Goal: Task Accomplishment & Management: Use online tool/utility

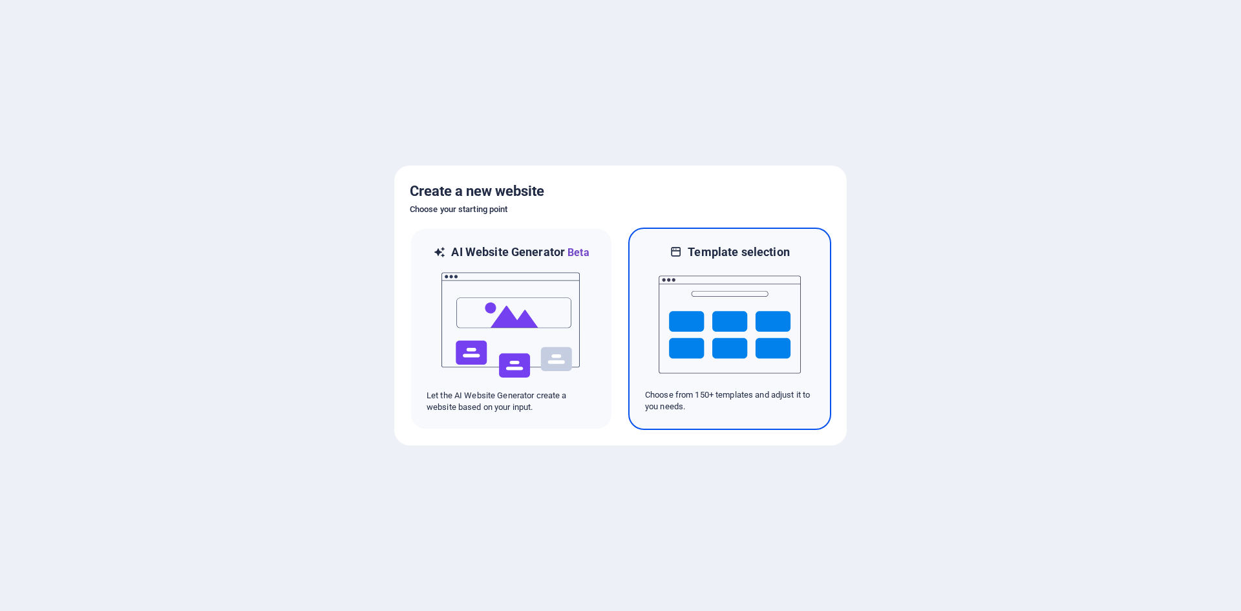
click at [685, 312] on img at bounding box center [730, 324] width 142 height 129
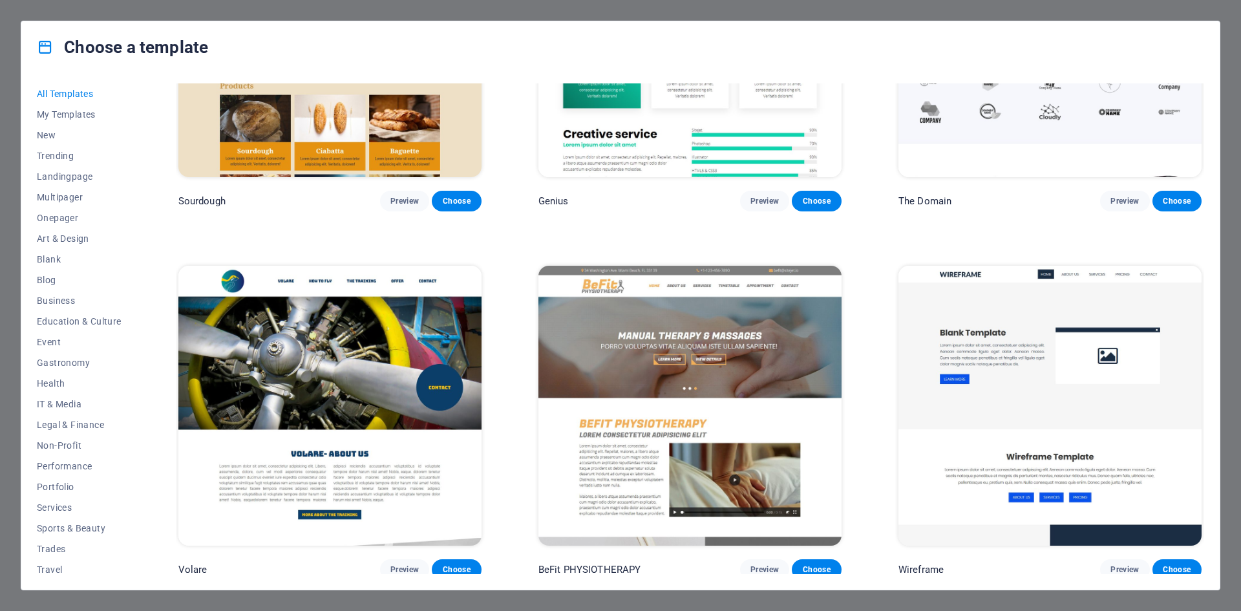
scroll to position [8986, 0]
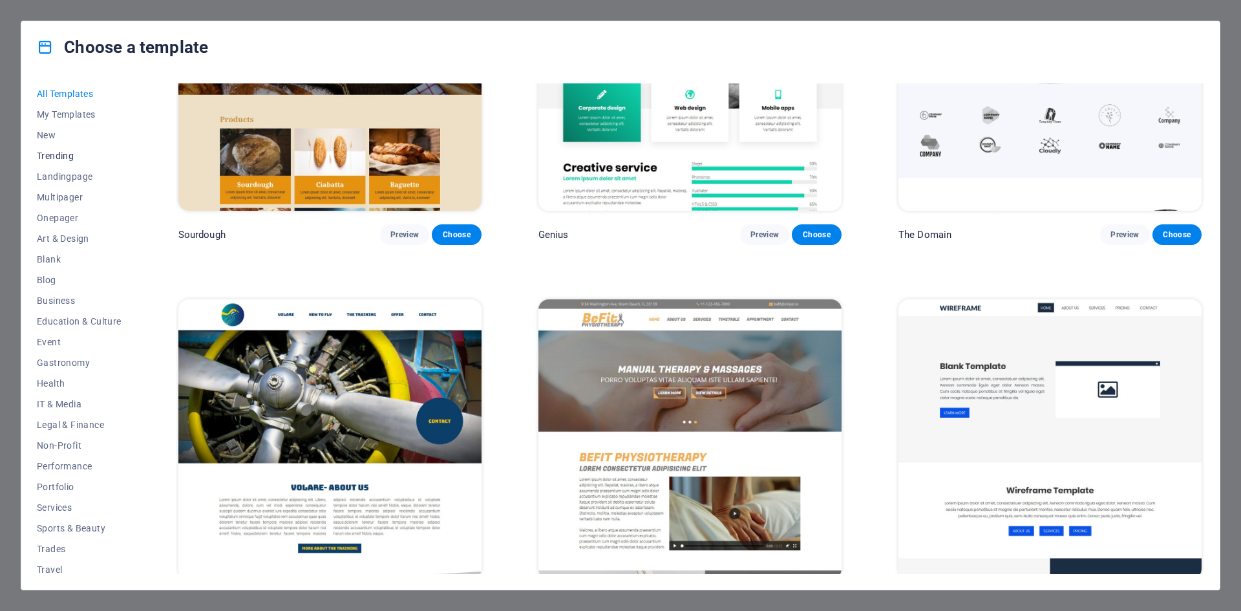
click at [52, 156] on span "Trending" at bounding box center [79, 156] width 85 height 10
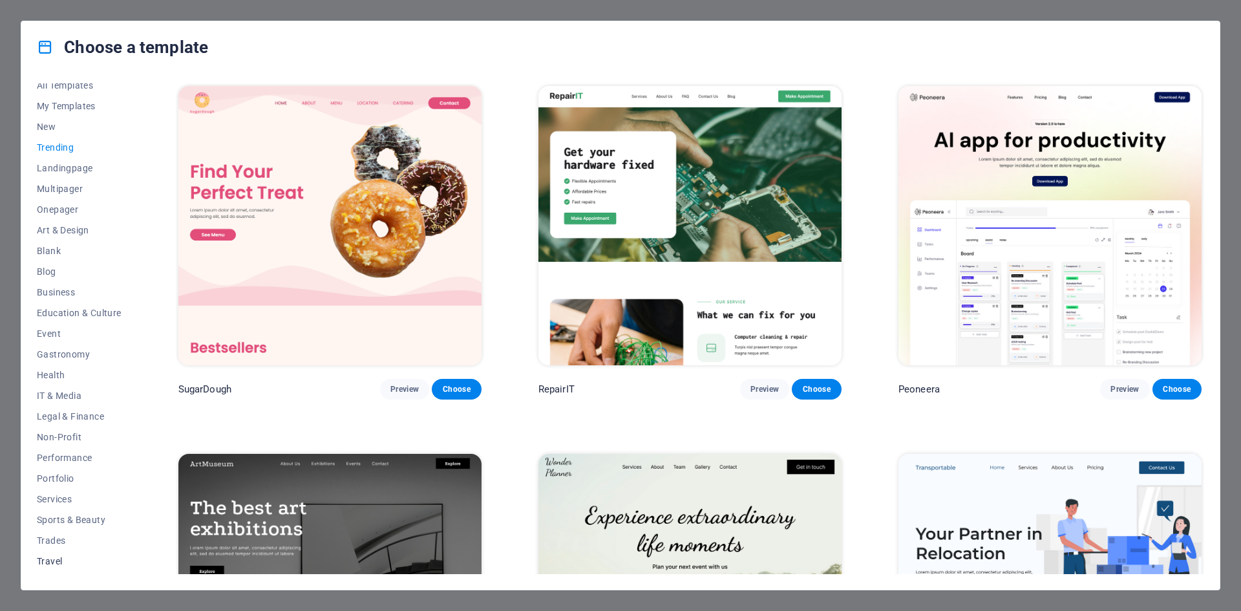
scroll to position [0, 0]
click at [45, 303] on span "Business" at bounding box center [79, 300] width 85 height 10
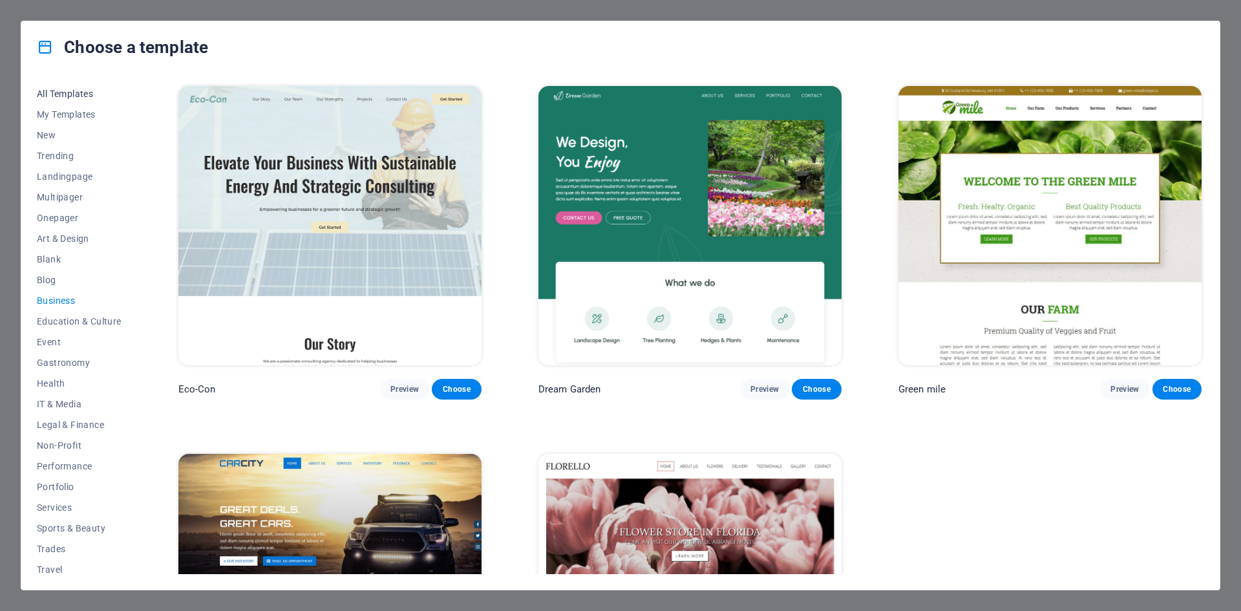
click at [69, 91] on span "All Templates" at bounding box center [79, 94] width 85 height 10
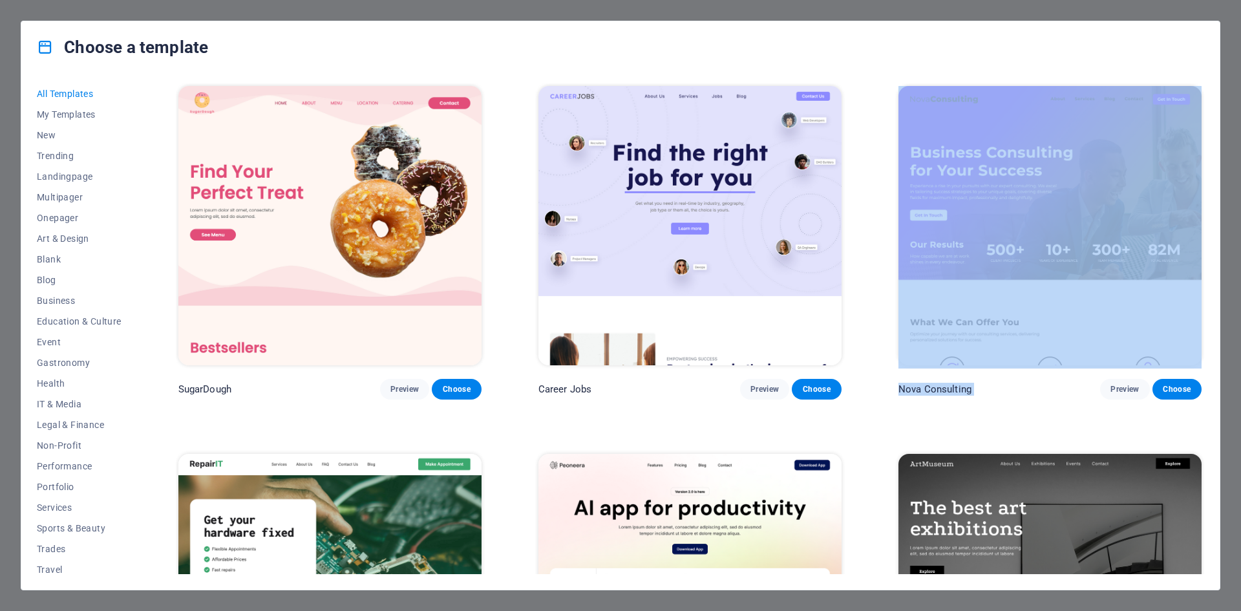
drag, startPoint x: 1204, startPoint y: 91, endPoint x: 1215, endPoint y: 359, distance: 268.5
click at [1214, 369] on div "All Templates My Templates New Trending Landingpage Multipager Onepager Art & D…" at bounding box center [620, 331] width 1199 height 517
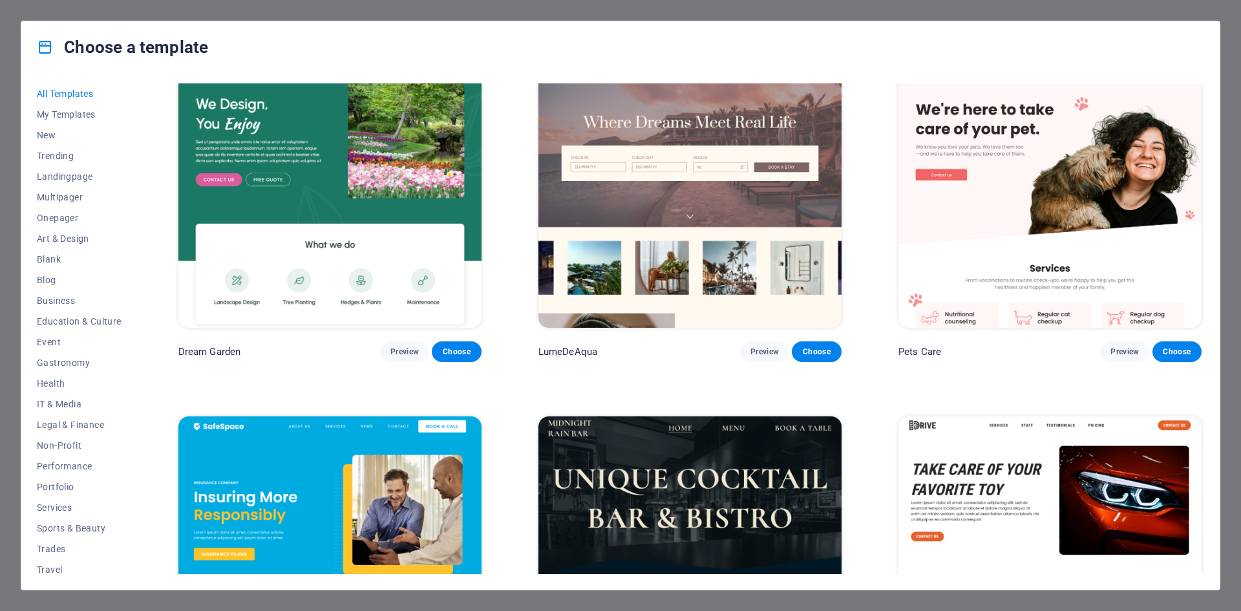
scroll to position [3111, 0]
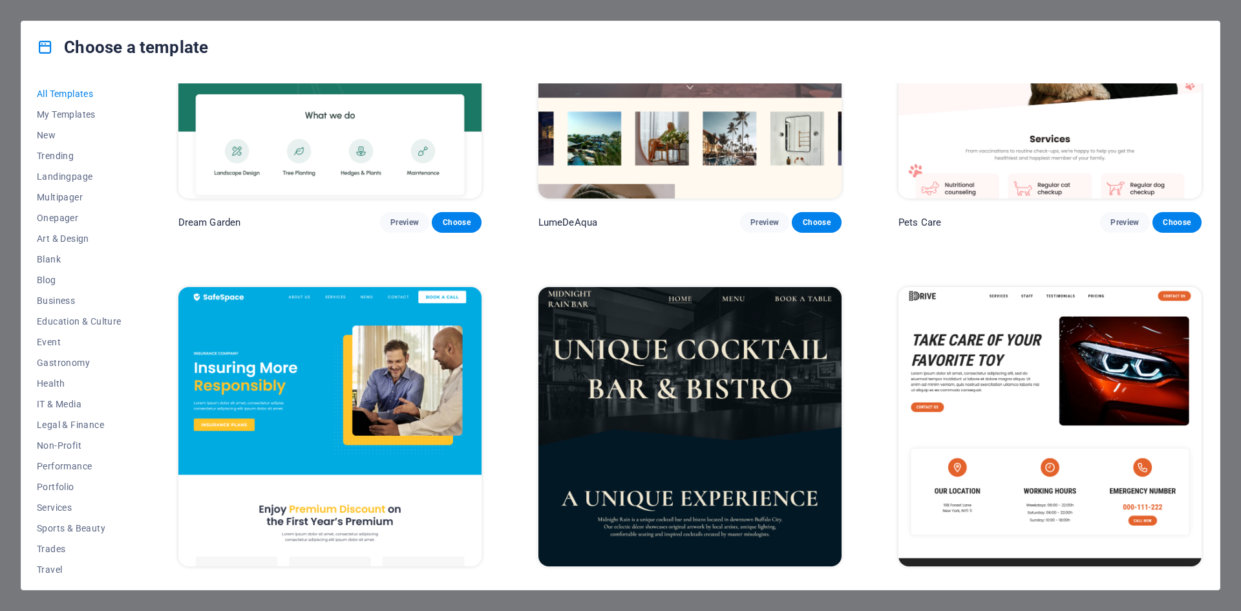
click at [1100, 396] on img at bounding box center [1050, 426] width 303 height 279
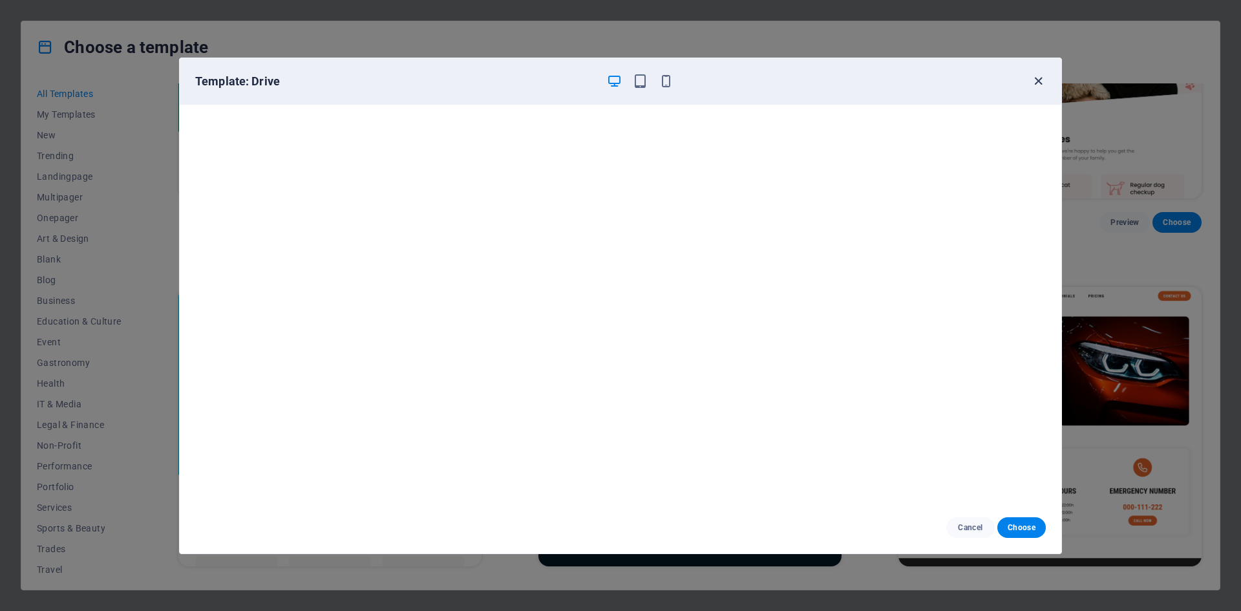
click at [1038, 80] on icon "button" at bounding box center [1038, 81] width 15 height 15
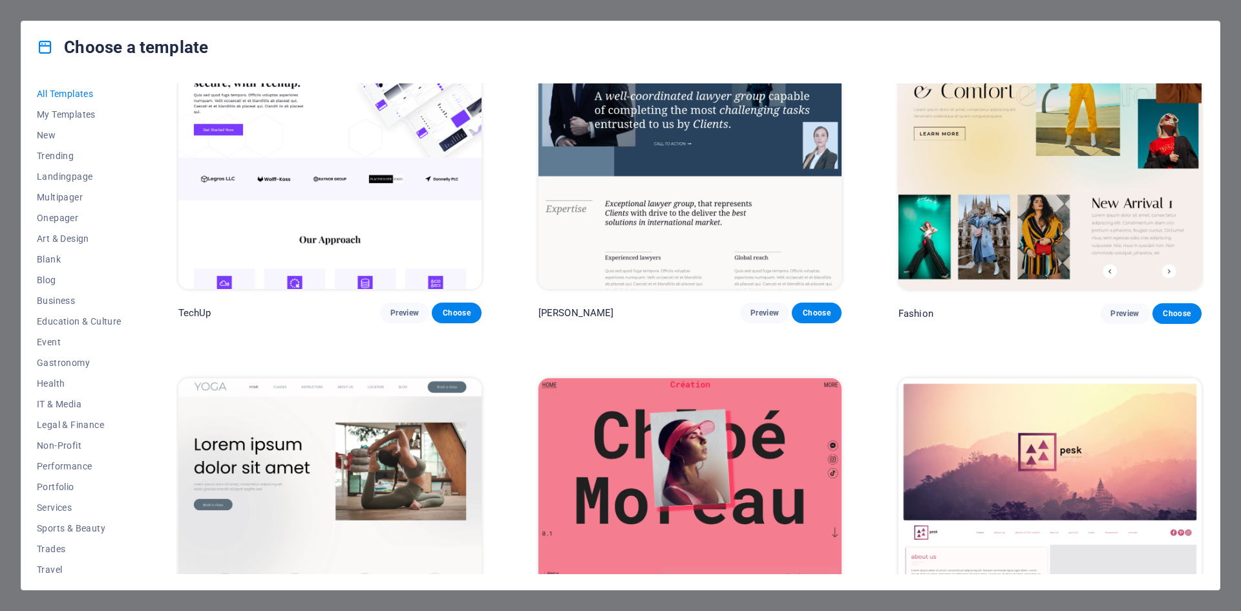
scroll to position [5431, 0]
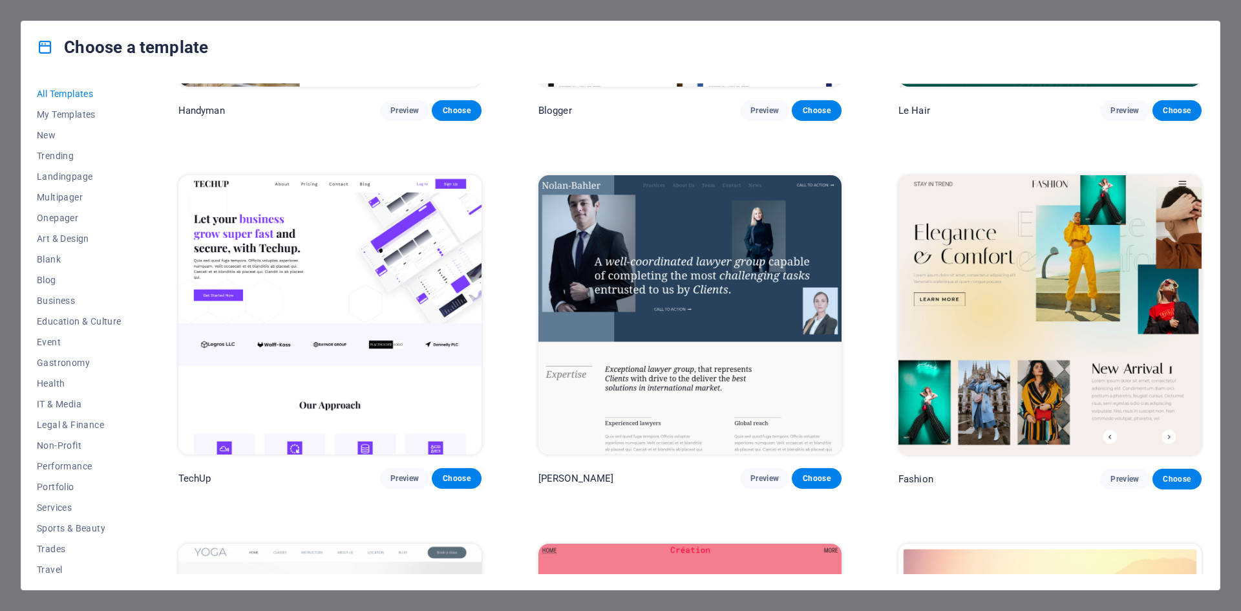
click at [407, 344] on img at bounding box center [329, 314] width 303 height 279
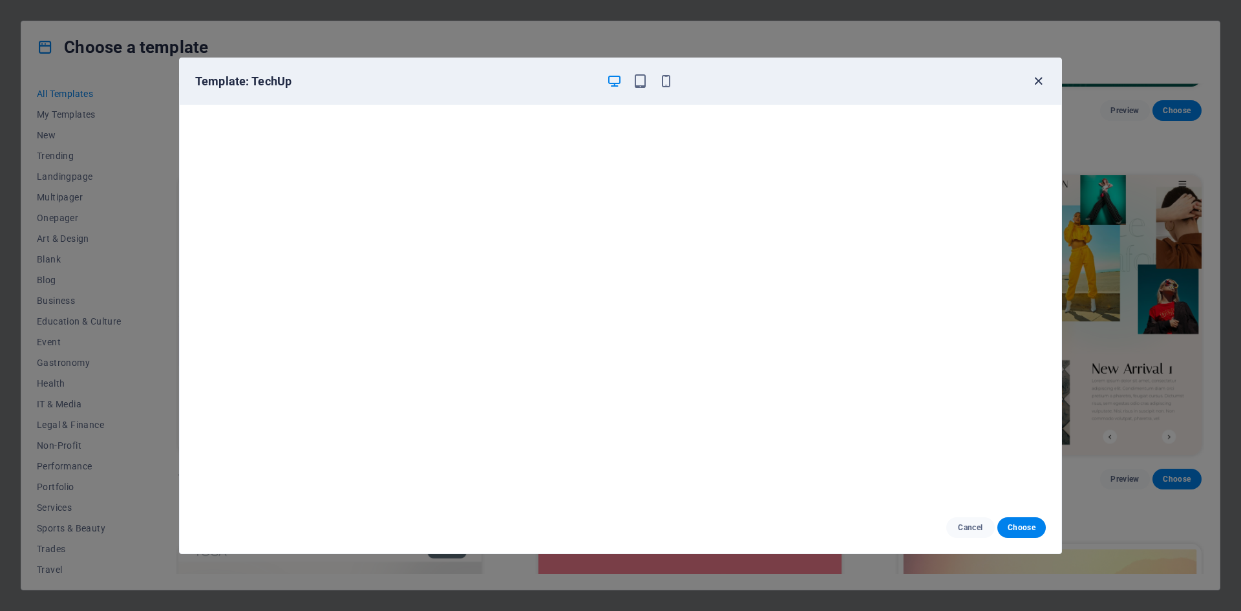
click at [1036, 81] on icon "button" at bounding box center [1038, 81] width 15 height 15
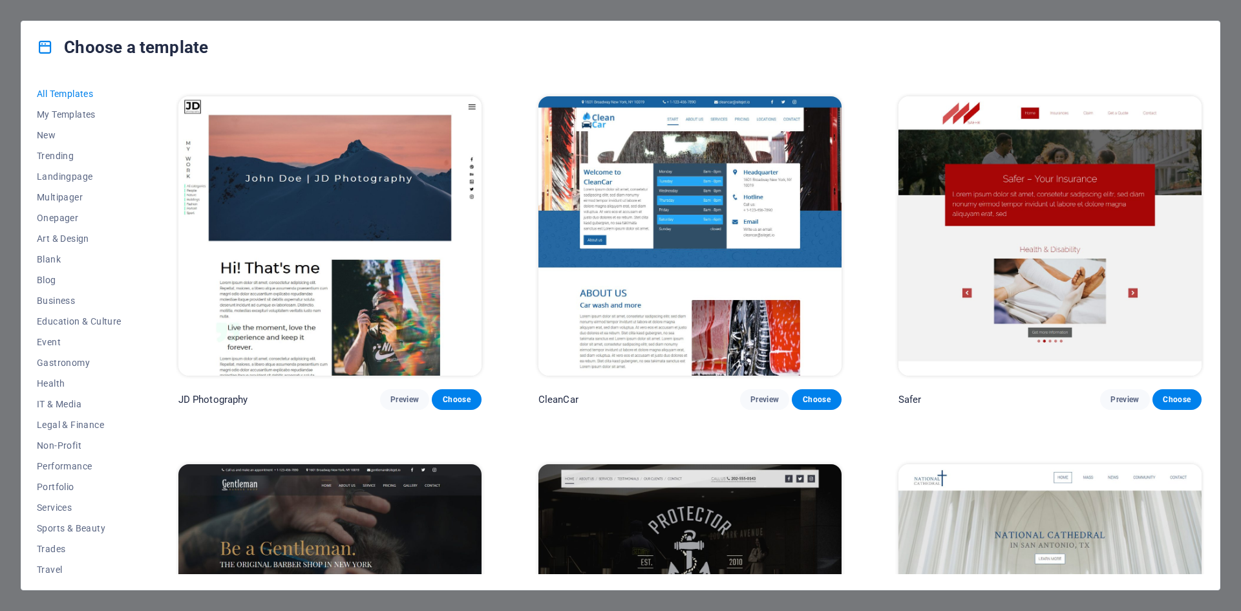
scroll to position [6982, 0]
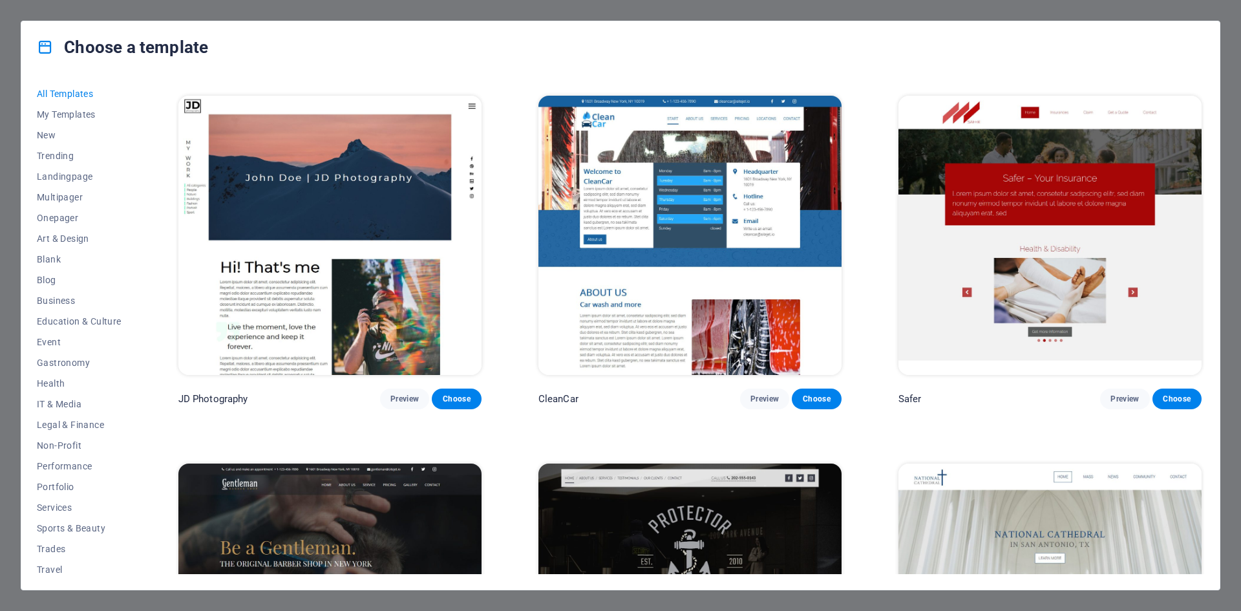
click at [1099, 275] on img at bounding box center [1050, 235] width 303 height 279
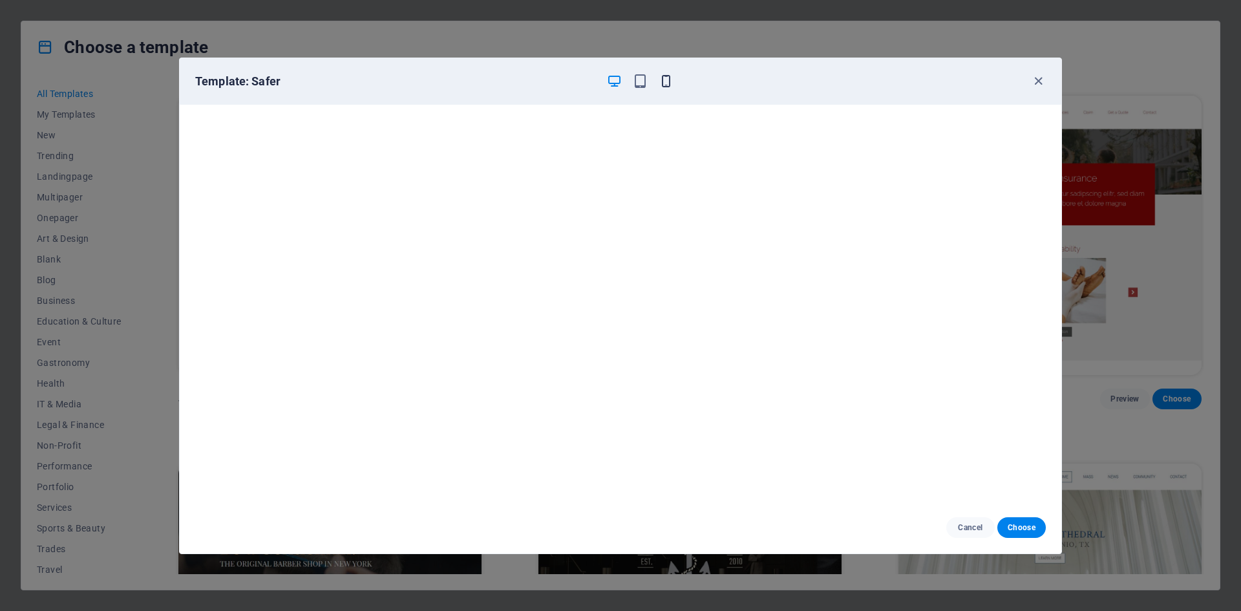
click at [659, 78] on icon "button" at bounding box center [666, 81] width 15 height 15
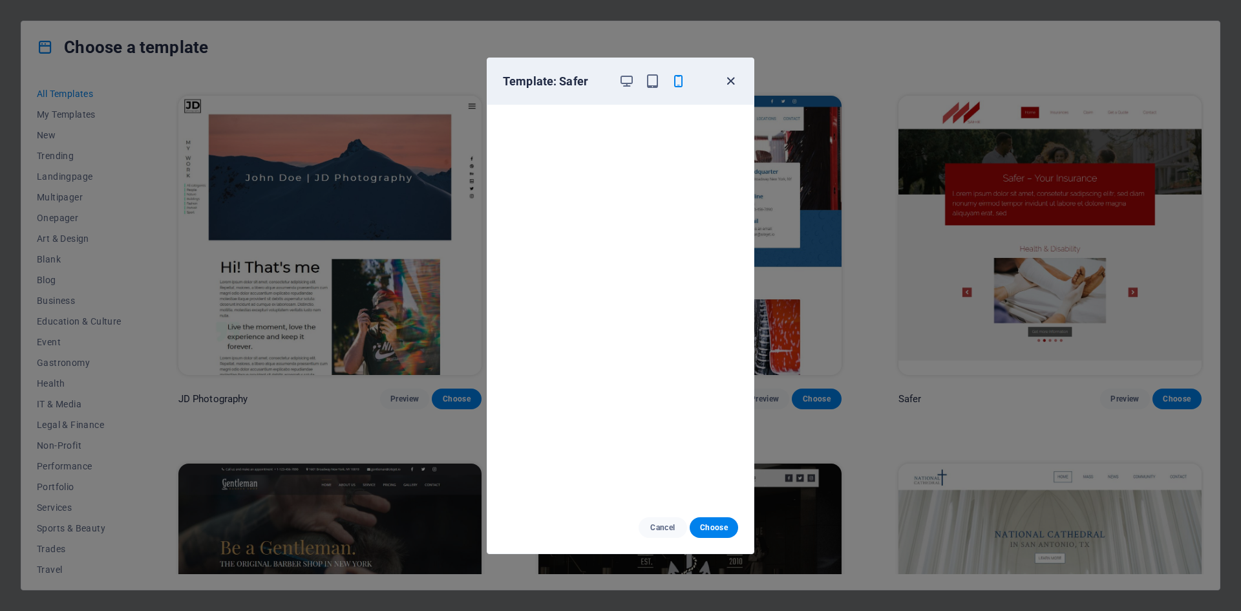
click at [725, 81] on icon "button" at bounding box center [730, 81] width 15 height 15
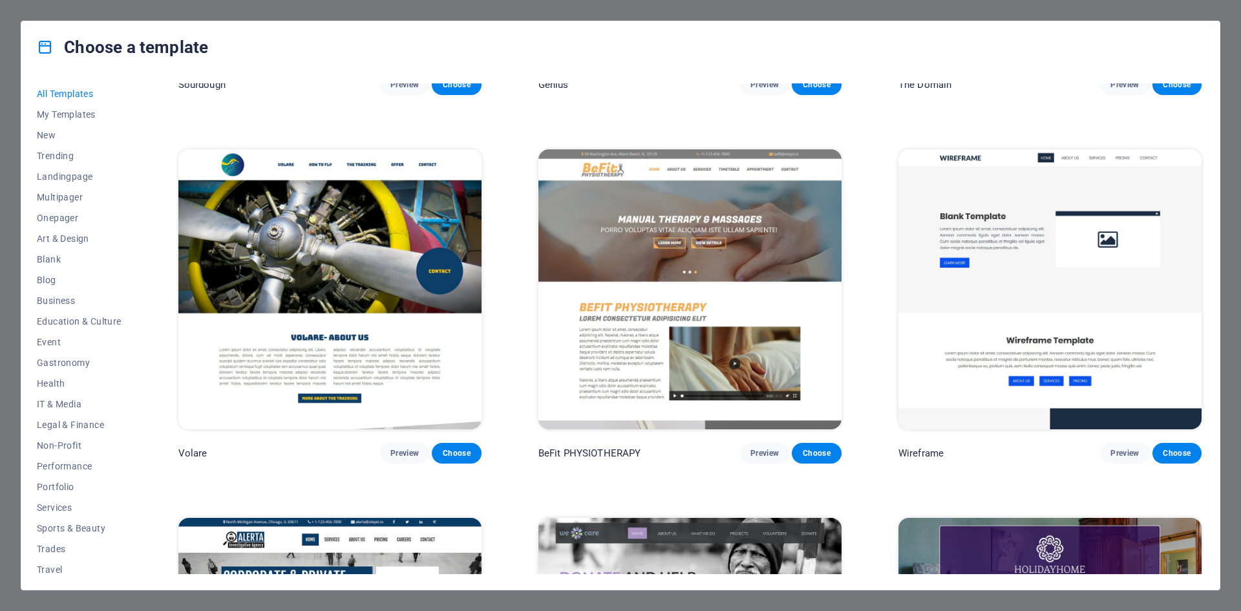
scroll to position [9116, 0]
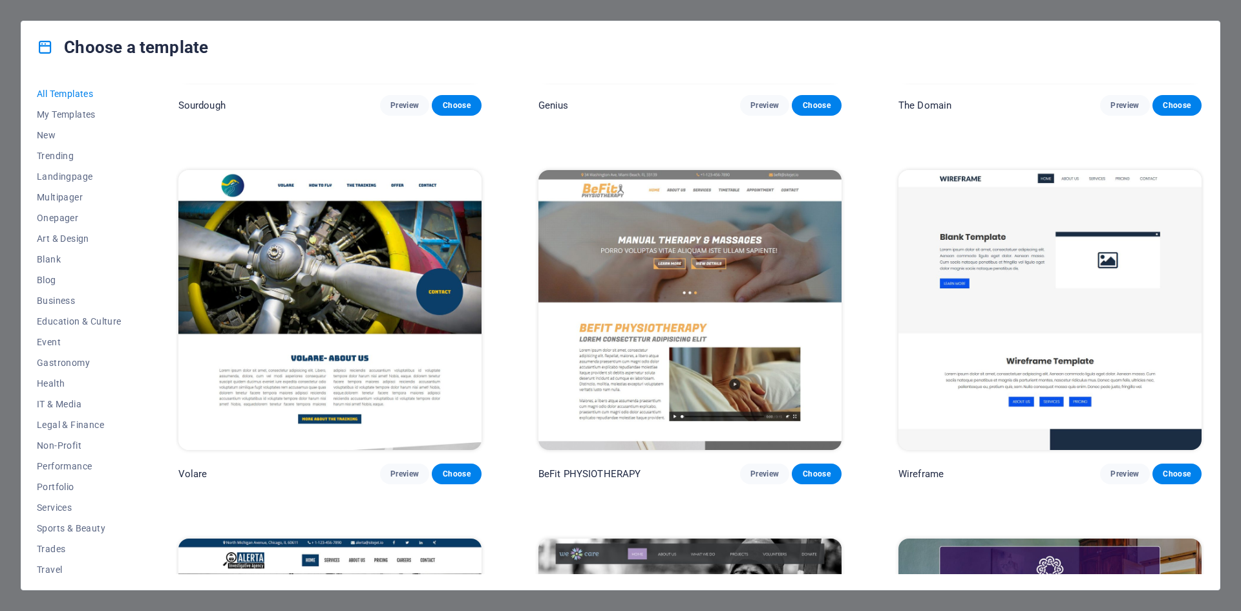
click at [378, 268] on img at bounding box center [329, 309] width 303 height 279
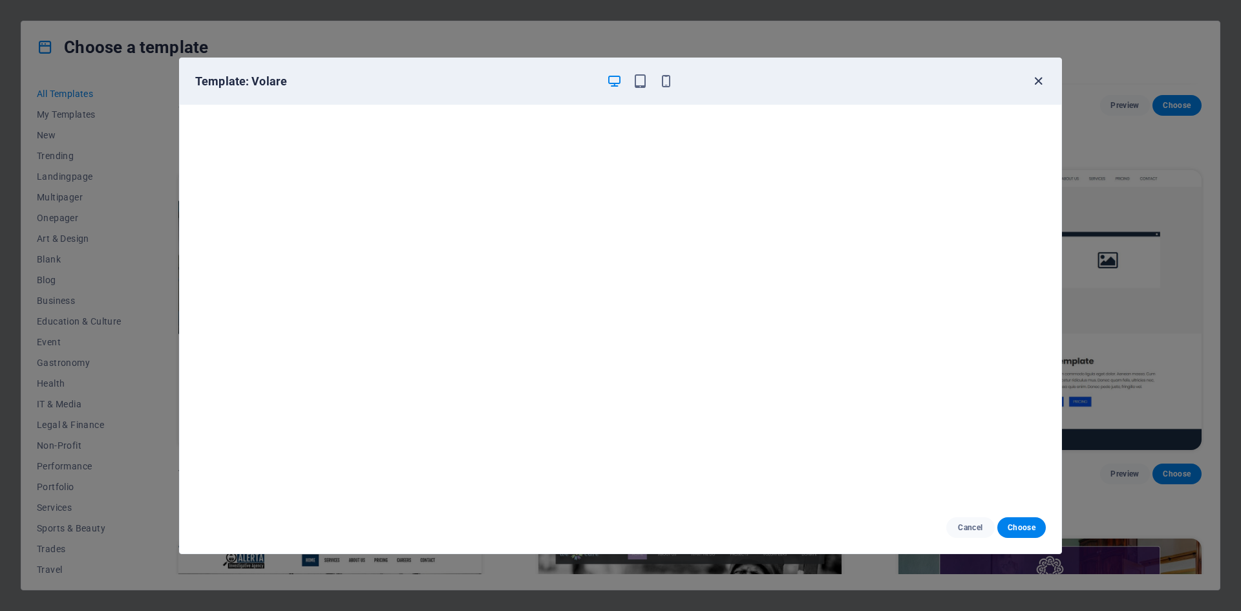
click at [1039, 83] on icon "button" at bounding box center [1038, 81] width 15 height 15
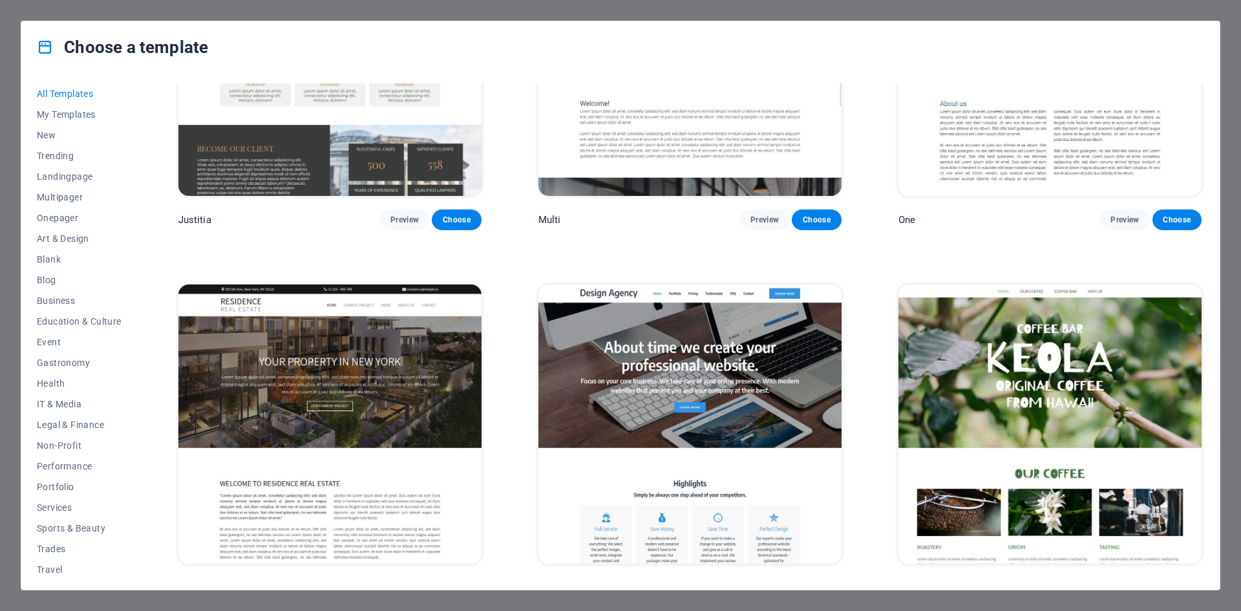
scroll to position [14934, 0]
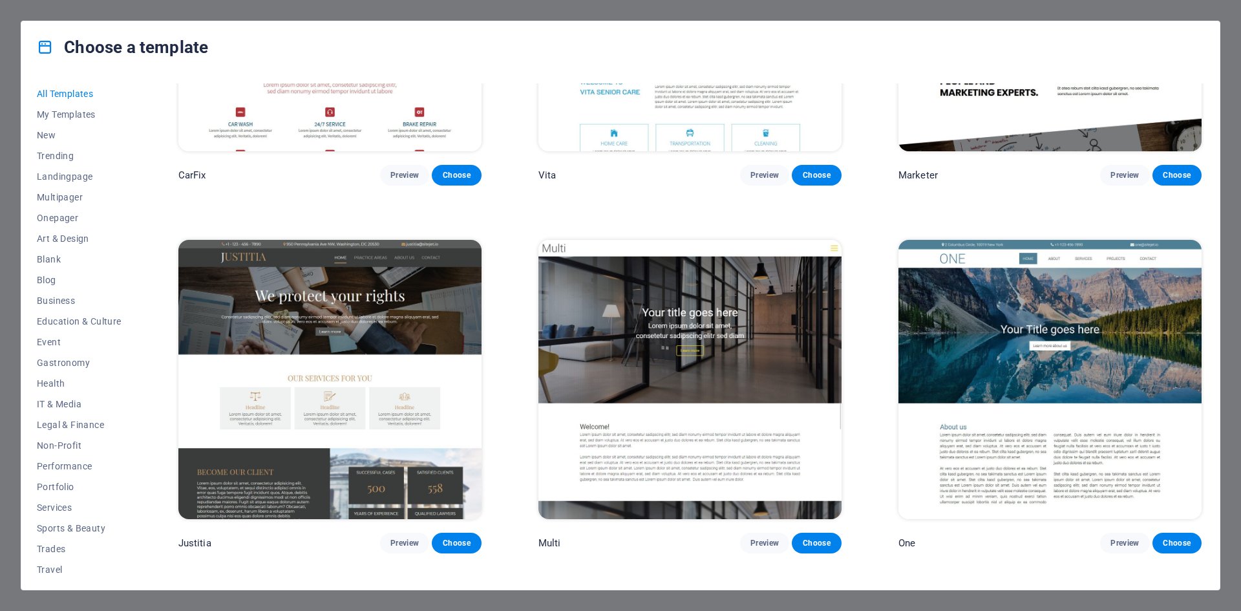
click at [770, 352] on img at bounding box center [690, 379] width 303 height 279
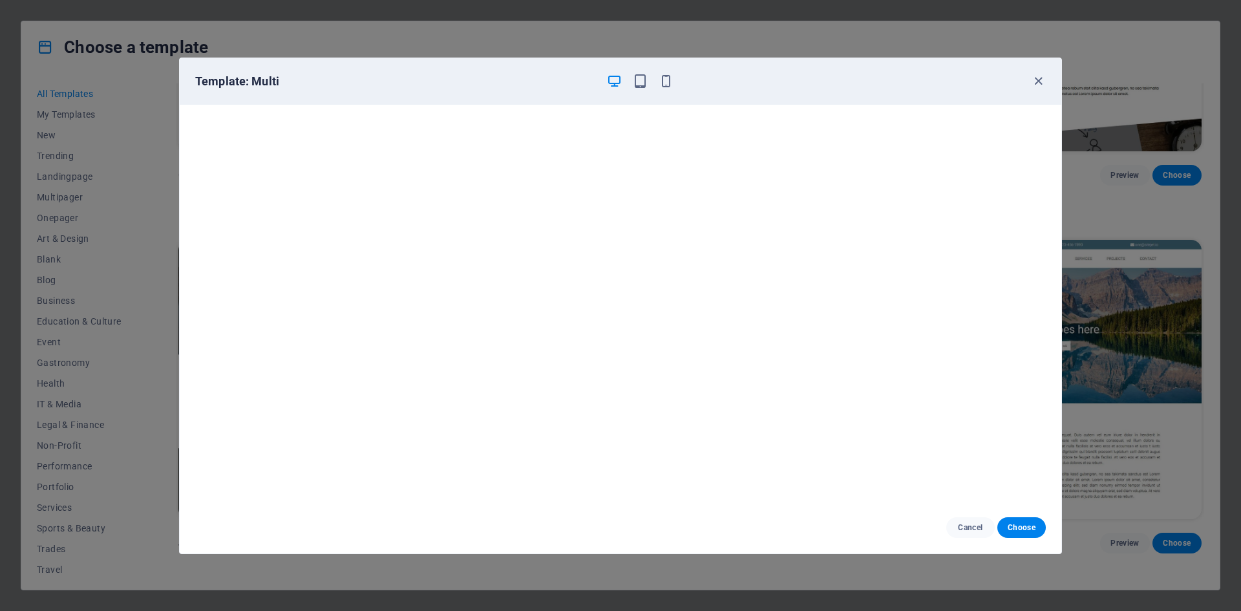
click at [1049, 83] on div "Template: Multi" at bounding box center [621, 81] width 882 height 47
click at [1031, 87] on icon "button" at bounding box center [1038, 81] width 15 height 15
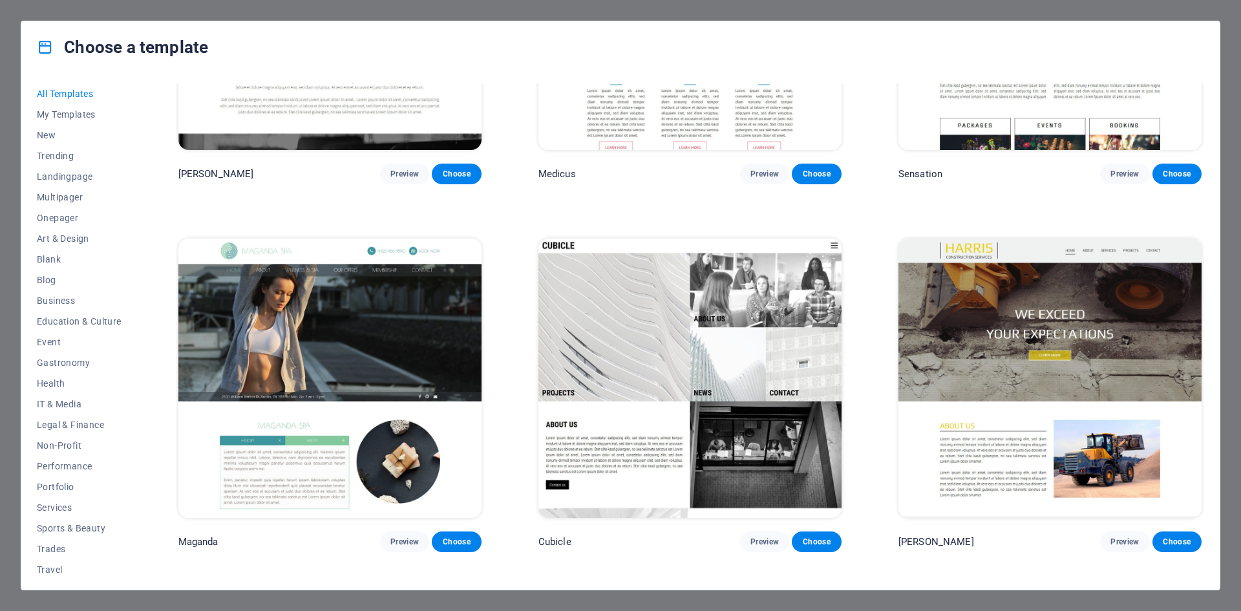
scroll to position [15969, 0]
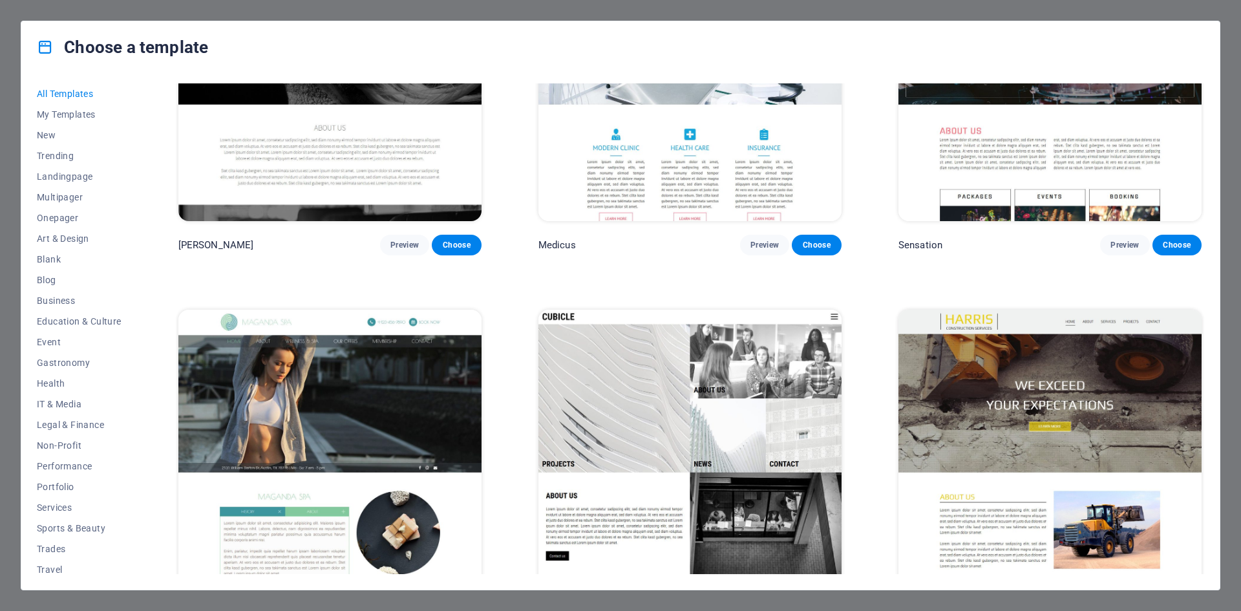
click at [1040, 367] on img at bounding box center [1050, 449] width 303 height 279
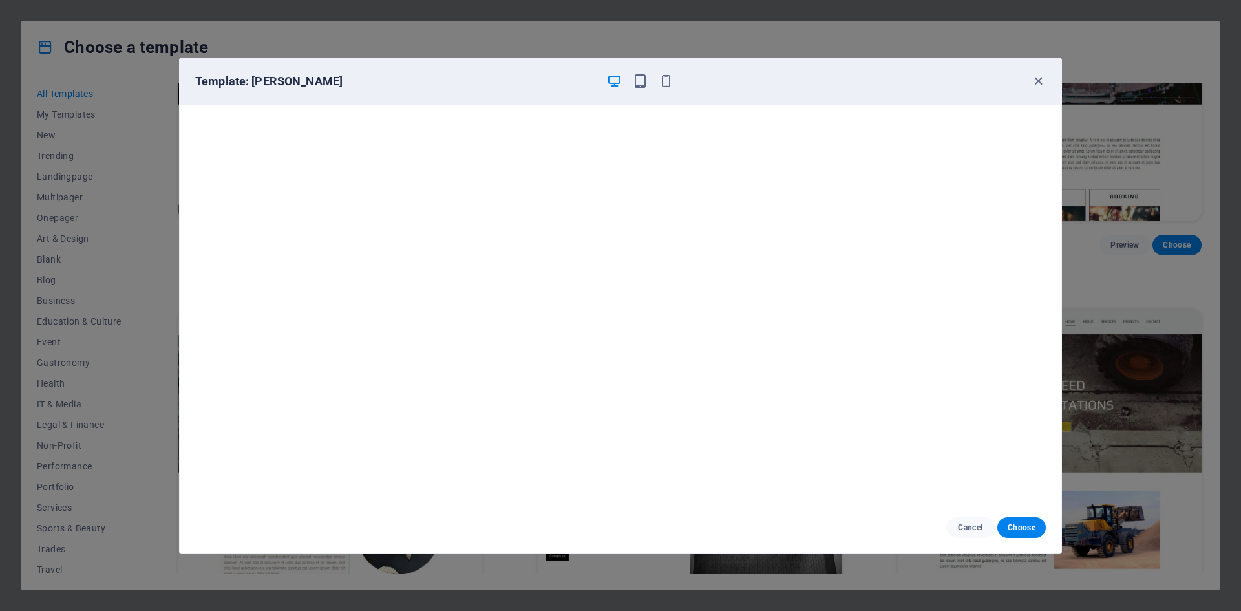
scroll to position [3, 0]
click at [1021, 527] on span "Choose" at bounding box center [1022, 527] width 28 height 10
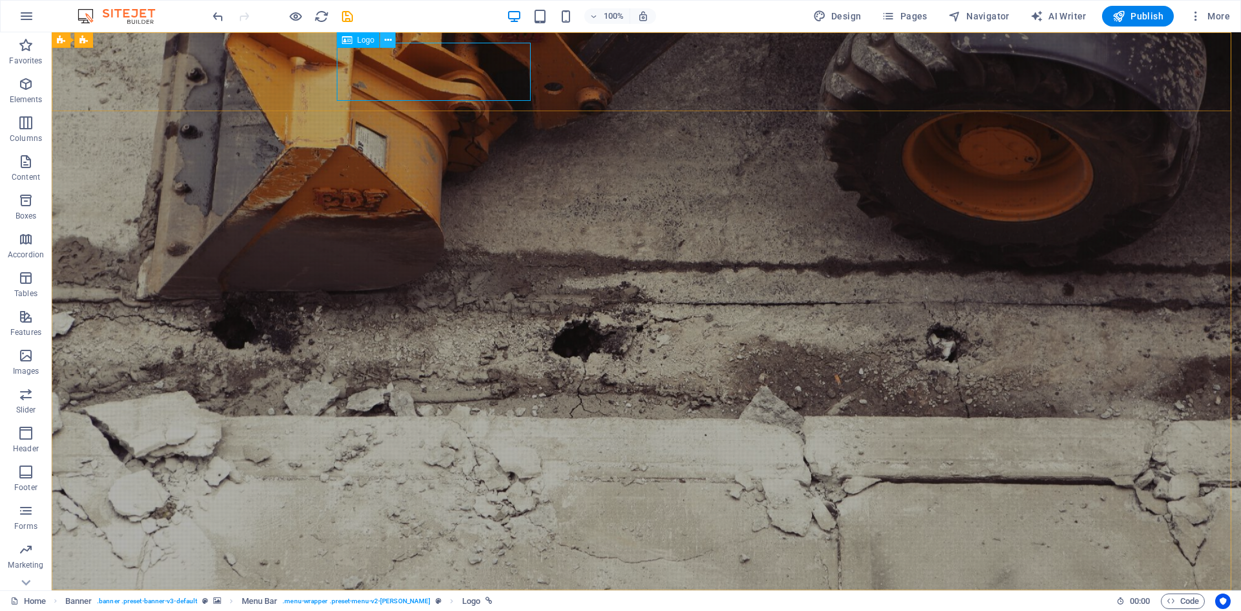
click at [386, 39] on icon at bounding box center [388, 41] width 7 height 14
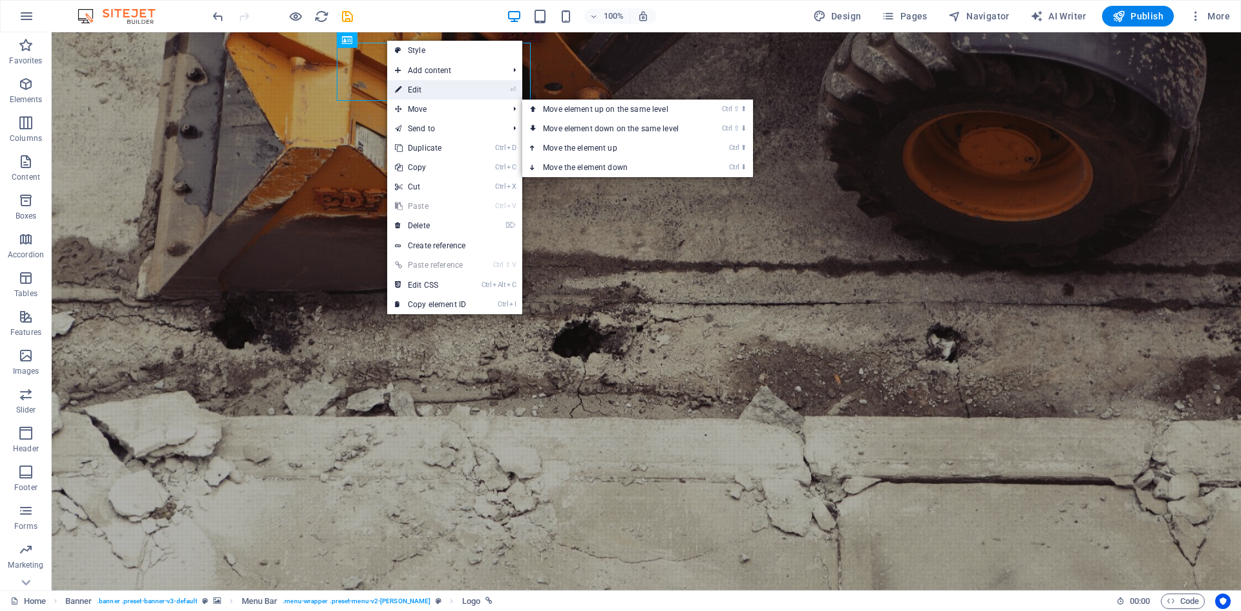
click at [426, 92] on link "⏎ Edit" at bounding box center [430, 89] width 87 height 19
select select "px"
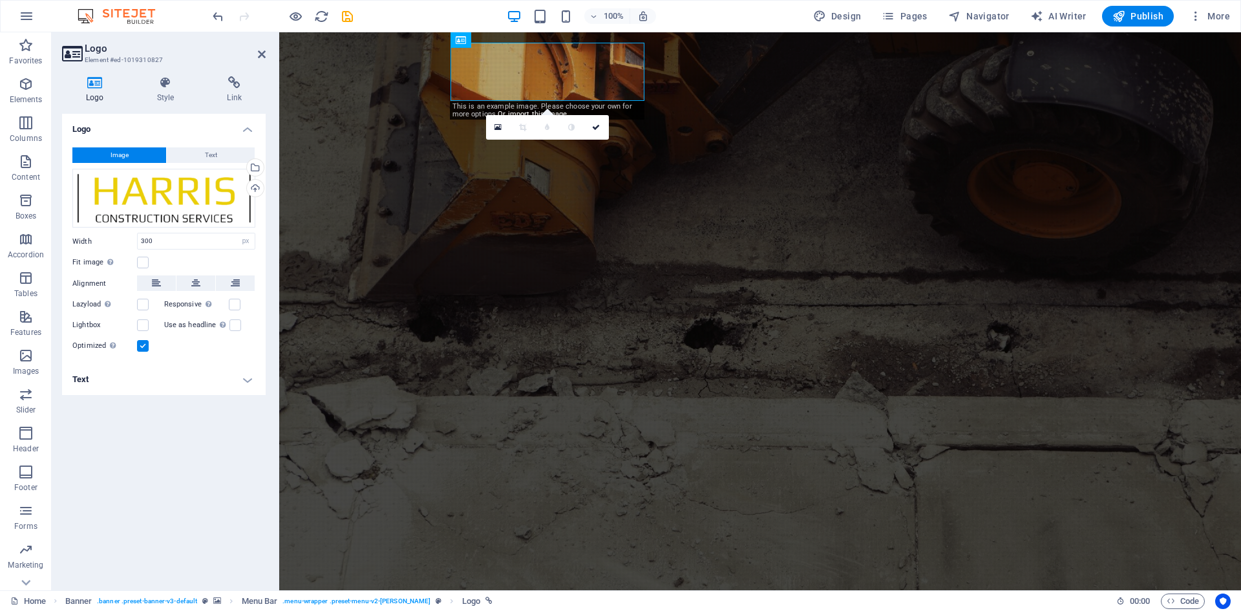
click at [98, 91] on h4 "Logo" at bounding box center [97, 89] width 71 height 27
click at [254, 167] on div "Select files from the file manager, stock photos, or upload file(s)" at bounding box center [253, 168] width 19 height 19
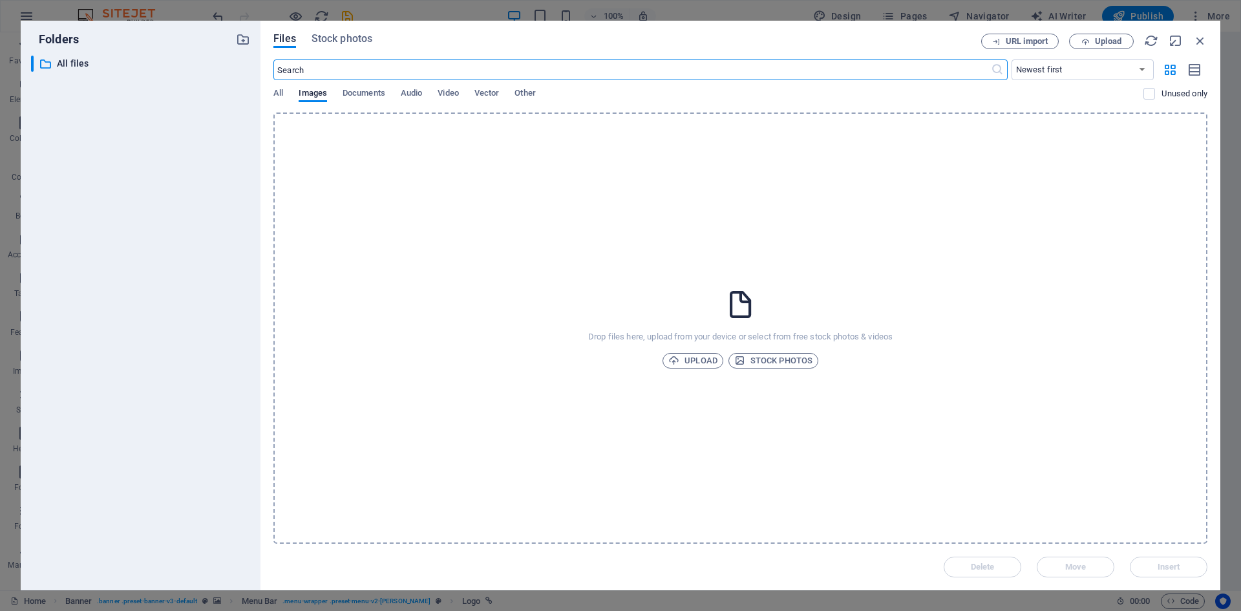
click at [948, 81] on div "​ Newest first Oldest first Name (A-Z) Name (Z-A) Size (0-9) Size (9-0) Resolut…" at bounding box center [740, 85] width 934 height 53
click at [1091, 74] on select "Newest first Oldest first Name (A-Z) Name (Z-A) Size (0-9) Size (9-0) Resolutio…" at bounding box center [1083, 69] width 142 height 21
click at [1095, 39] on span "Upload" at bounding box center [1108, 41] width 27 height 8
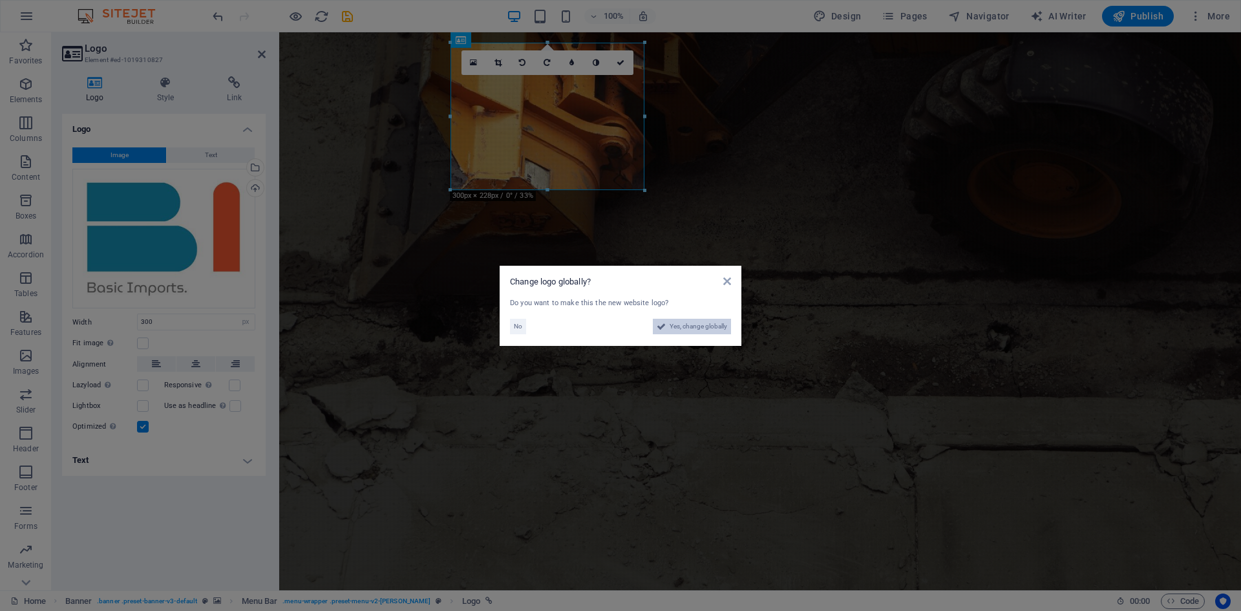
click at [673, 331] on span "Yes, change globally" at bounding box center [699, 327] width 58 height 16
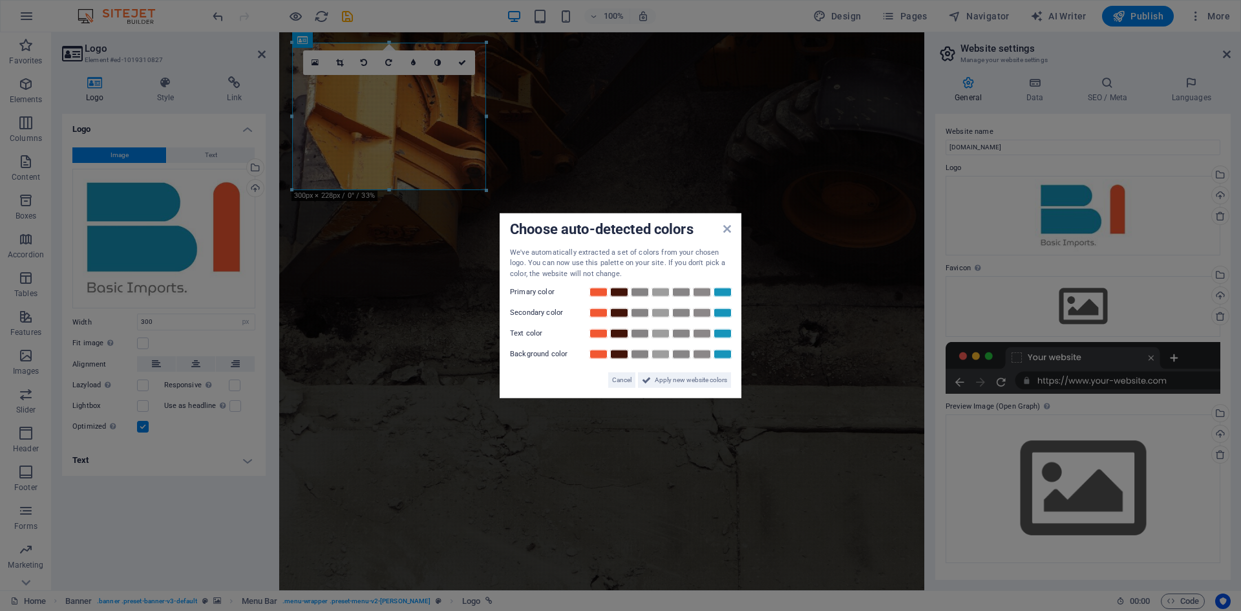
click at [729, 230] on div "Choose auto-detected colors We've automatically extracted a set of colors from …" at bounding box center [621, 306] width 242 height 186
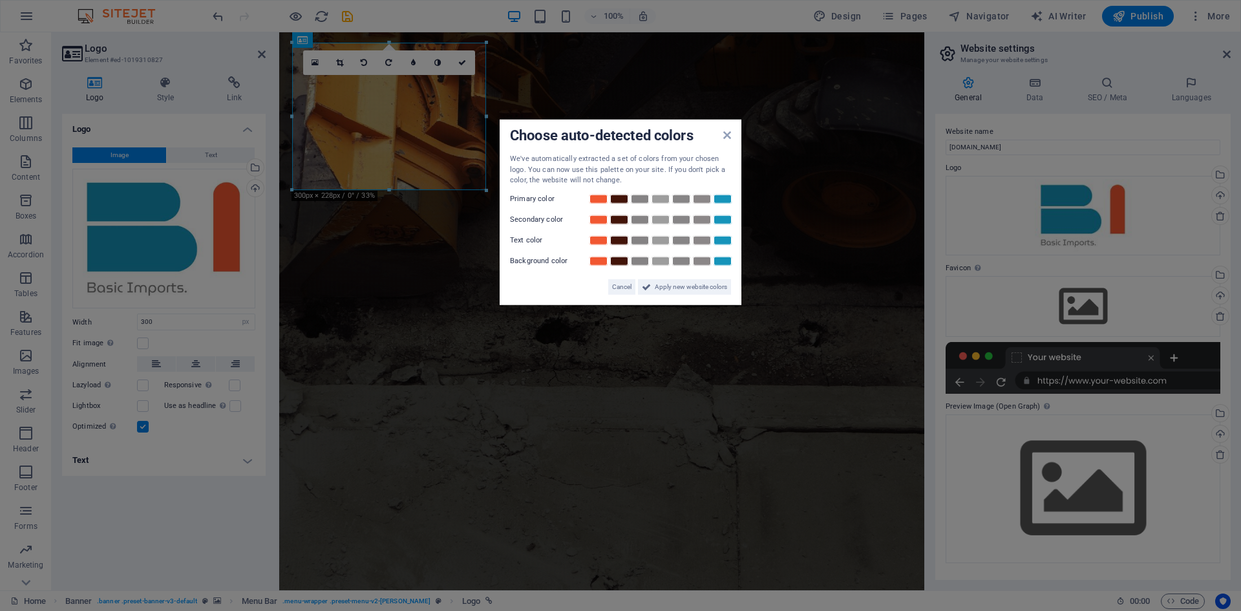
click at [721, 131] on div "Choose auto-detected colors We've automatically extracted a set of colors from …" at bounding box center [621, 213] width 242 height 186
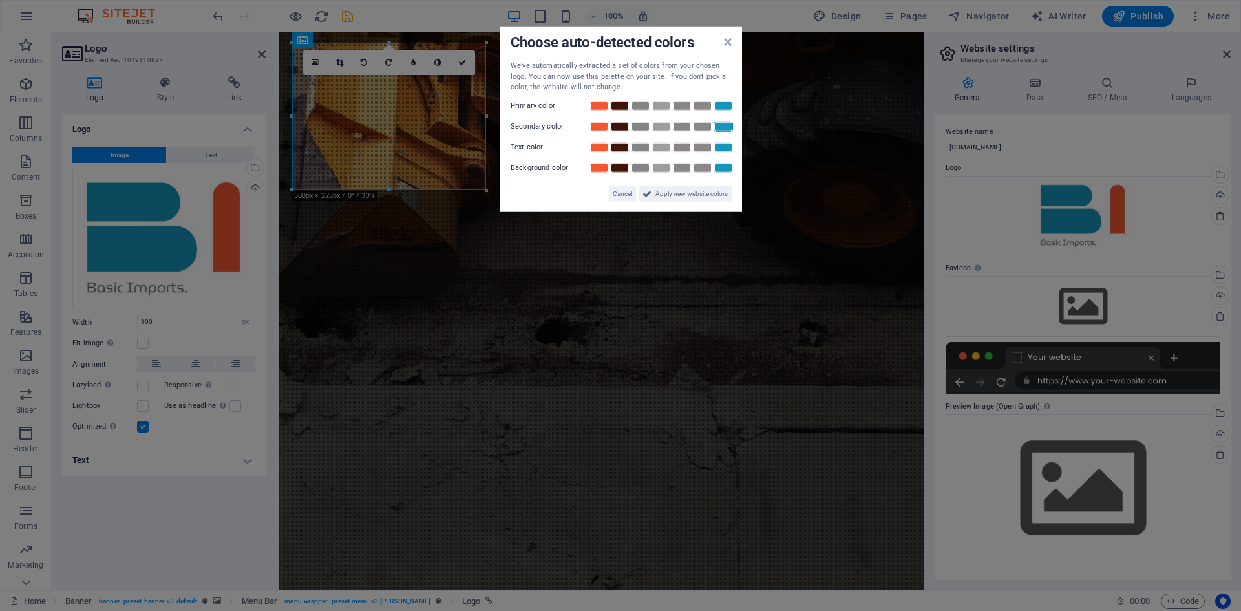
click at [725, 129] on link at bounding box center [723, 126] width 19 height 10
click at [728, 40] on icon at bounding box center [728, 42] width 8 height 10
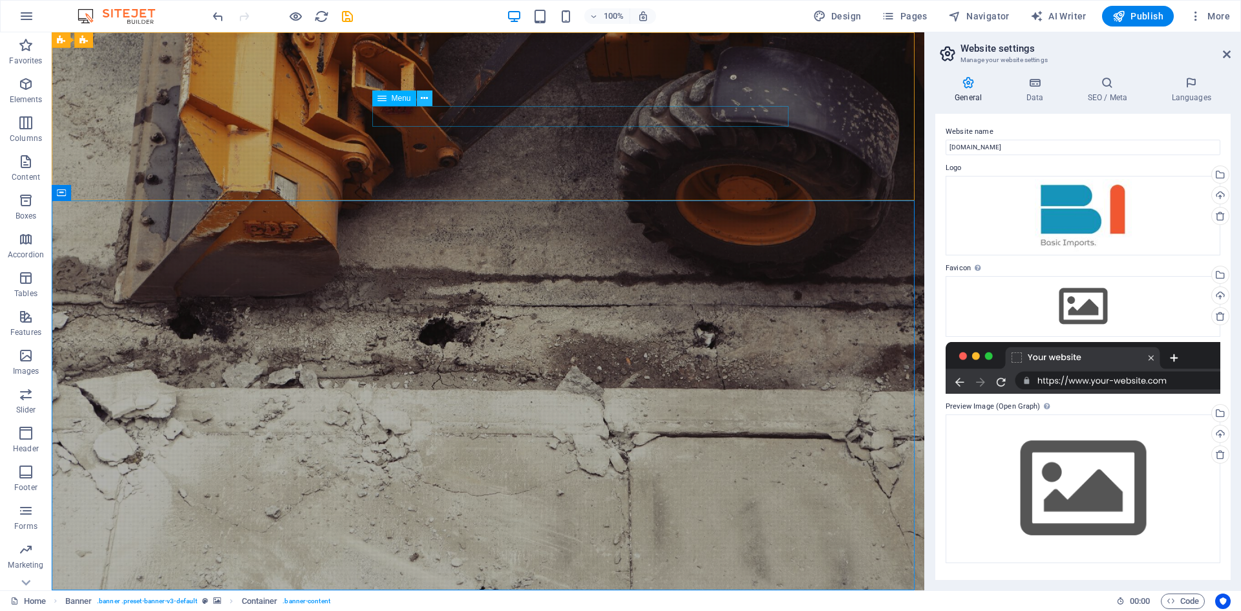
click at [425, 100] on icon at bounding box center [424, 99] width 7 height 14
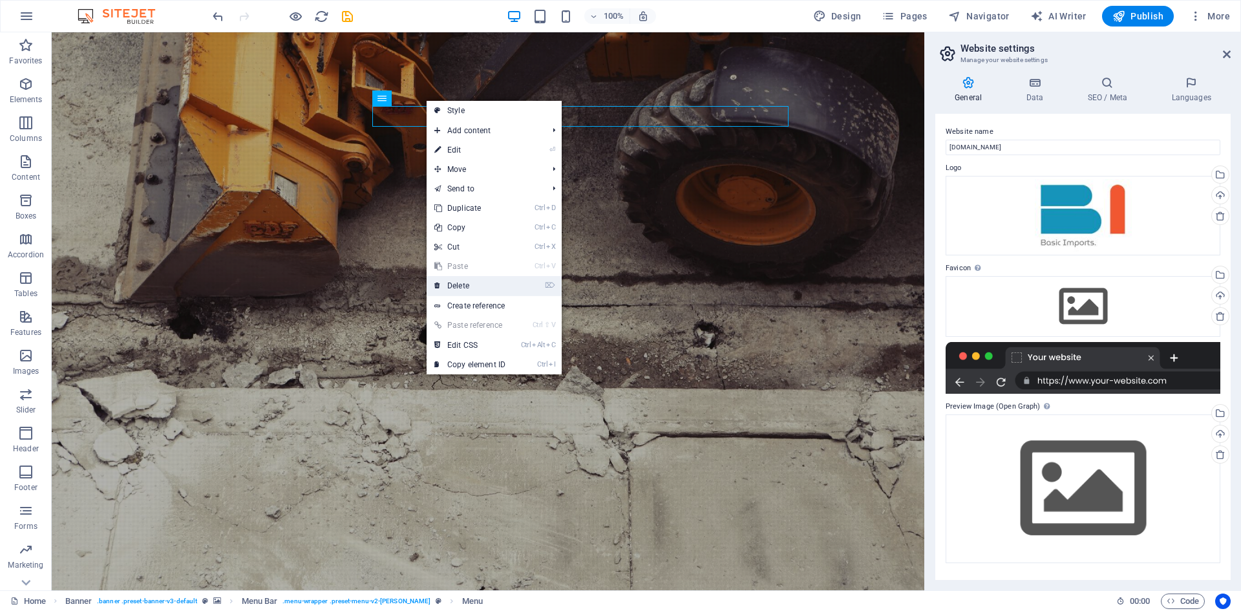
click at [457, 285] on link "⌦ Delete" at bounding box center [470, 285] width 87 height 19
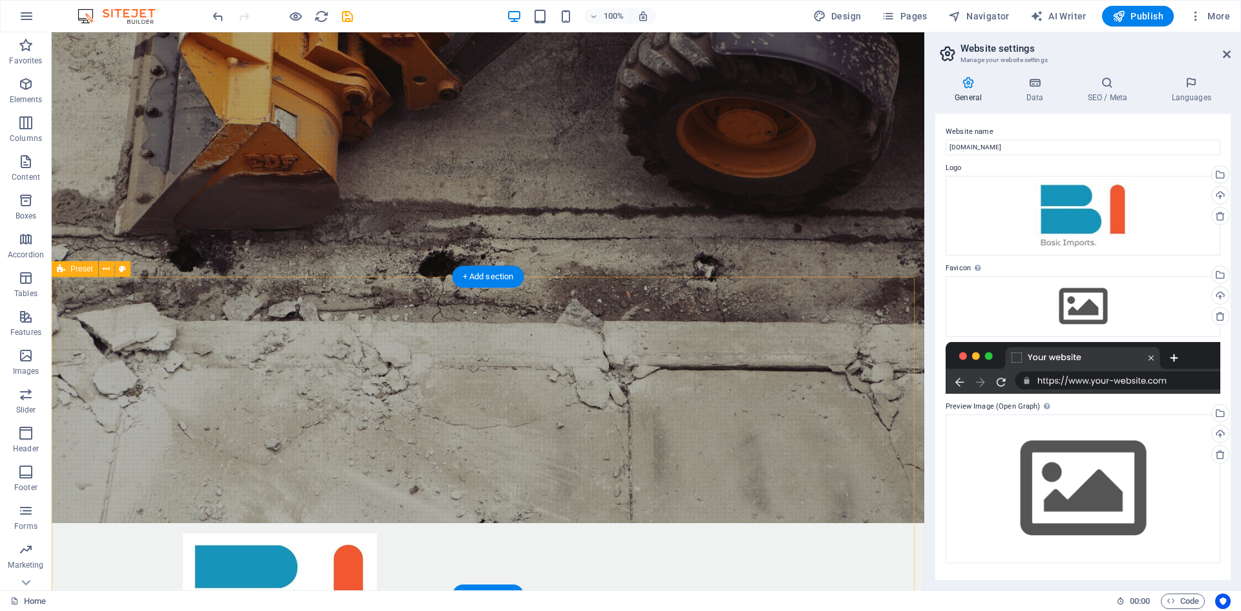
scroll to position [65, 0]
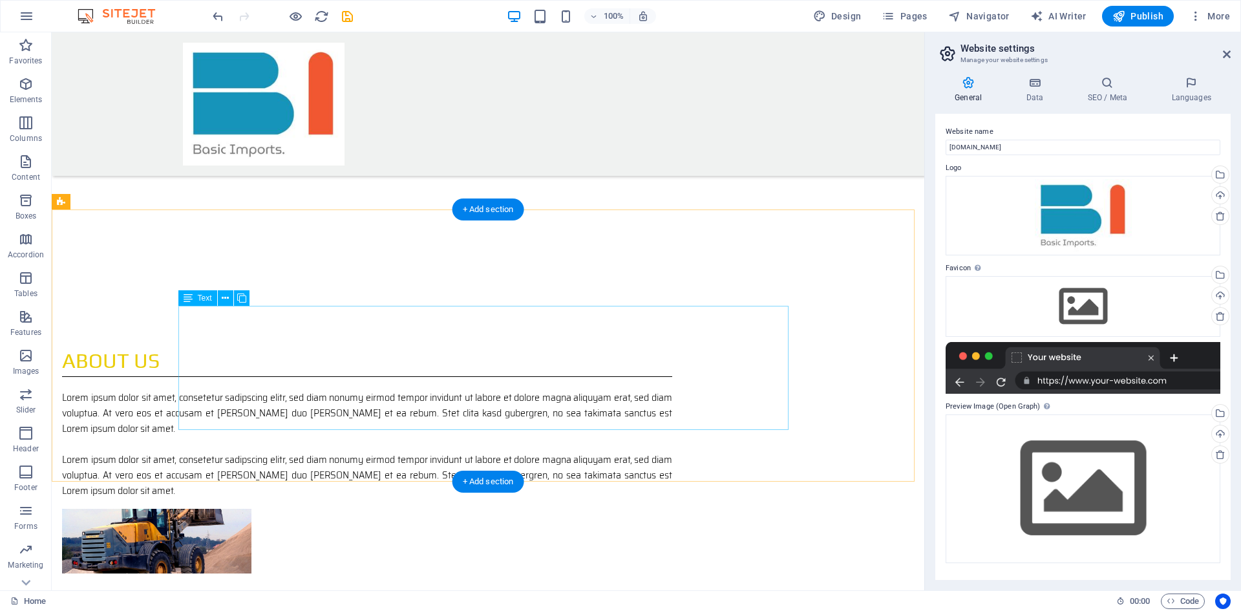
scroll to position [323, 0]
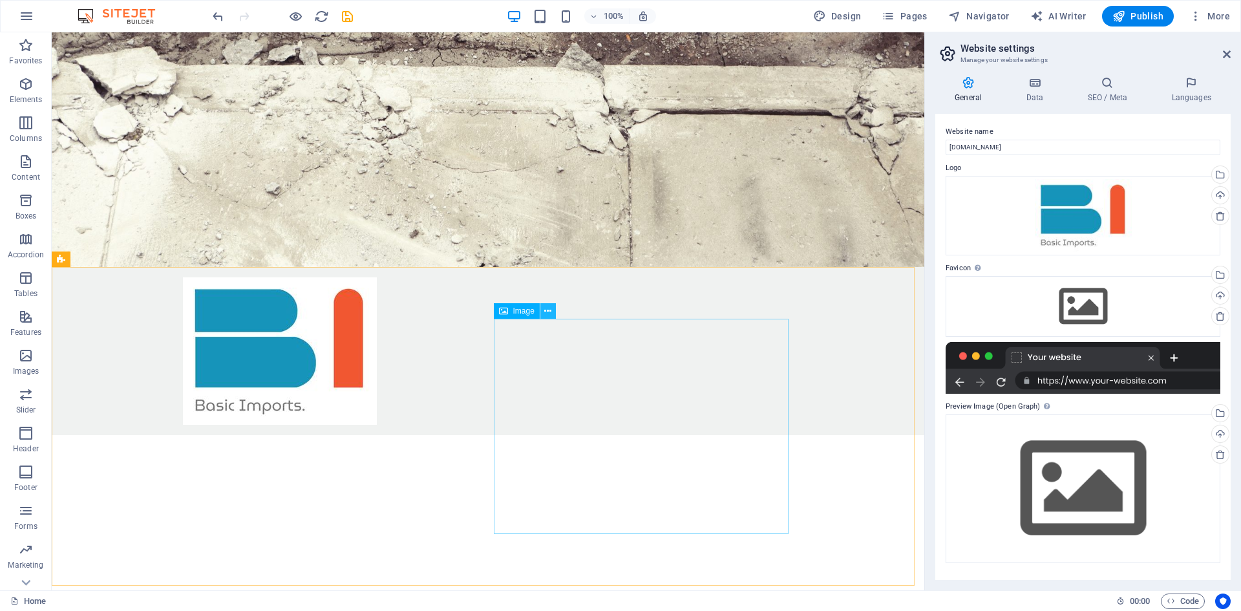
click at [549, 311] on icon at bounding box center [547, 312] width 7 height 14
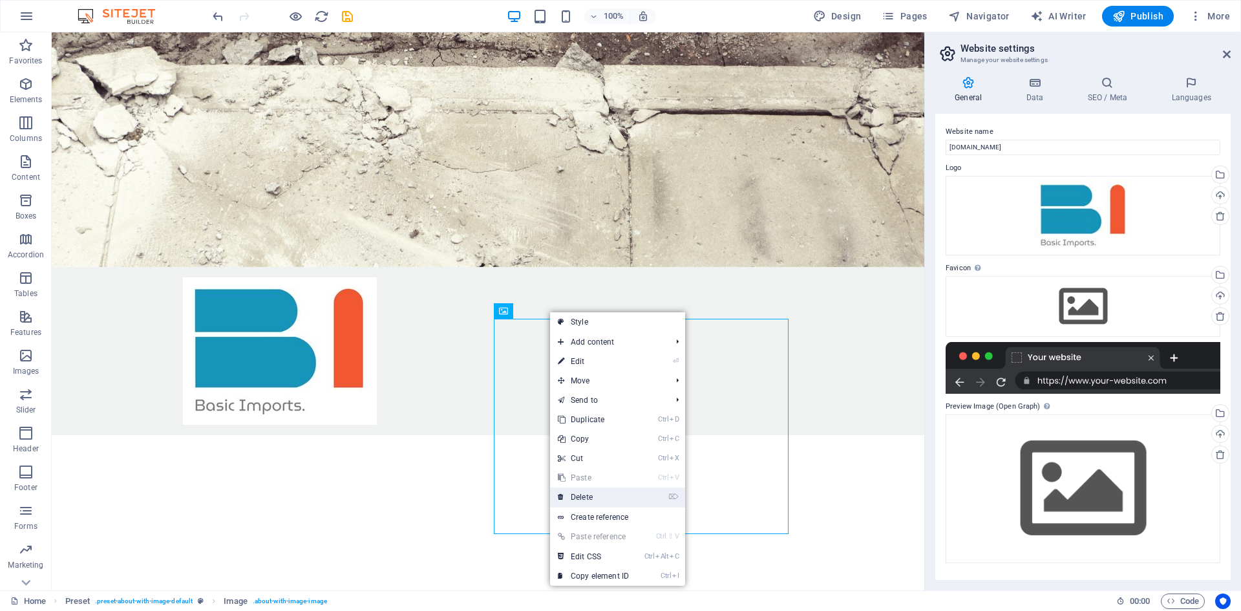
click at [596, 500] on link "⌦ Delete" at bounding box center [593, 496] width 87 height 19
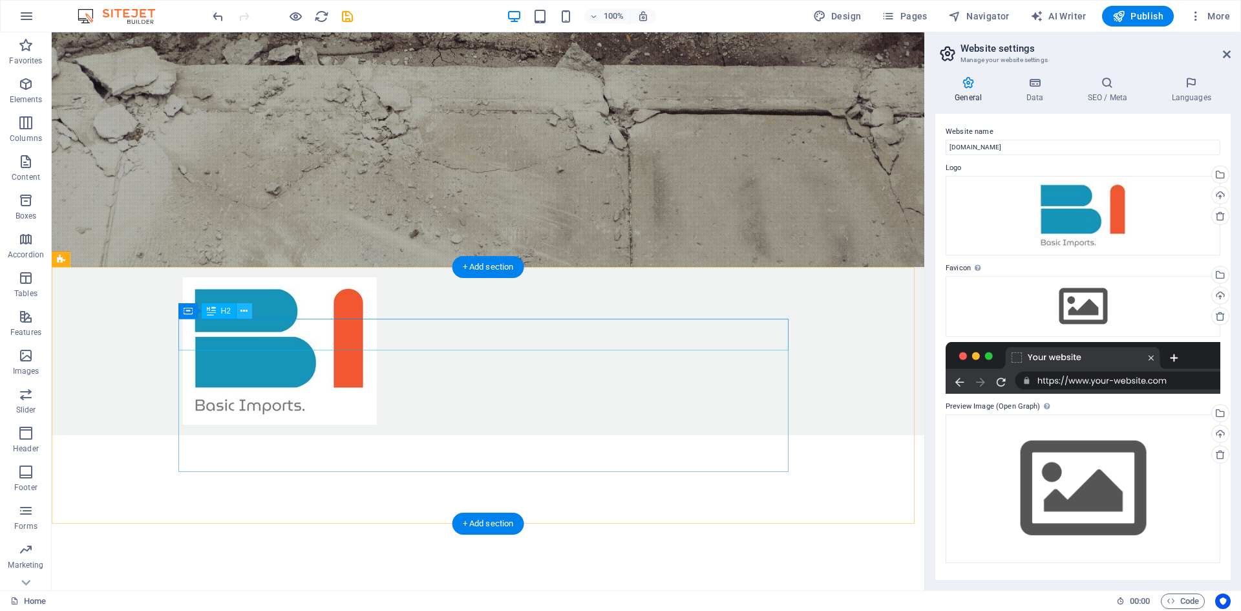
click at [247, 315] on icon at bounding box center [244, 312] width 7 height 14
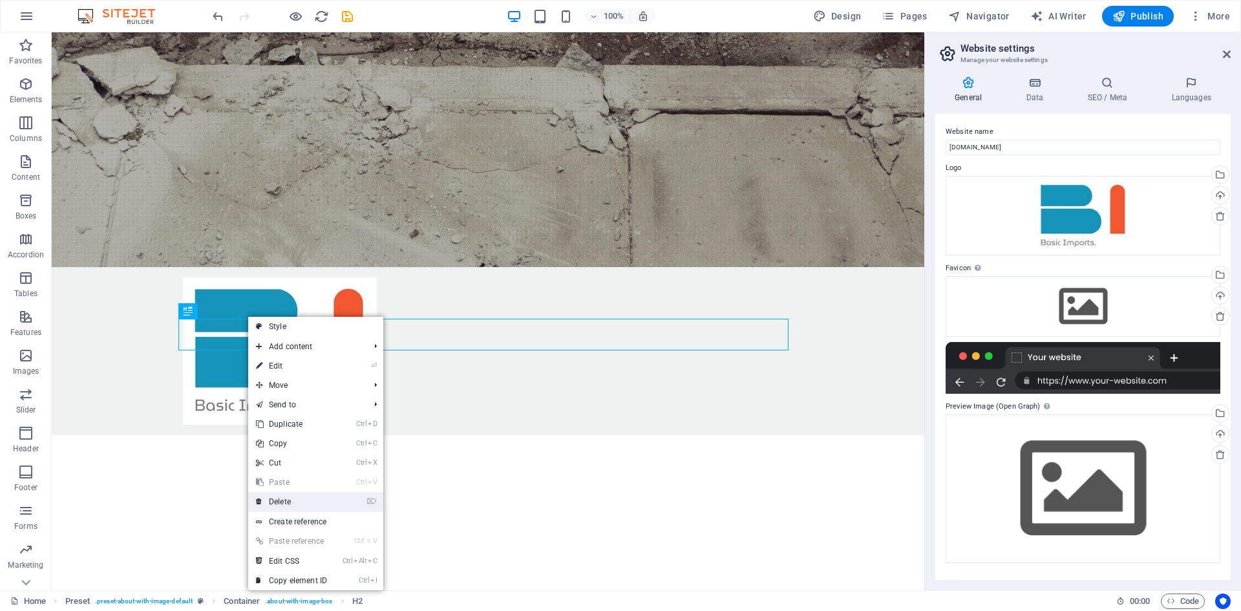
click at [294, 503] on link "⌦ Delete" at bounding box center [291, 501] width 87 height 19
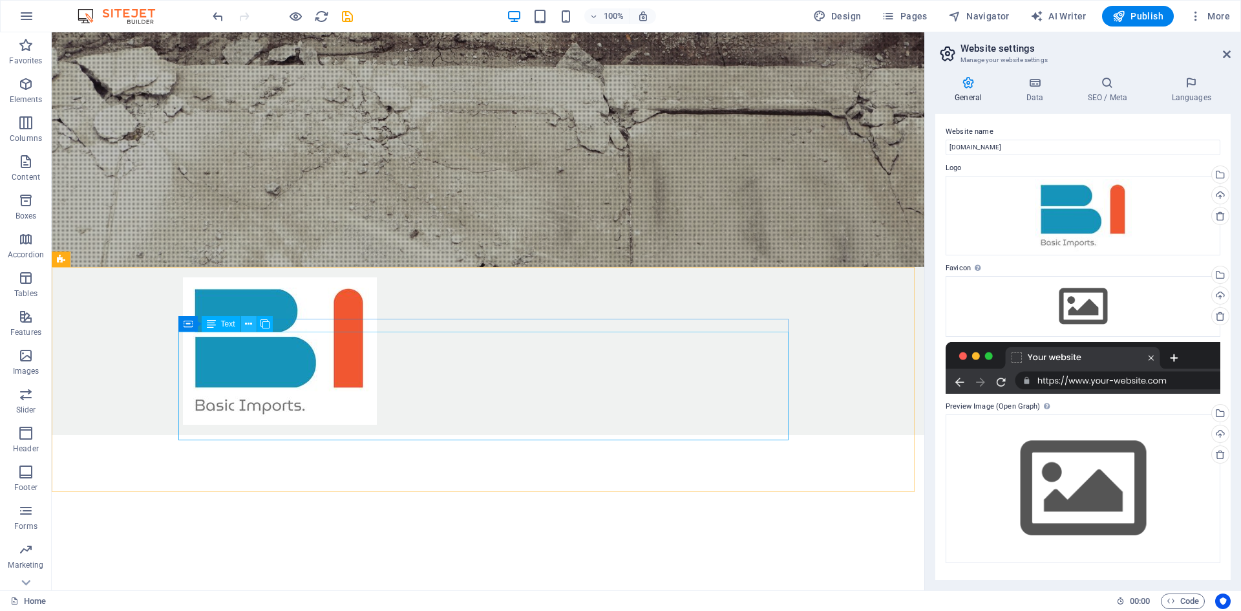
click at [245, 325] on icon at bounding box center [248, 324] width 7 height 14
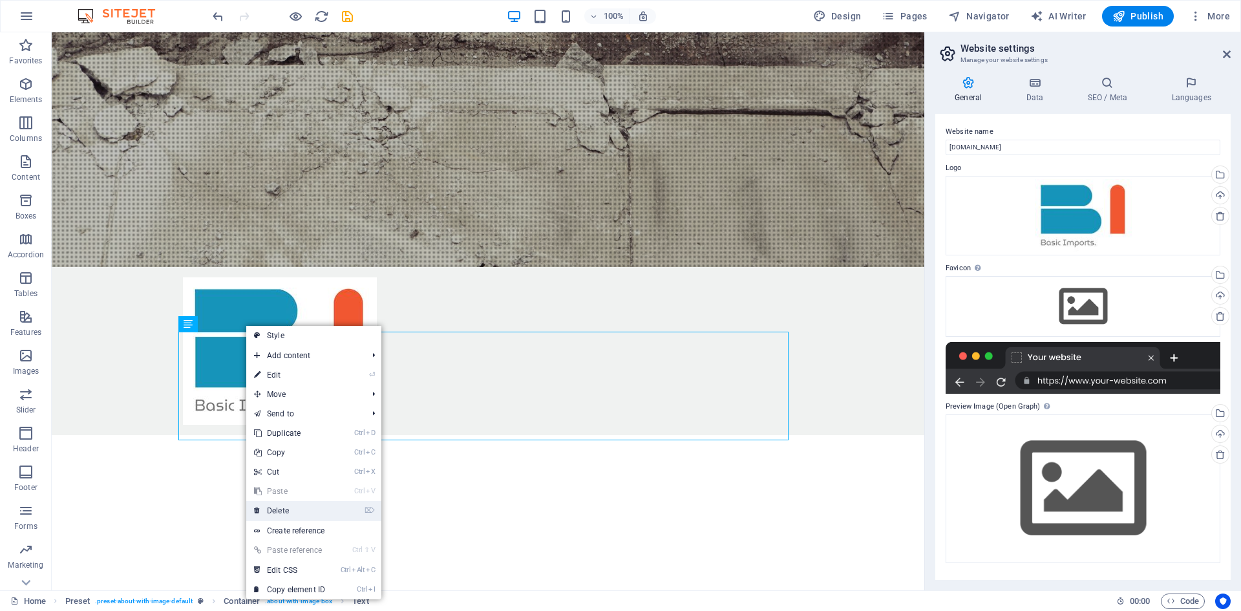
click at [287, 511] on link "⌦ Delete" at bounding box center [289, 510] width 87 height 19
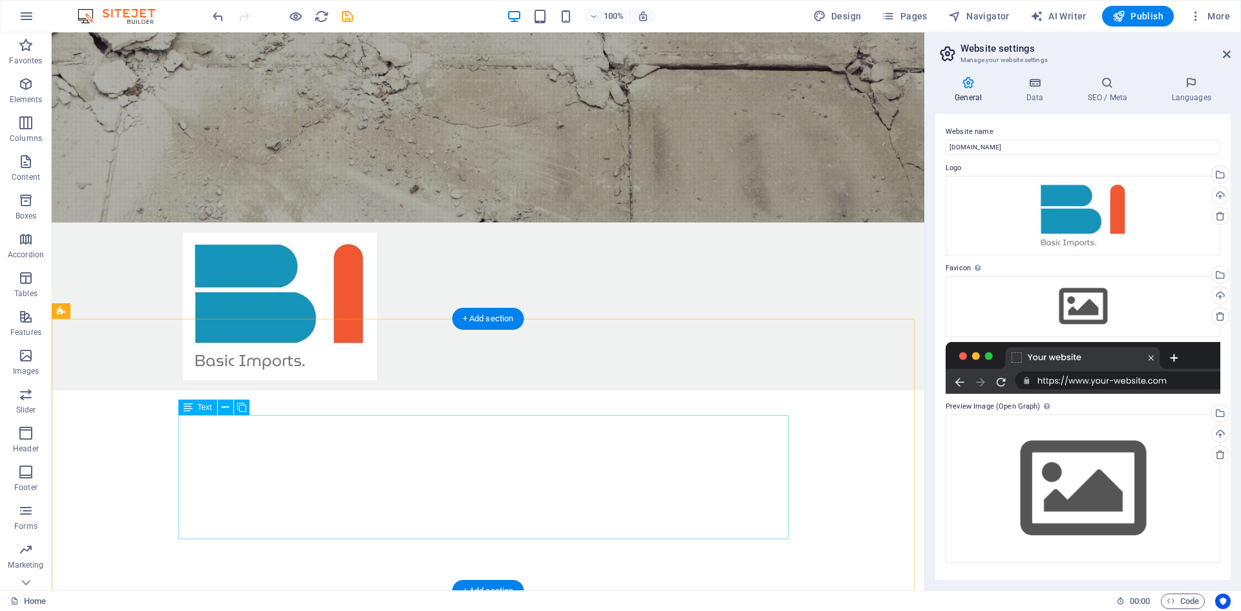
scroll to position [388, 0]
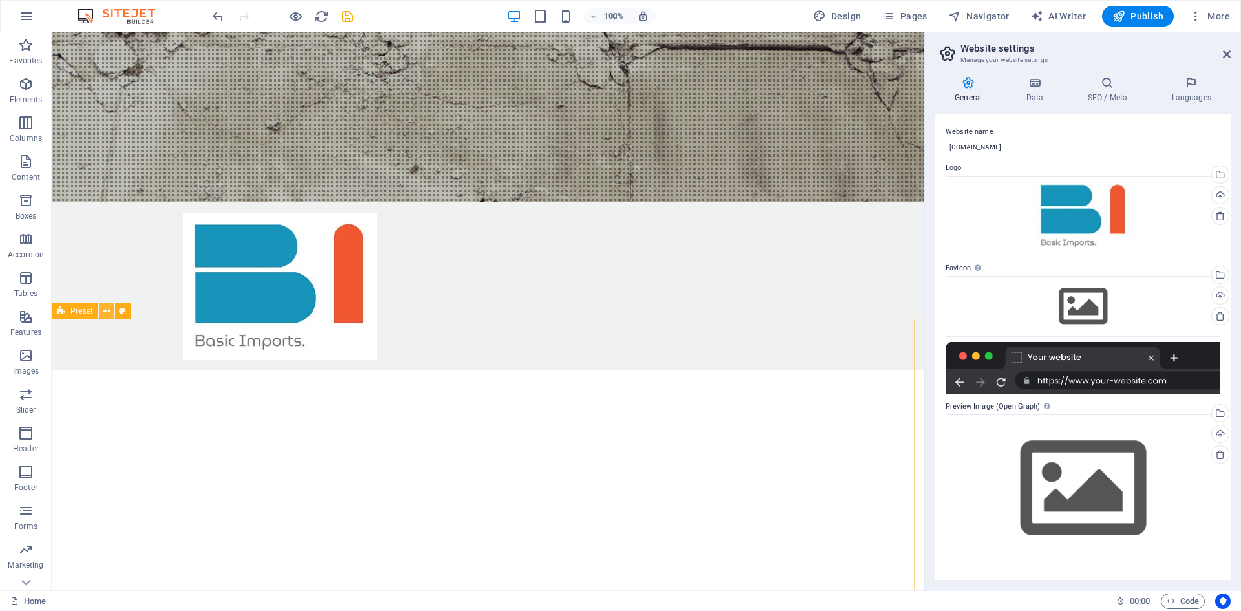
click at [104, 308] on icon at bounding box center [106, 312] width 7 height 14
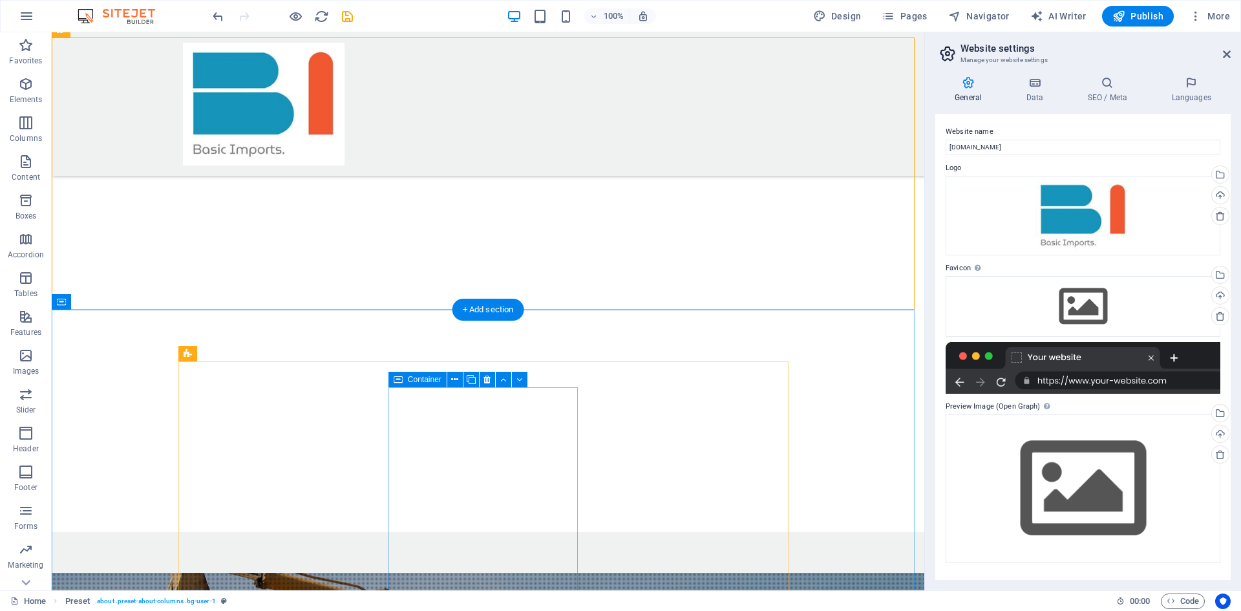
scroll to position [453, 0]
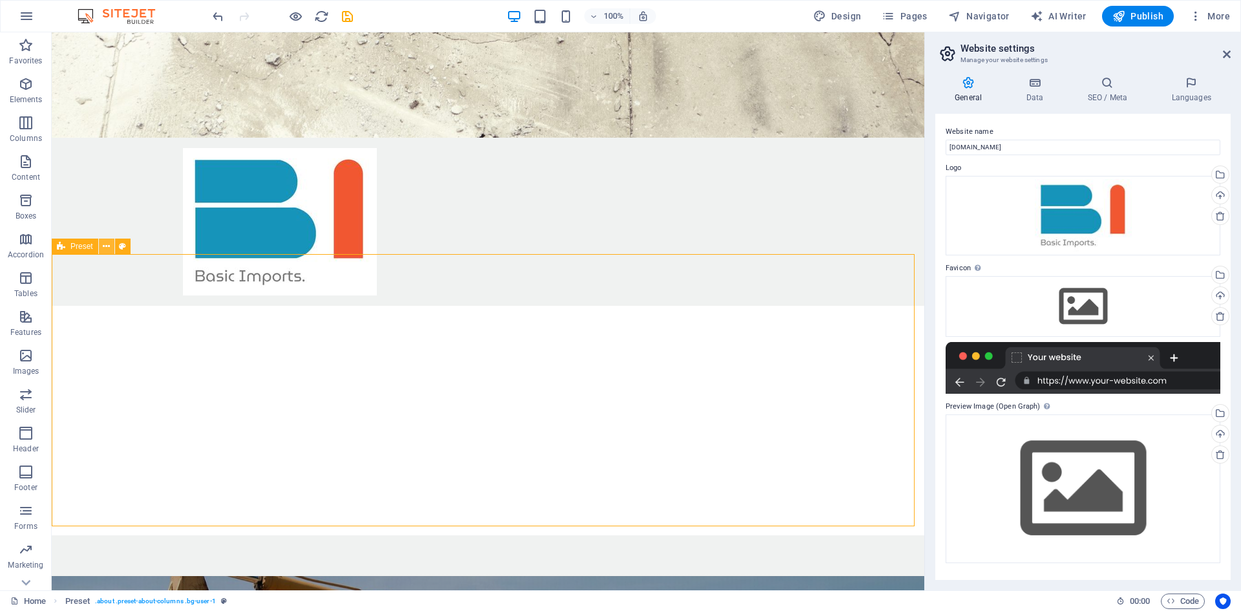
click at [107, 250] on icon at bounding box center [106, 247] width 7 height 14
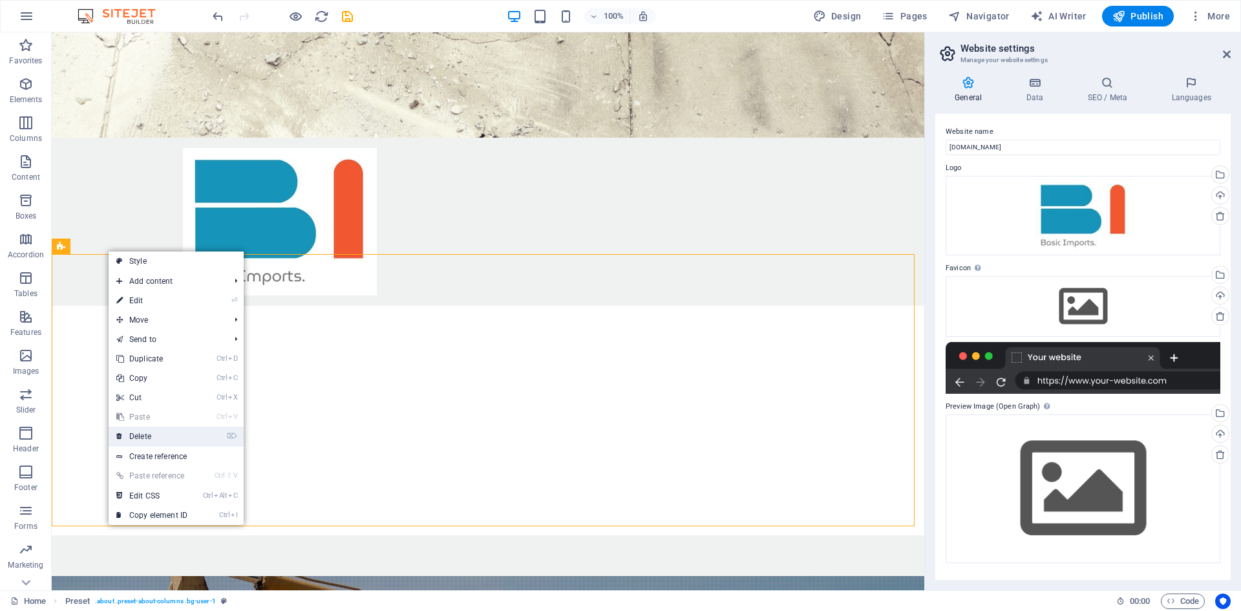
click at [153, 438] on link "⌦ Delete" at bounding box center [152, 436] width 87 height 19
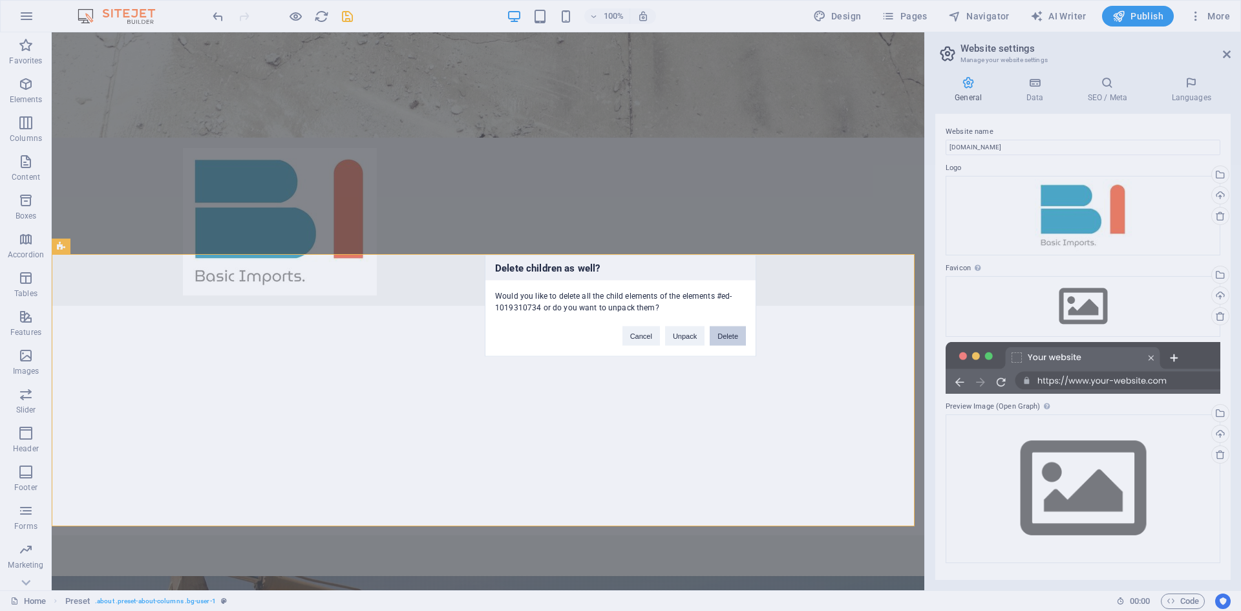
click at [725, 339] on button "Delete" at bounding box center [728, 335] width 36 height 19
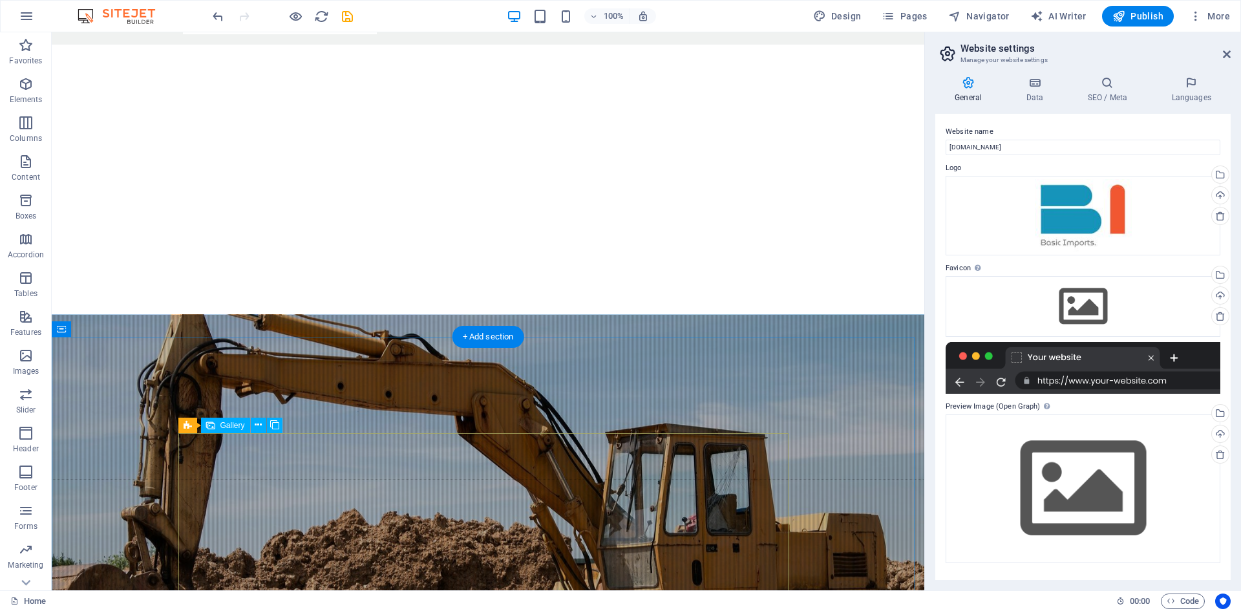
scroll to position [711, 0]
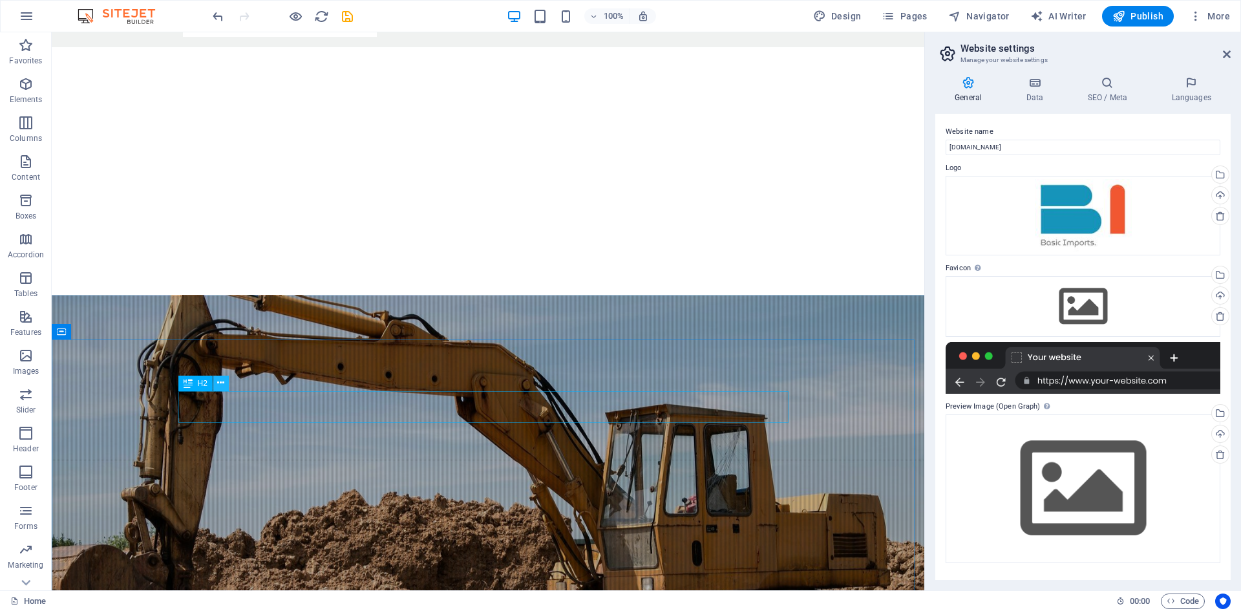
click at [224, 383] on icon at bounding box center [220, 383] width 7 height 14
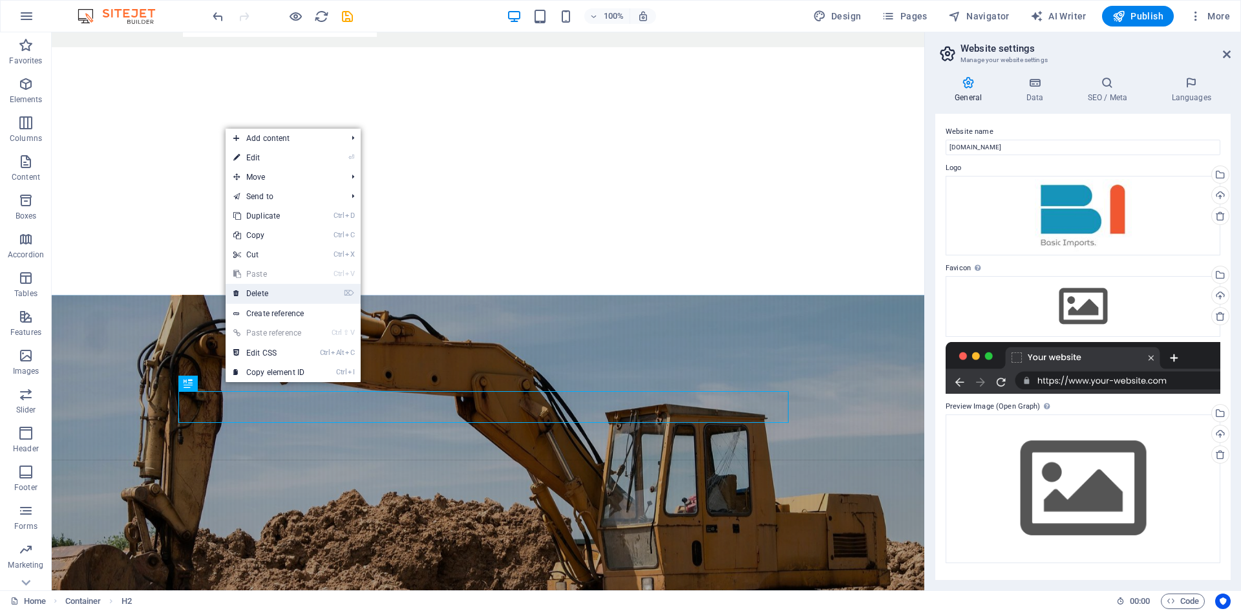
click at [275, 294] on link "⌦ Delete" at bounding box center [269, 293] width 87 height 19
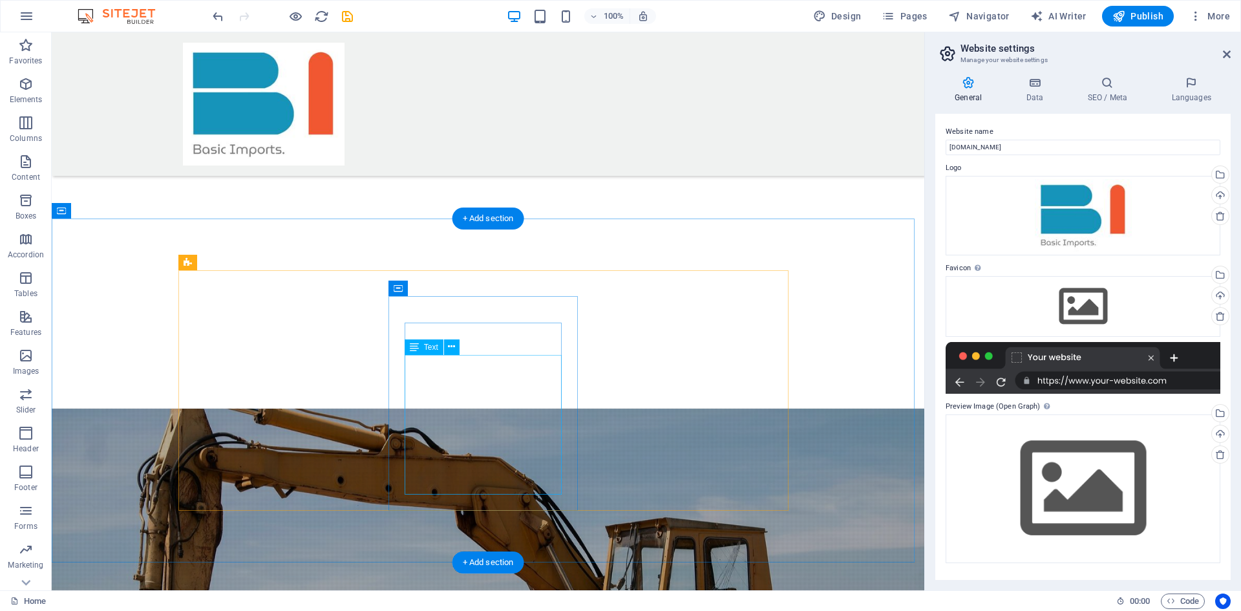
scroll to position [453, 0]
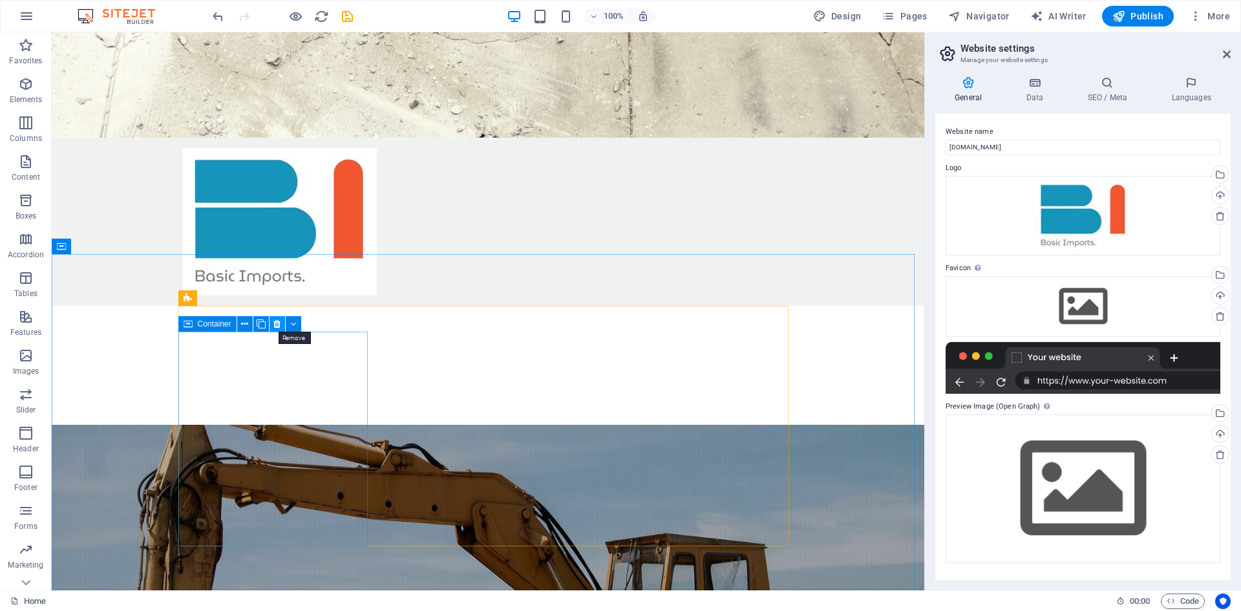
click at [279, 323] on icon at bounding box center [276, 324] width 7 height 14
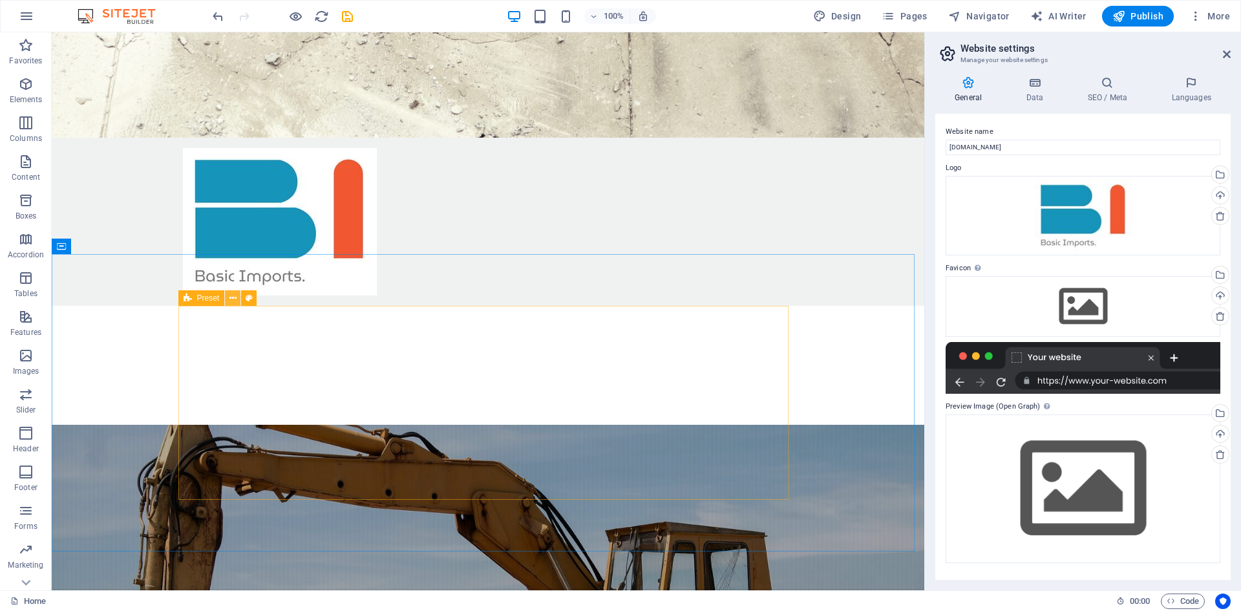
click at [234, 299] on icon at bounding box center [233, 299] width 7 height 14
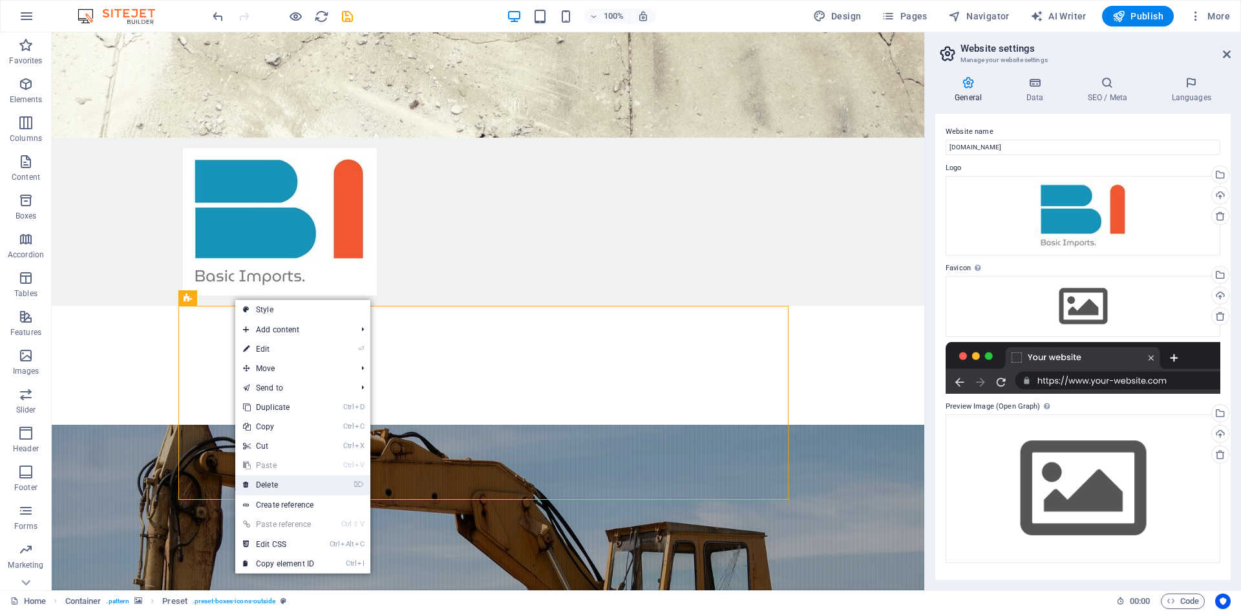
click at [292, 484] on link "⌦ Delete" at bounding box center [278, 484] width 87 height 19
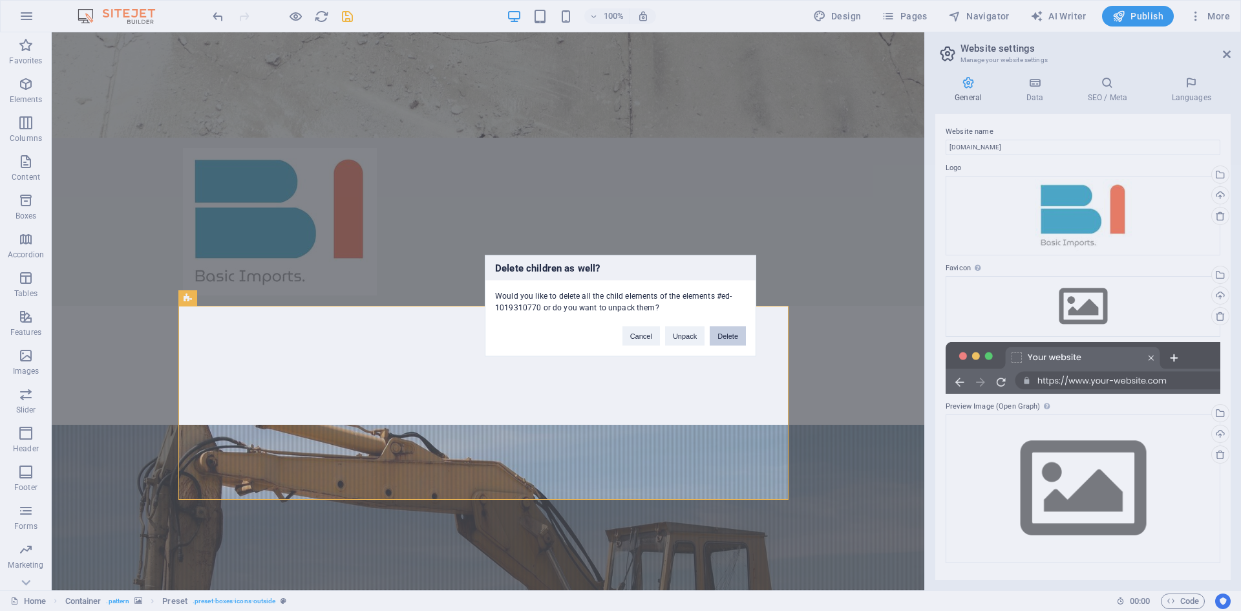
click at [734, 337] on button "Delete" at bounding box center [728, 335] width 36 height 19
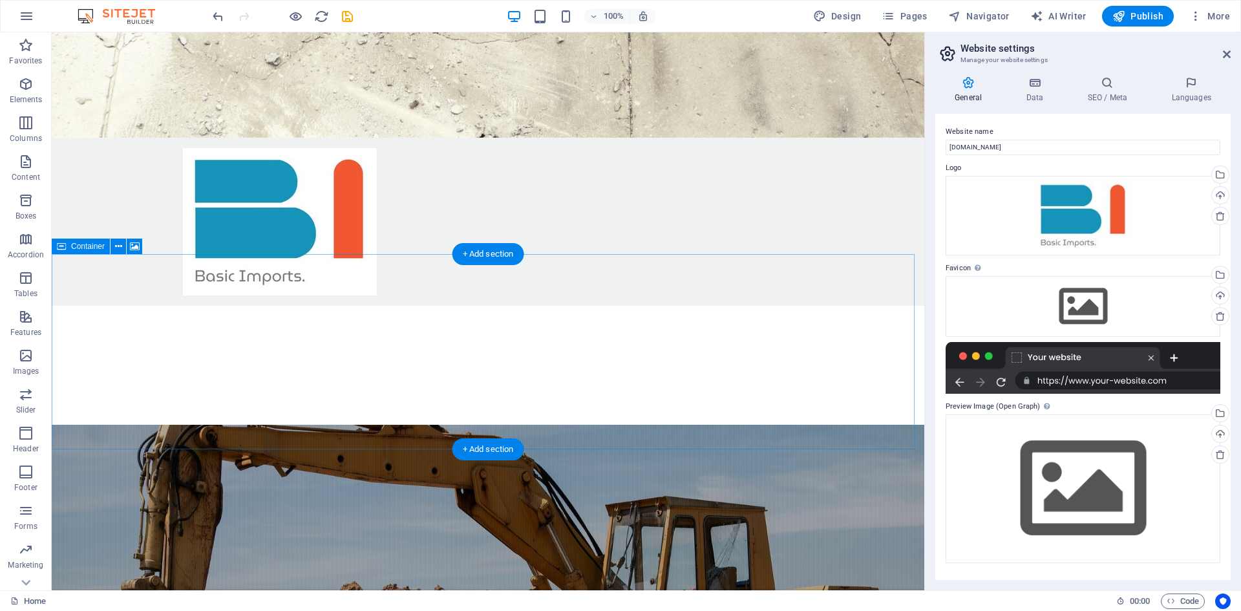
drag, startPoint x: 761, startPoint y: 486, endPoint x: 742, endPoint y: 476, distance: 21.1
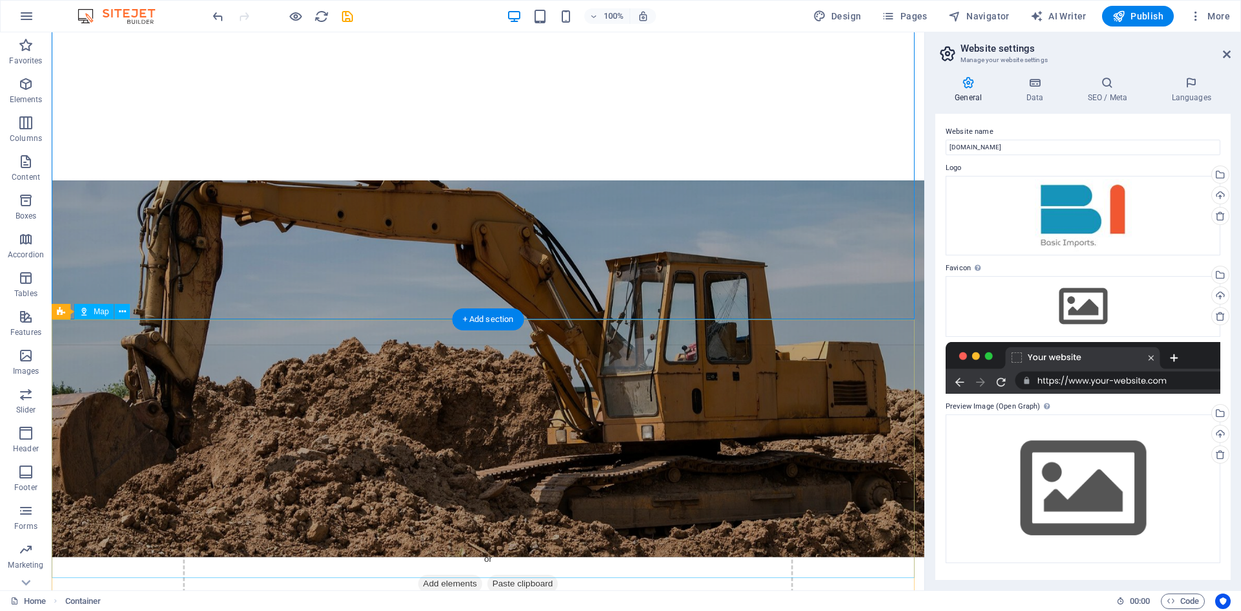
scroll to position [1164, 0]
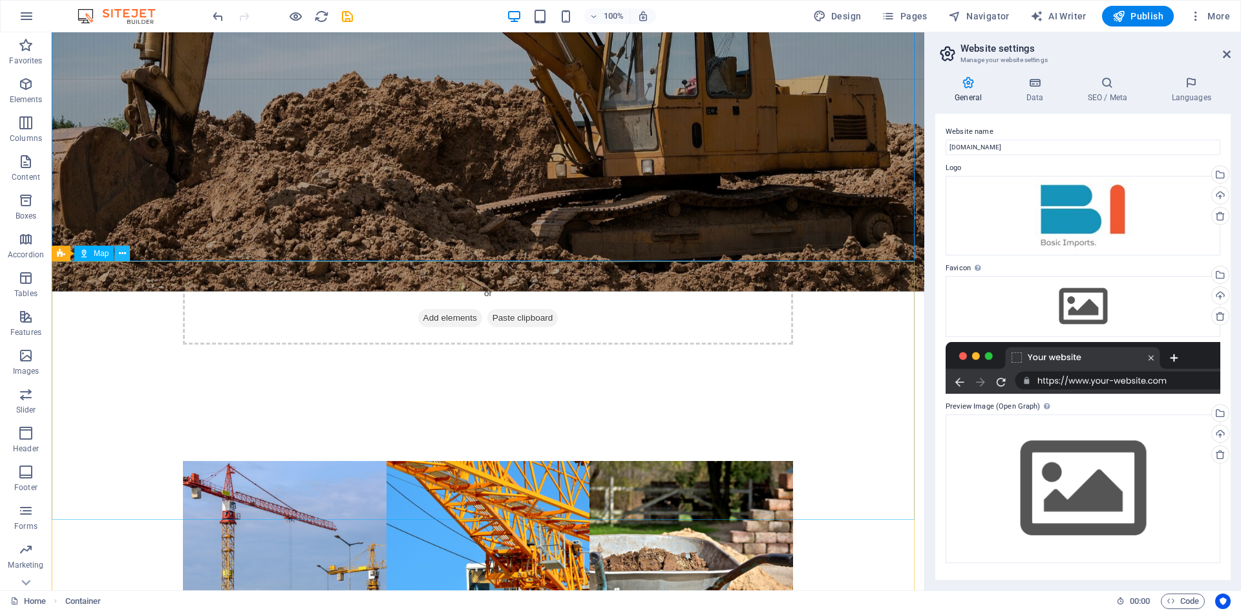
click at [125, 254] on icon at bounding box center [122, 254] width 7 height 14
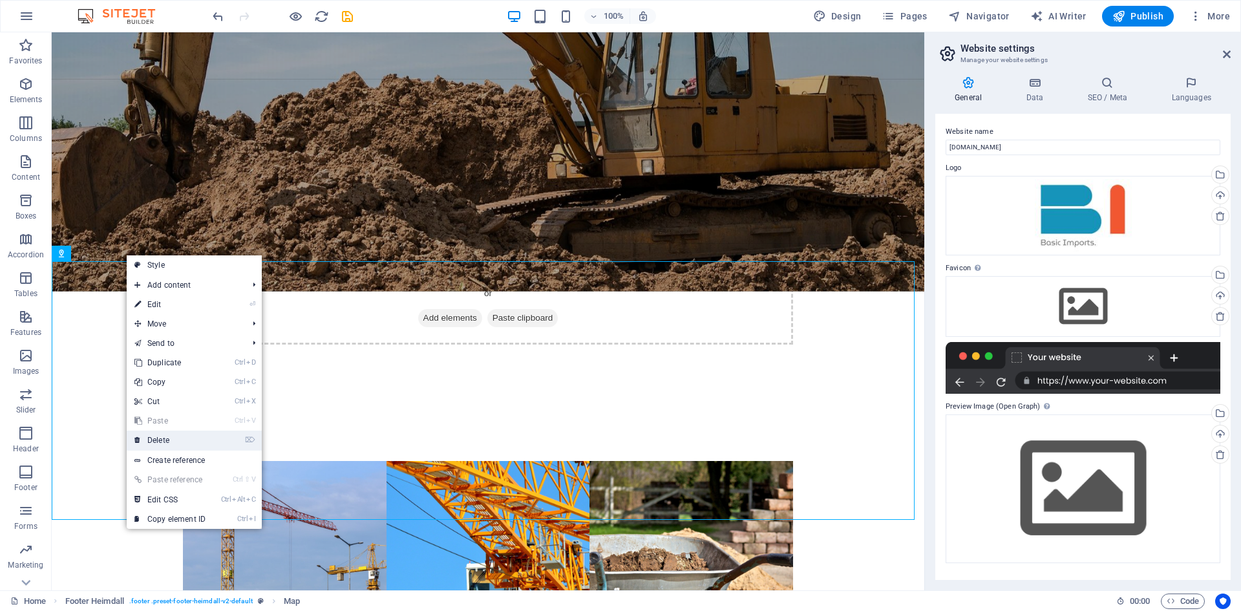
click at [181, 442] on link "⌦ Delete" at bounding box center [170, 440] width 87 height 19
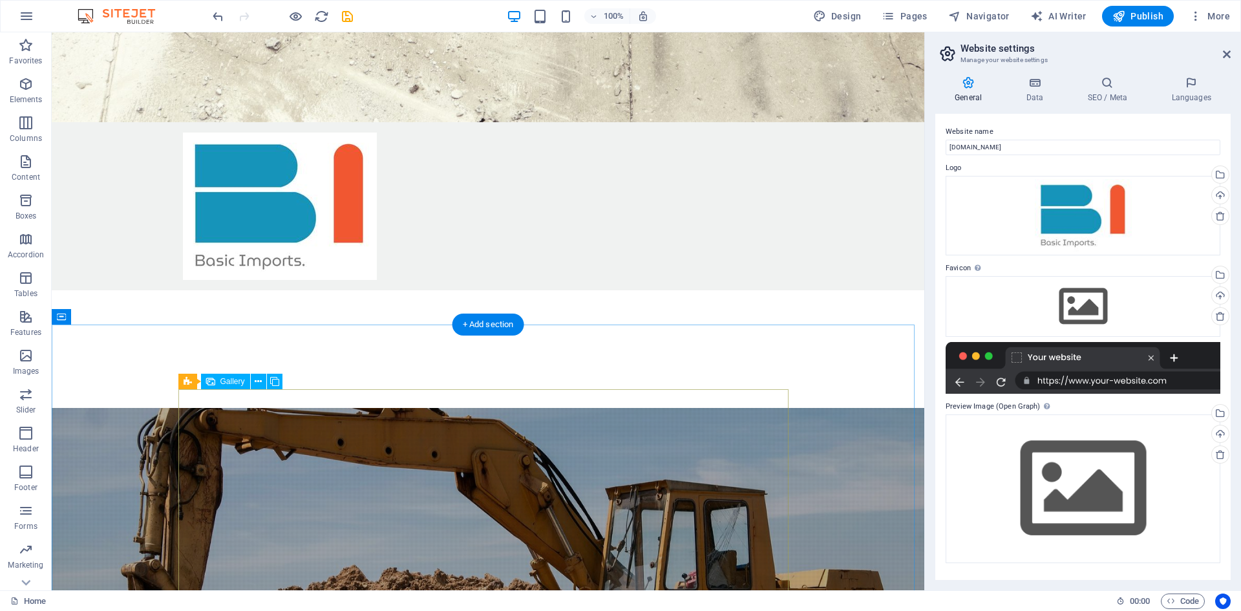
scroll to position [451, 0]
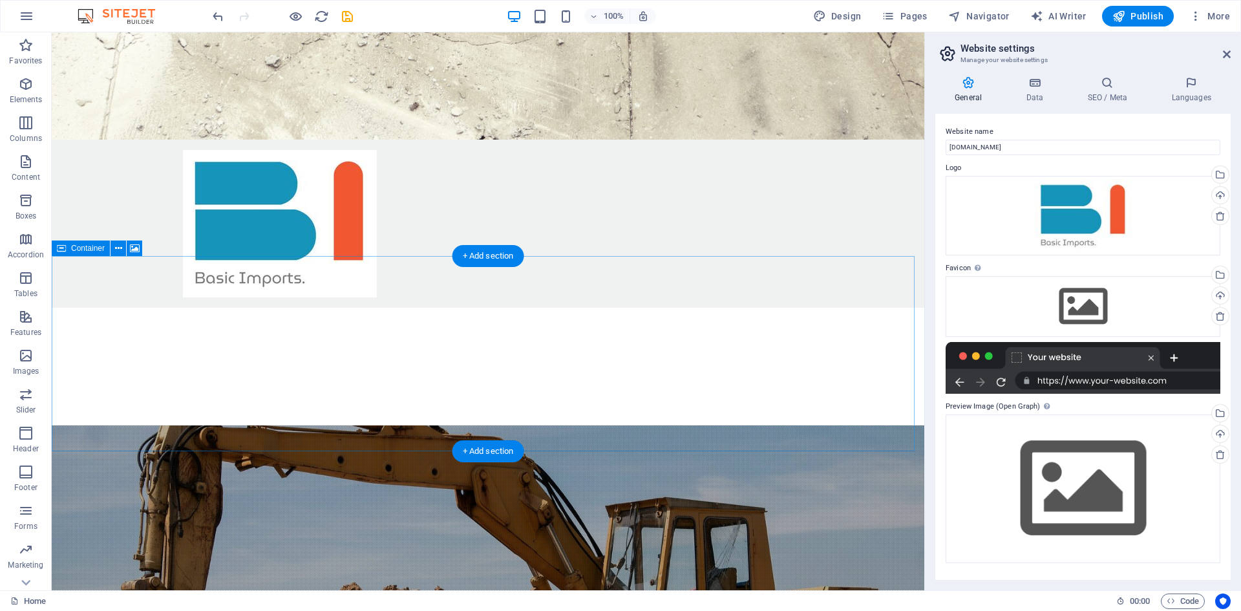
click at [117, 248] on icon at bounding box center [118, 249] width 7 height 14
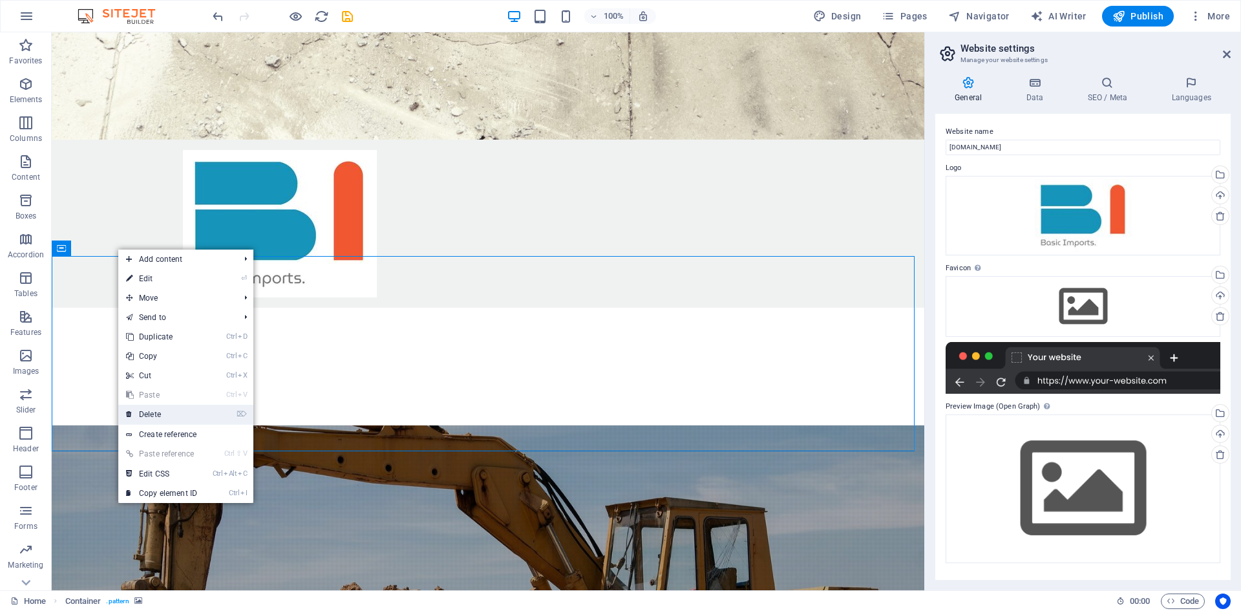
click at [173, 418] on link "⌦ Delete" at bounding box center [161, 414] width 87 height 19
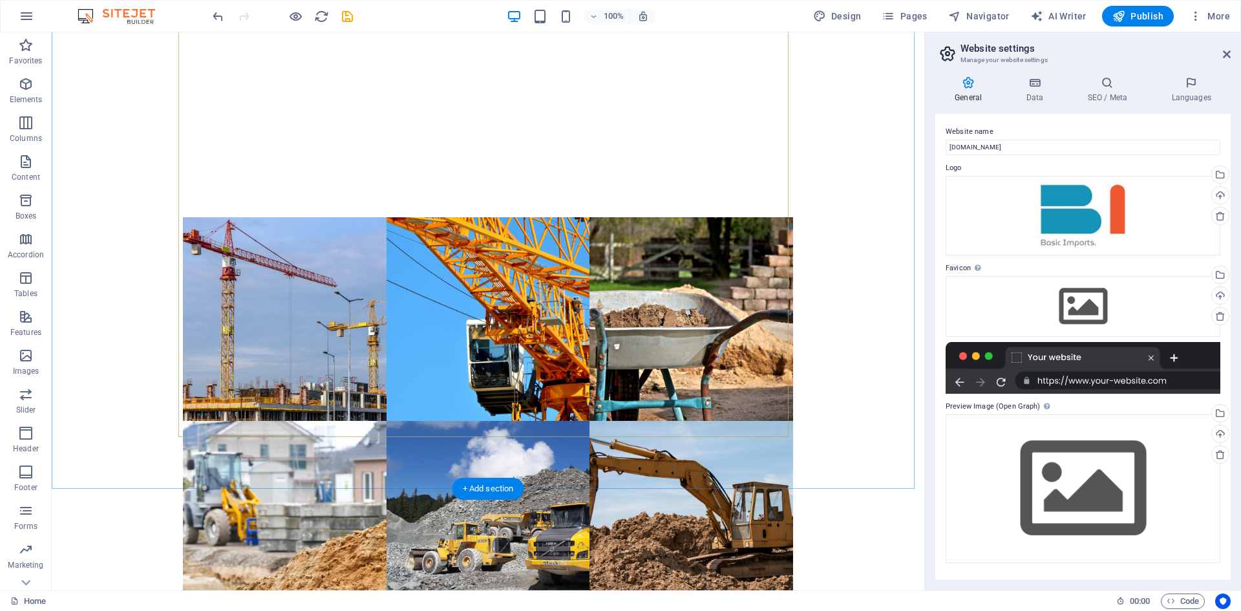
scroll to position [837, 0]
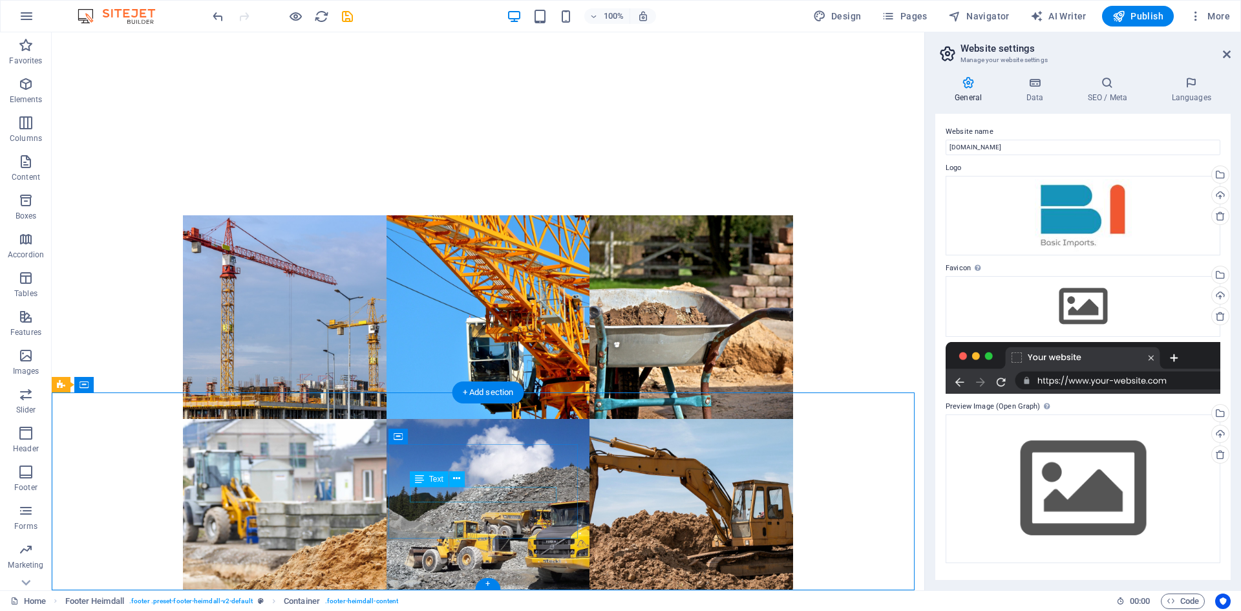
click at [431, 476] on span "Text" at bounding box center [436, 479] width 14 height 8
click at [455, 480] on icon at bounding box center [456, 479] width 7 height 14
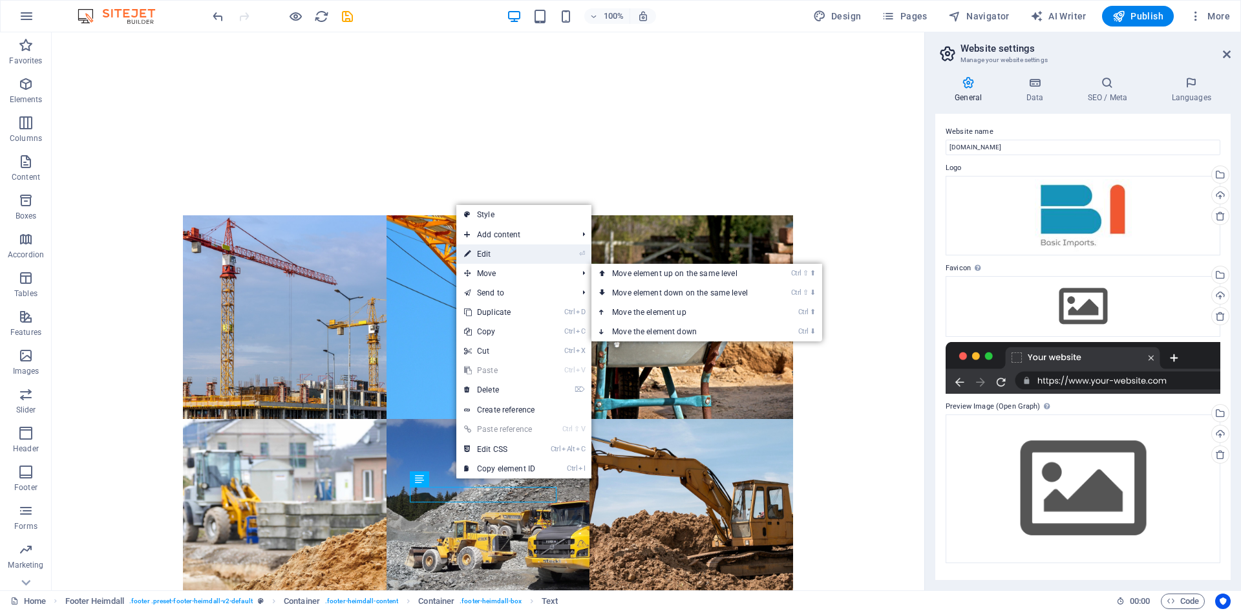
drag, startPoint x: 498, startPoint y: 251, endPoint x: 219, endPoint y: 219, distance: 281.8
click at [498, 251] on link "⏎ Edit" at bounding box center [499, 253] width 87 height 19
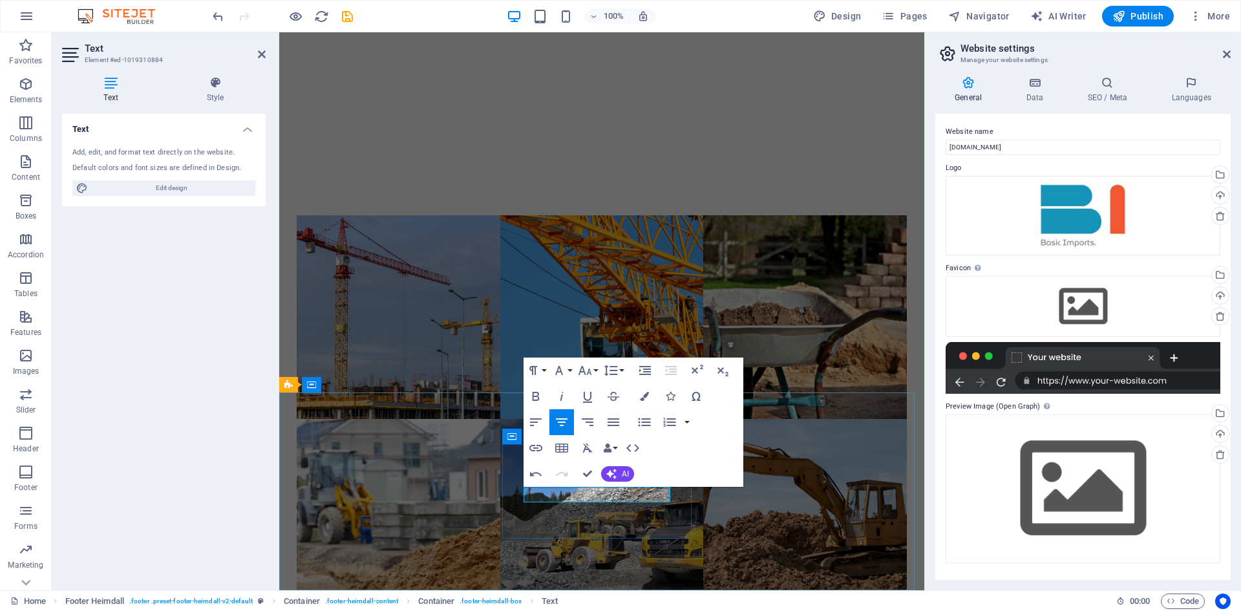
drag, startPoint x: 601, startPoint y: 496, endPoint x: 631, endPoint y: 494, distance: 29.8
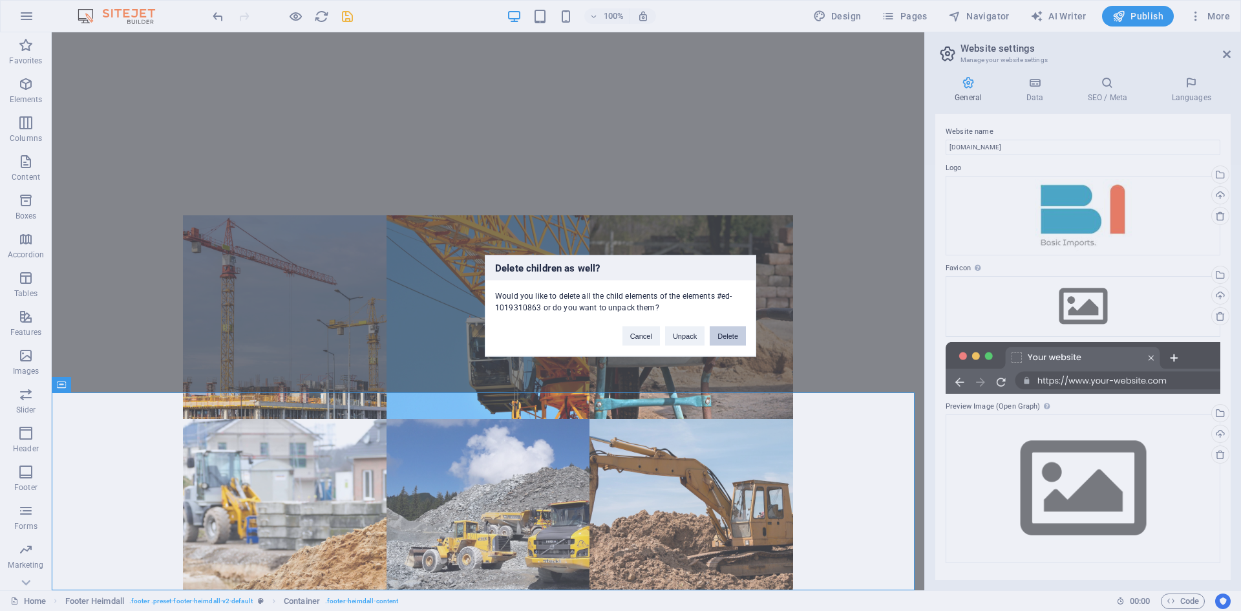
click at [733, 340] on button "Delete" at bounding box center [728, 335] width 36 height 19
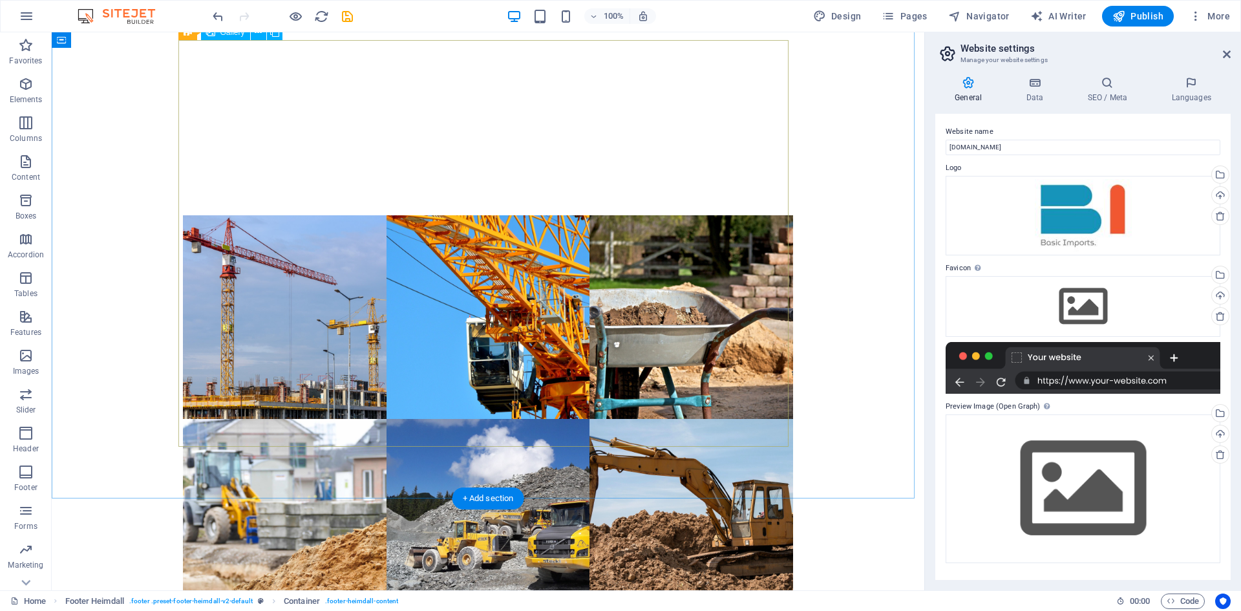
scroll to position [731, 0]
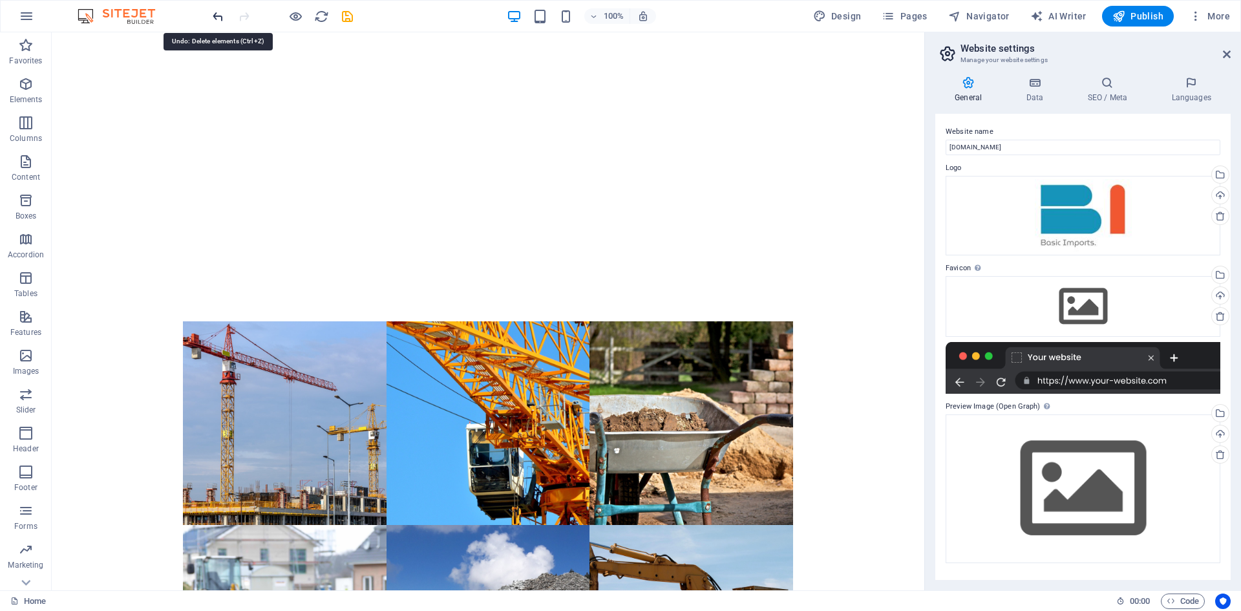
click at [220, 14] on icon "undo" at bounding box center [218, 16] width 15 height 15
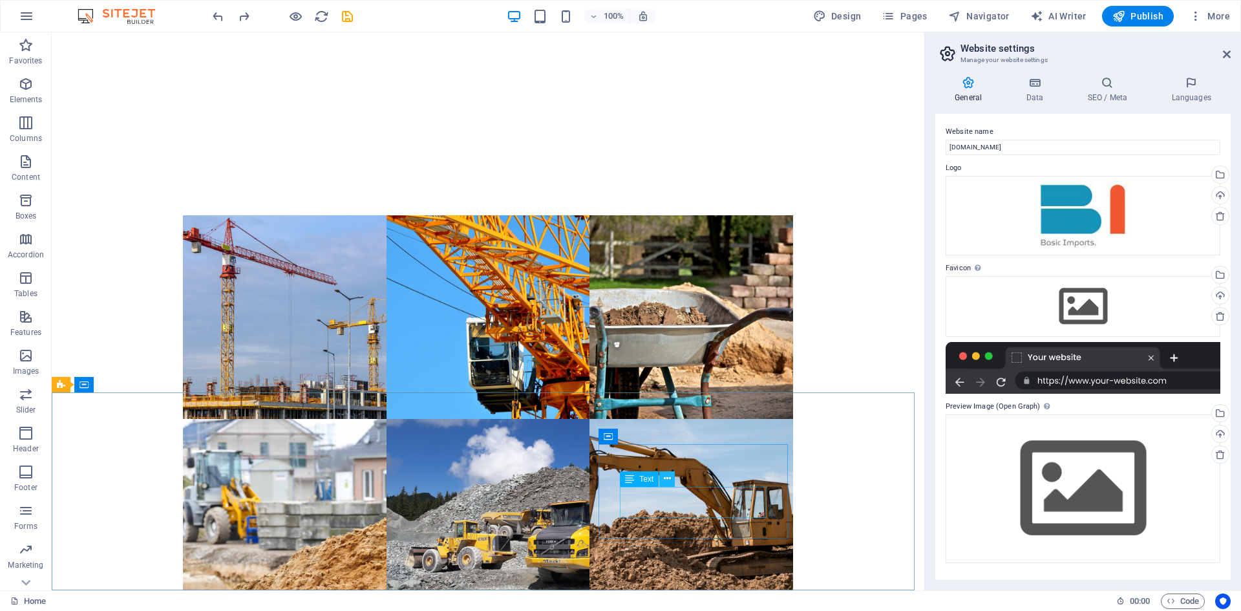
click at [664, 476] on icon at bounding box center [667, 479] width 7 height 14
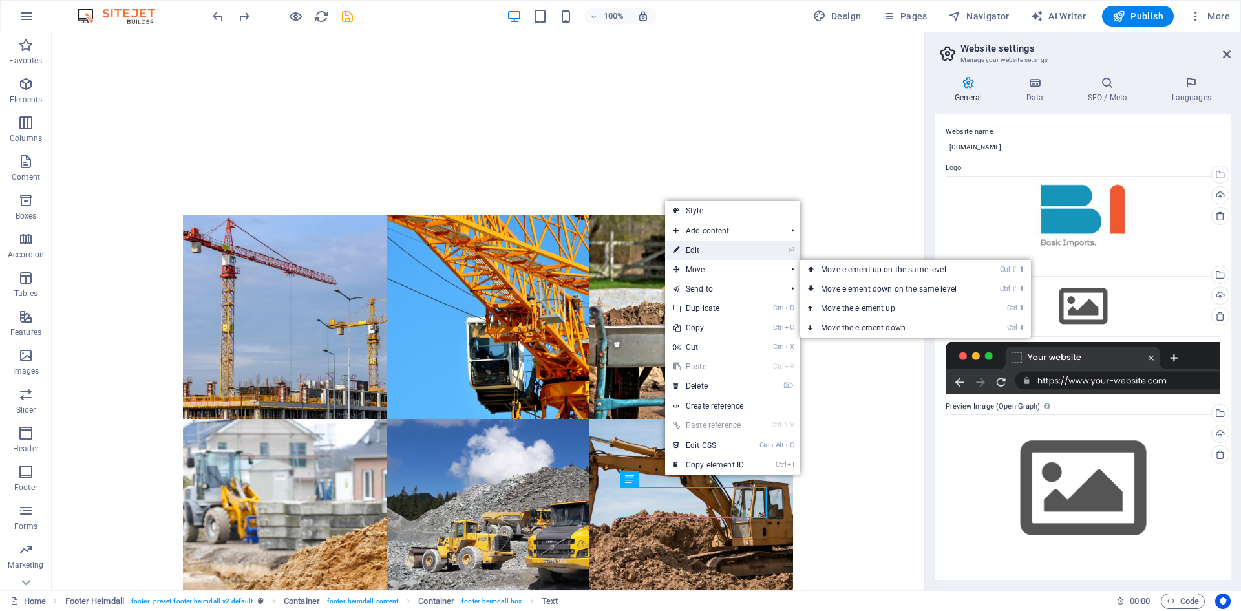
click at [698, 247] on link "⏎ Edit" at bounding box center [708, 250] width 87 height 19
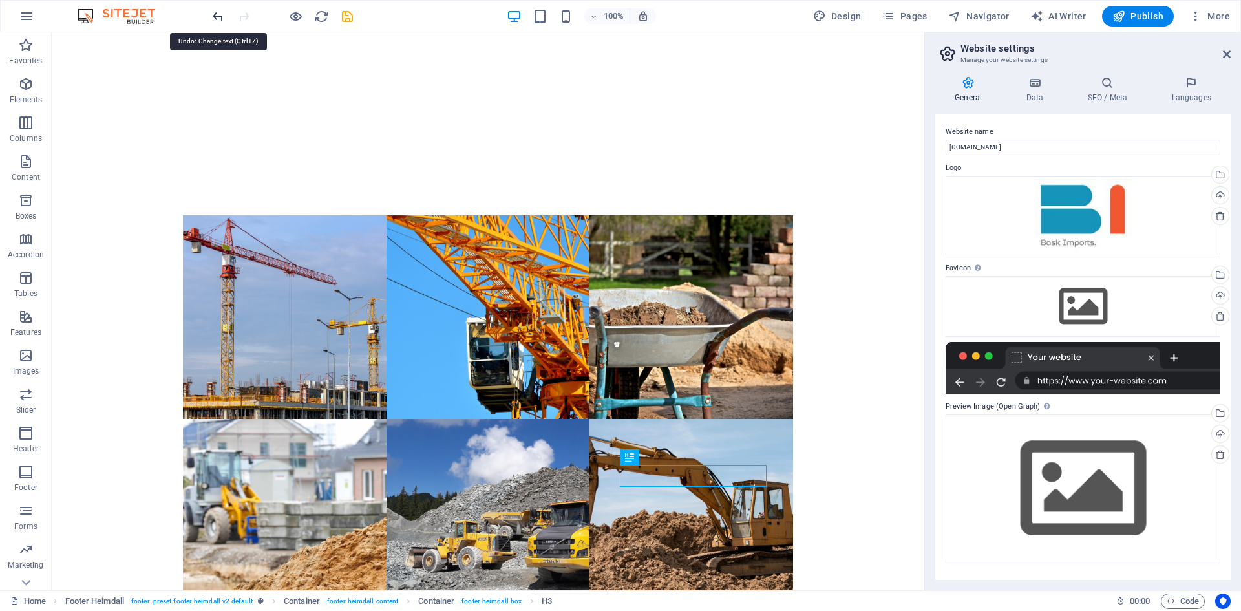
click at [218, 17] on icon "undo" at bounding box center [218, 16] width 15 height 15
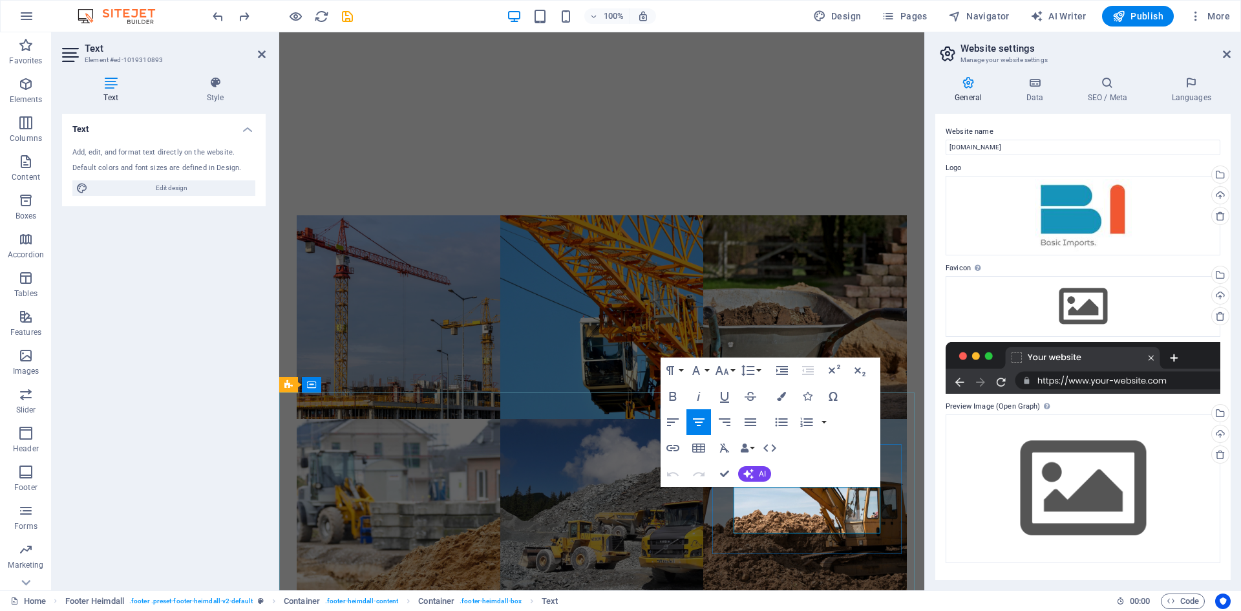
drag, startPoint x: 769, startPoint y: 527, endPoint x: 856, endPoint y: 527, distance: 86.6
drag, startPoint x: 795, startPoint y: 512, endPoint x: 851, endPoint y: 510, distance: 56.3
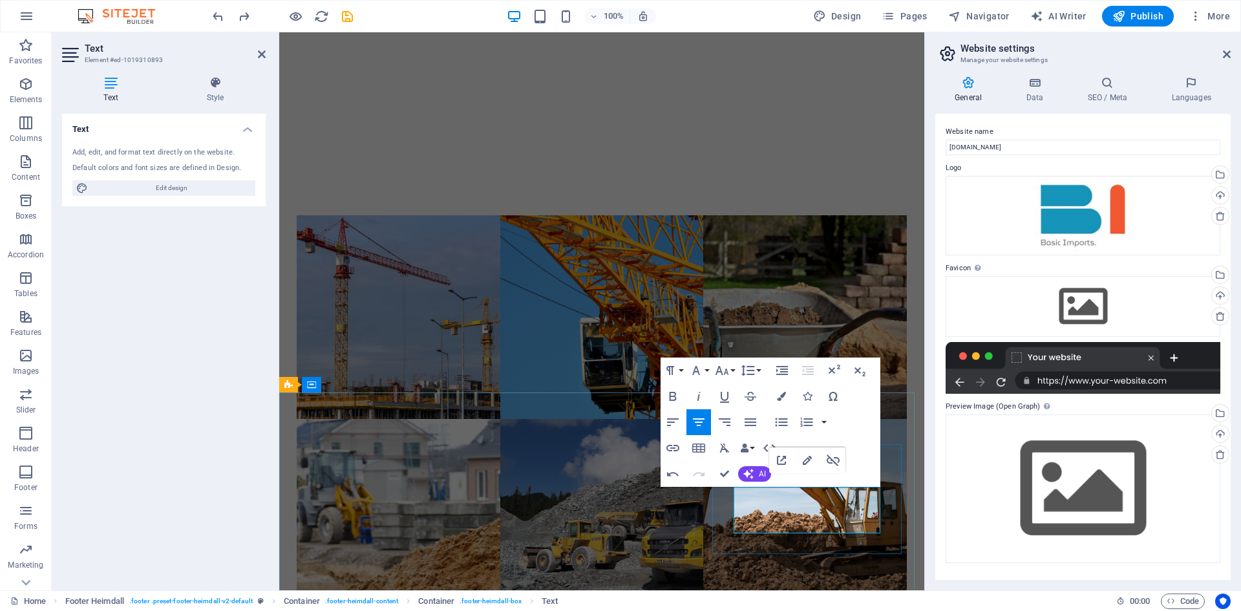
drag, startPoint x: 793, startPoint y: 513, endPoint x: 856, endPoint y: 515, distance: 63.4
drag, startPoint x: 791, startPoint y: 511, endPoint x: 775, endPoint y: 498, distance: 20.7
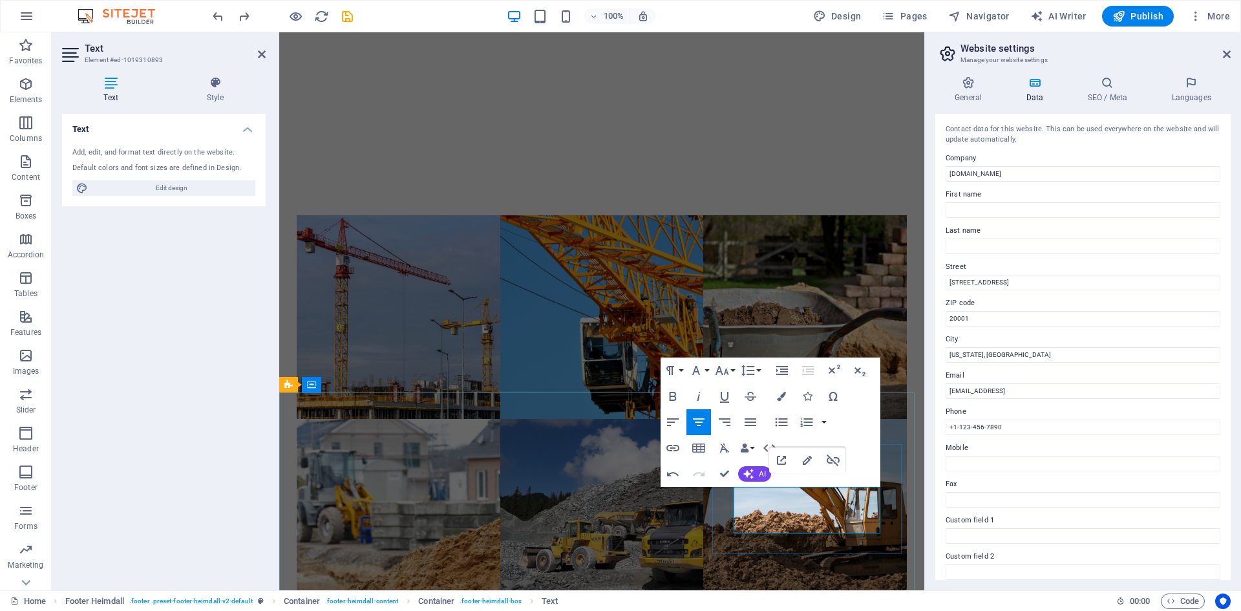
drag, startPoint x: 792, startPoint y: 509, endPoint x: 732, endPoint y: 495, distance: 61.8
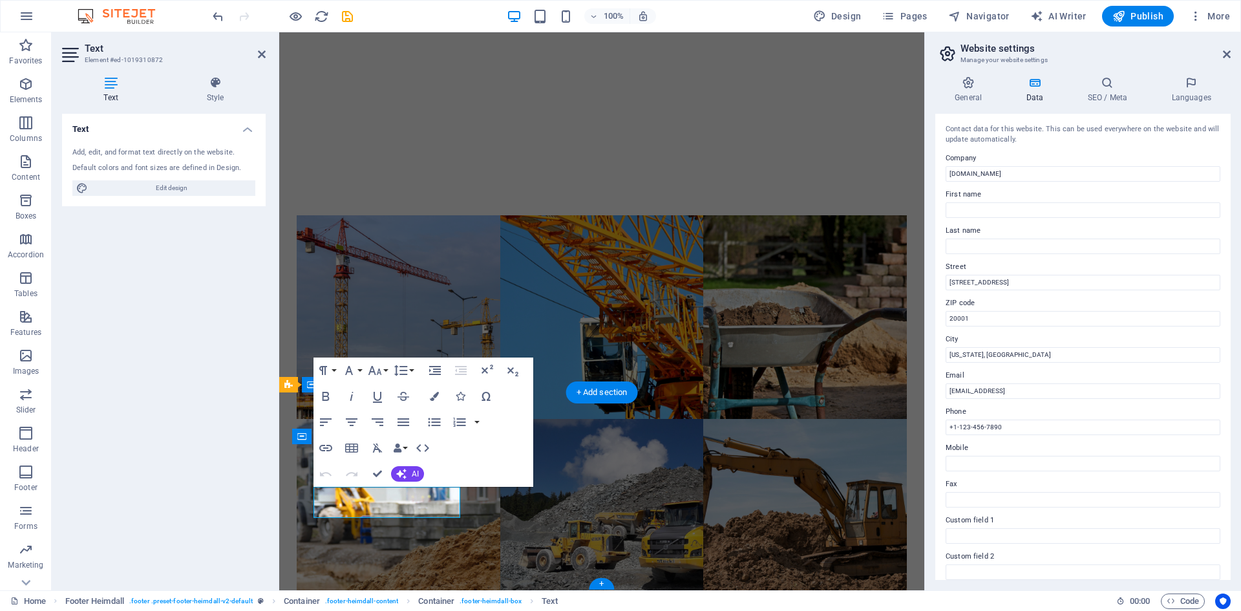
click at [264, 506] on div "Text Add, edit, and format text directly on the website. Default colors and fon…" at bounding box center [164, 347] width 204 height 466
drag, startPoint x: 485, startPoint y: 531, endPoint x: 478, endPoint y: 528, distance: 7.0
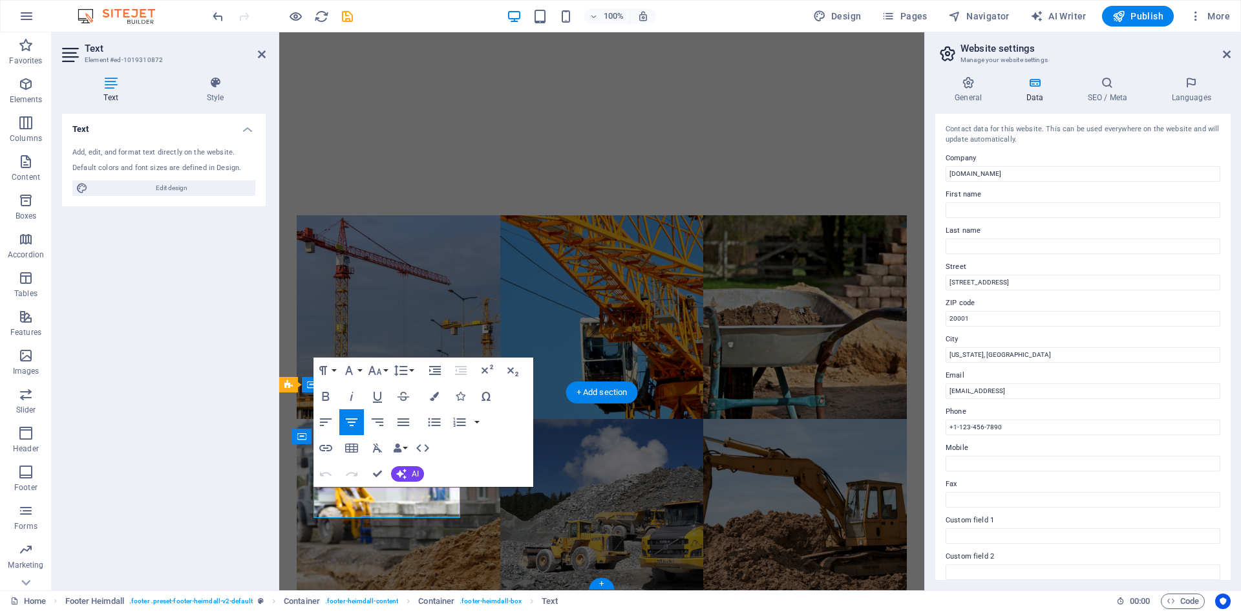
click at [271, 510] on div "Text Style Text Add, edit, and format text directly on the website. Default col…" at bounding box center [164, 328] width 224 height 524
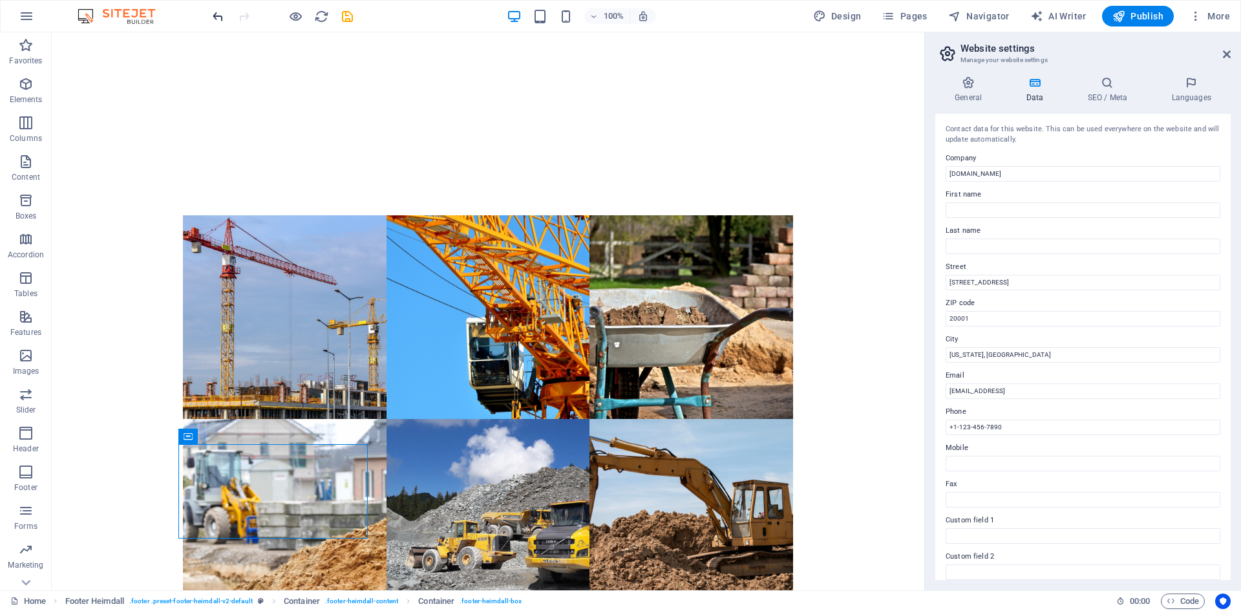
click at [216, 16] on icon "undo" at bounding box center [218, 16] width 15 height 15
click at [244, 477] on icon at bounding box center [246, 479] width 7 height 14
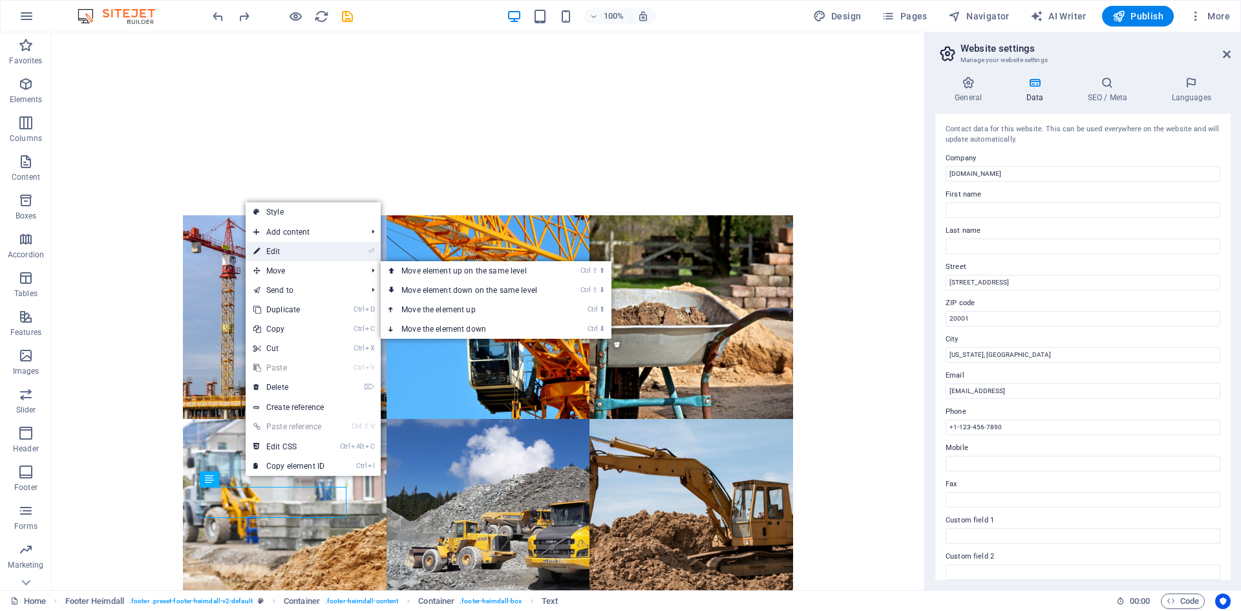
click at [284, 253] on link "⏎ Edit" at bounding box center [289, 251] width 87 height 19
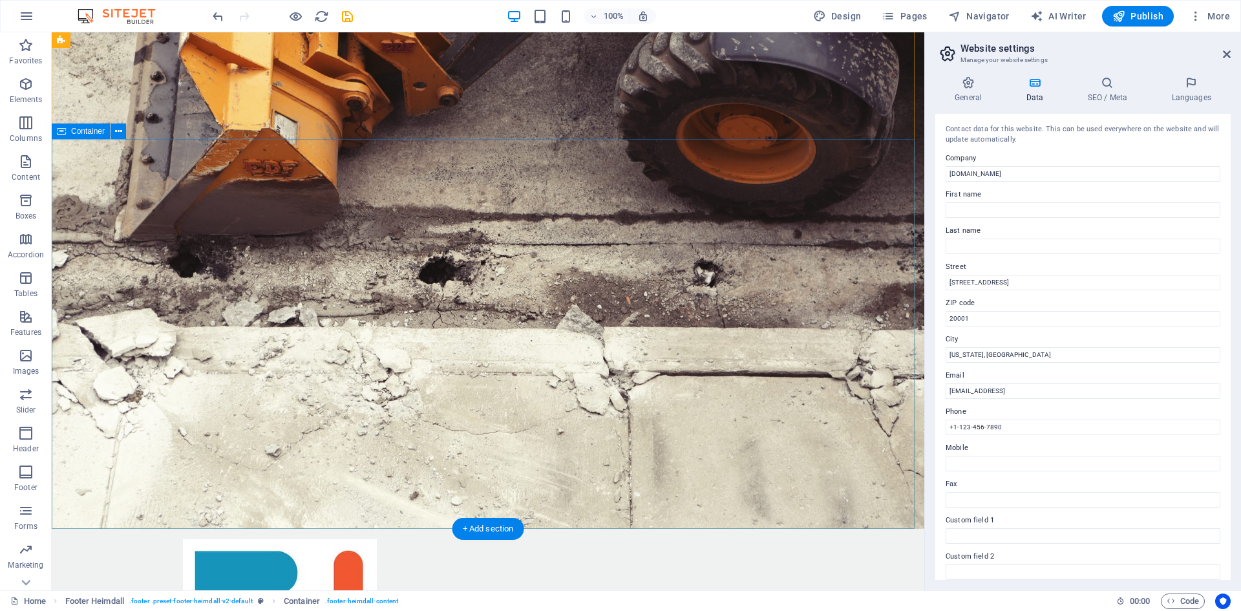
scroll to position [0, 0]
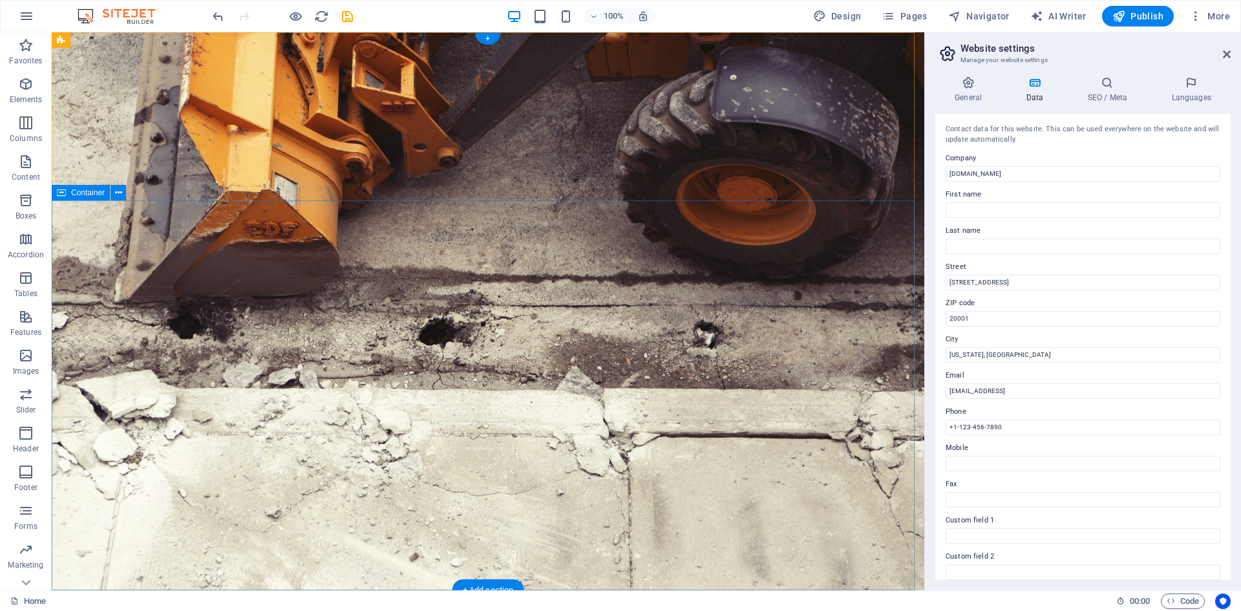
click at [114, 194] on button at bounding box center [119, 193] width 16 height 16
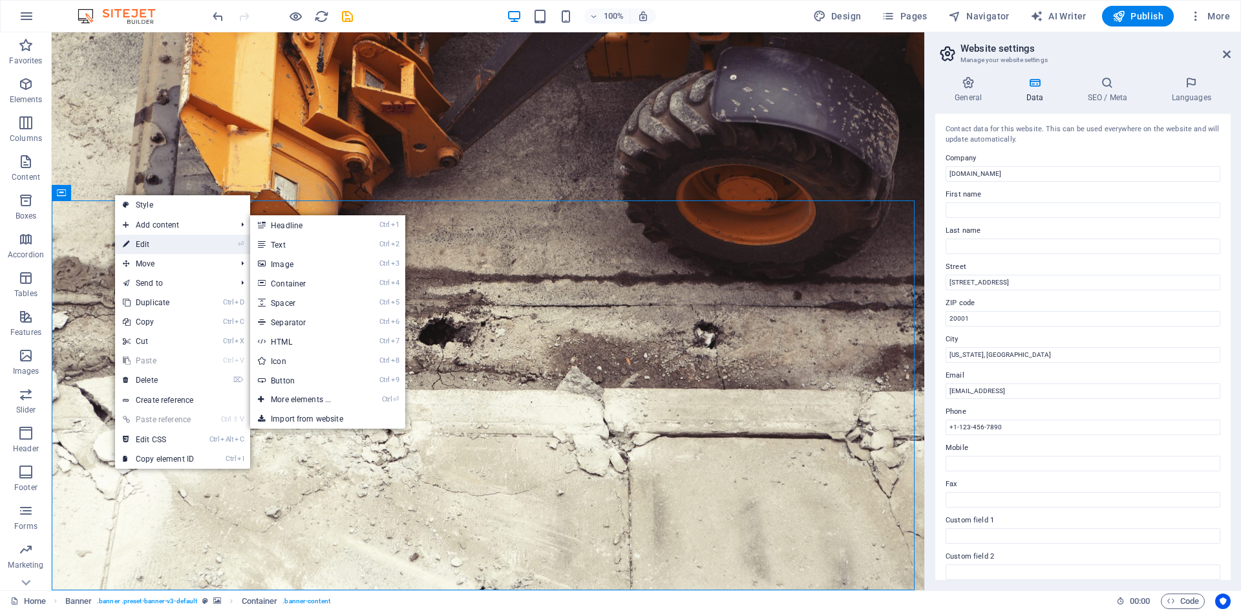
click at [156, 242] on link "⏎ Edit" at bounding box center [158, 244] width 87 height 19
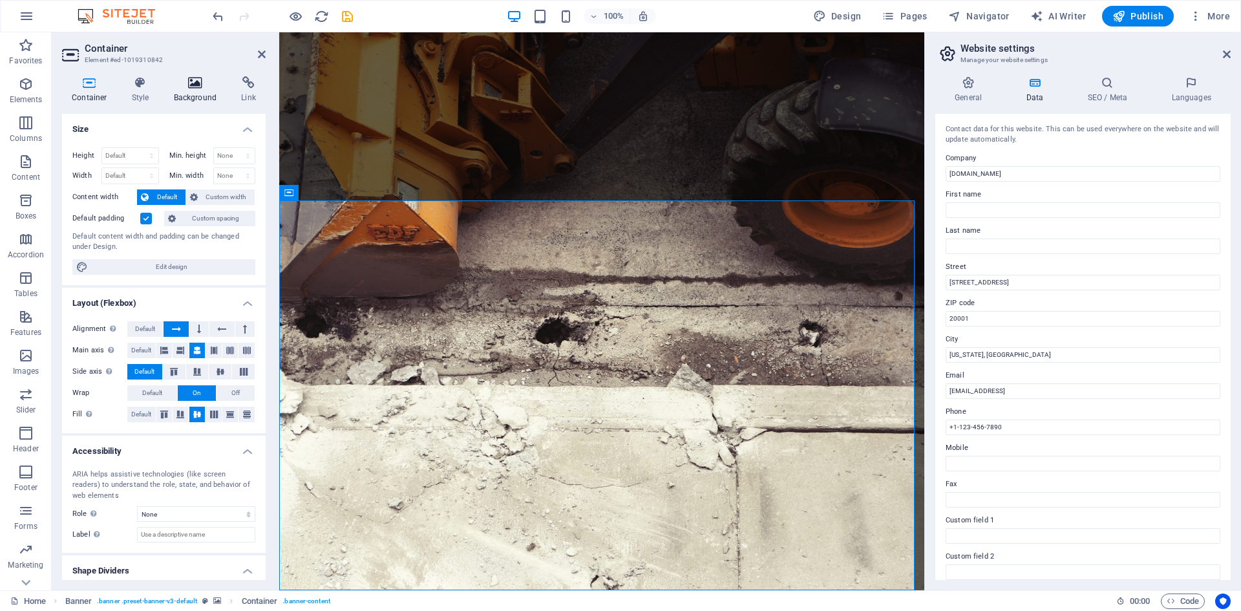
click at [195, 79] on icon at bounding box center [195, 82] width 63 height 13
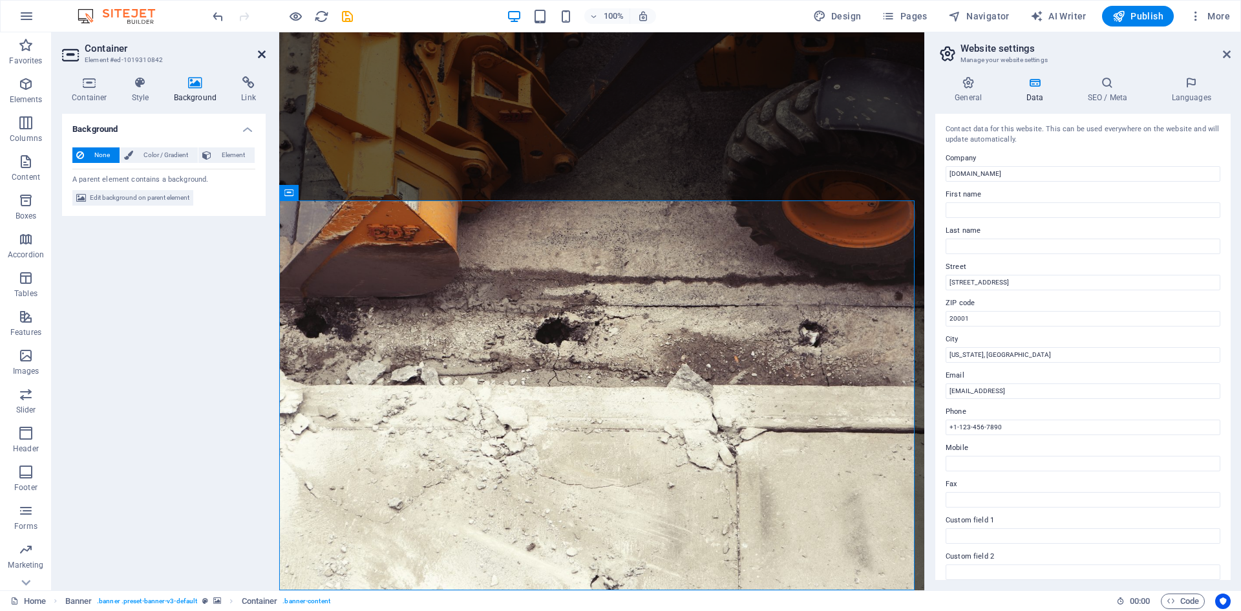
click at [258, 53] on icon at bounding box center [262, 54] width 8 height 10
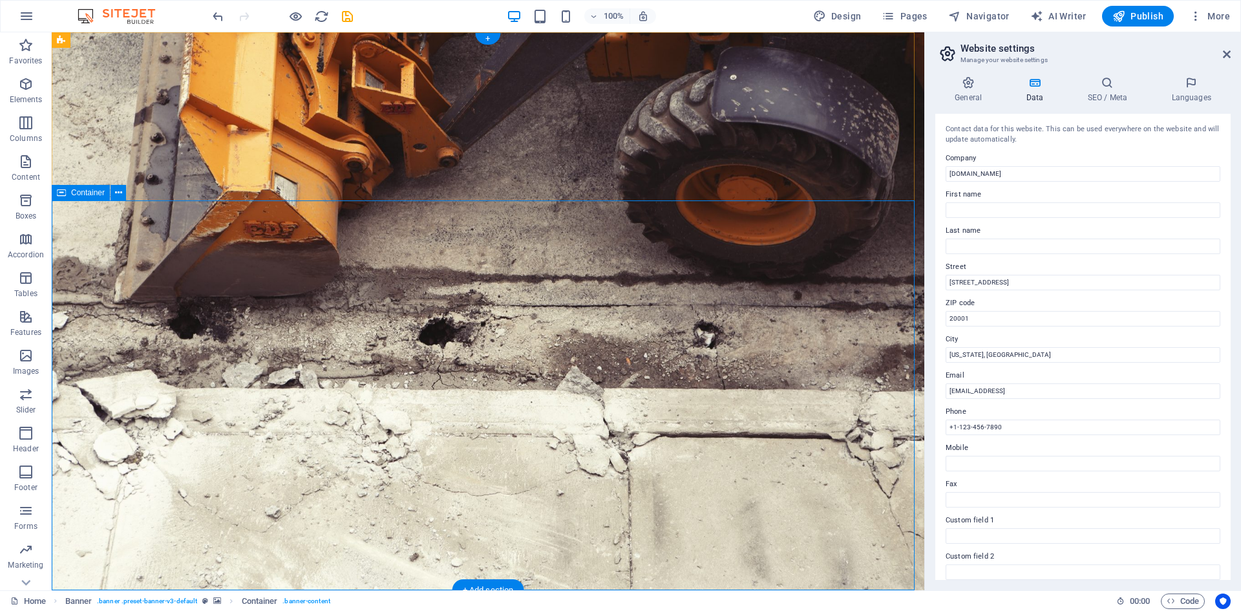
click at [61, 193] on icon at bounding box center [61, 193] width 9 height 16
click at [111, 190] on button at bounding box center [119, 193] width 16 height 16
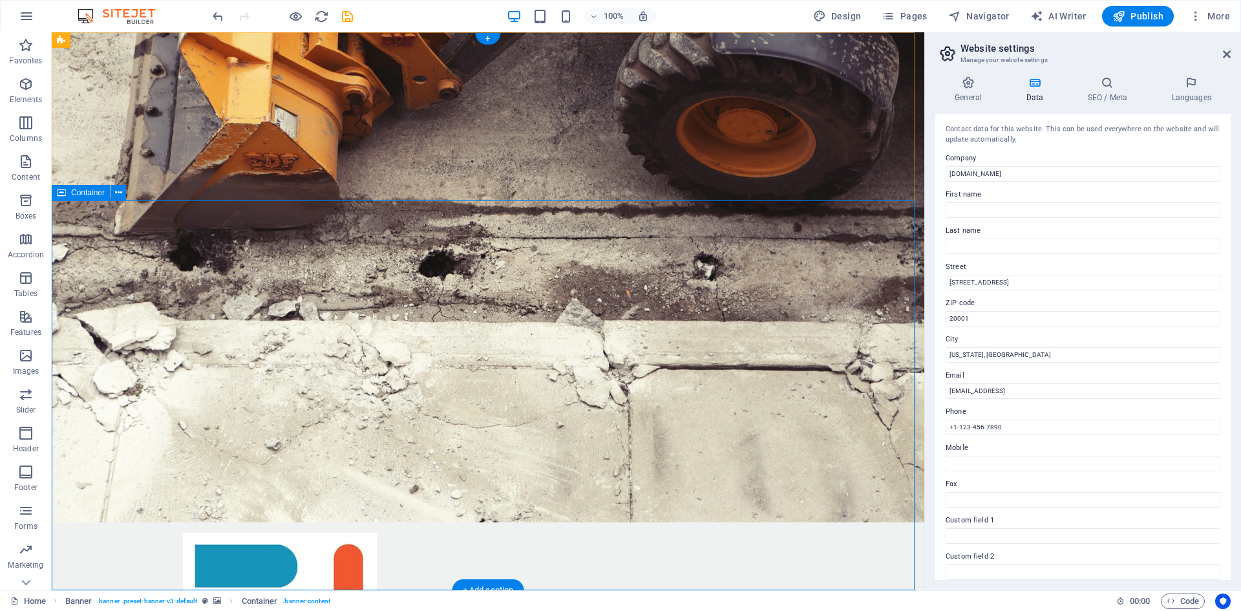
scroll to position [129, 0]
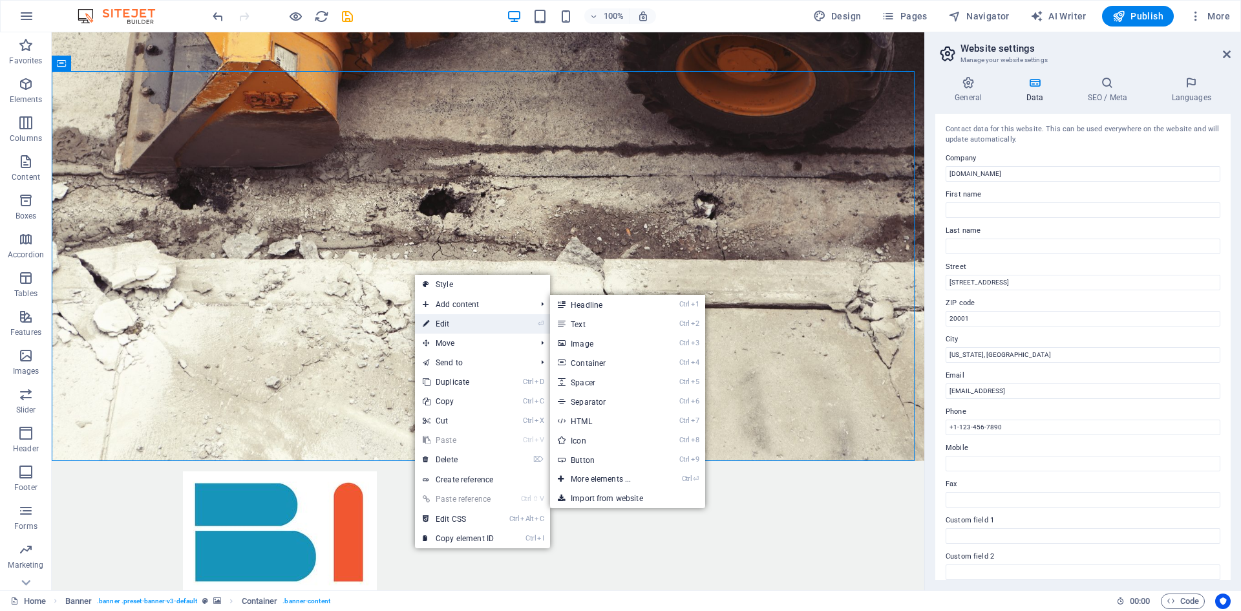
click at [461, 320] on link "⏎ Edit" at bounding box center [458, 323] width 87 height 19
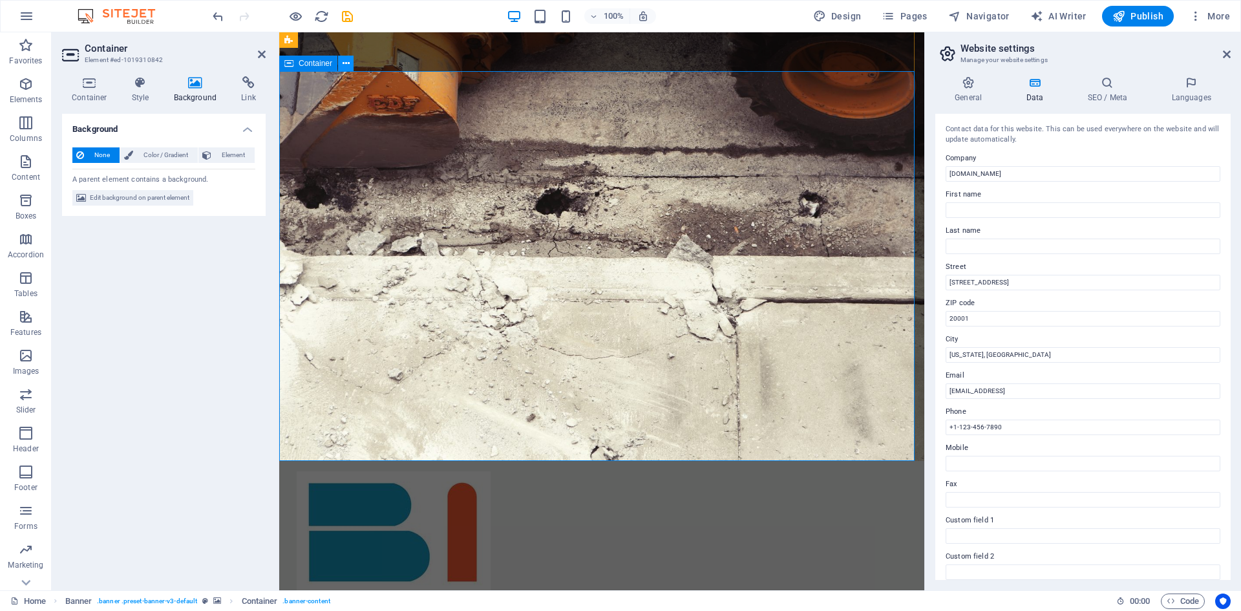
click at [346, 65] on icon at bounding box center [346, 64] width 7 height 14
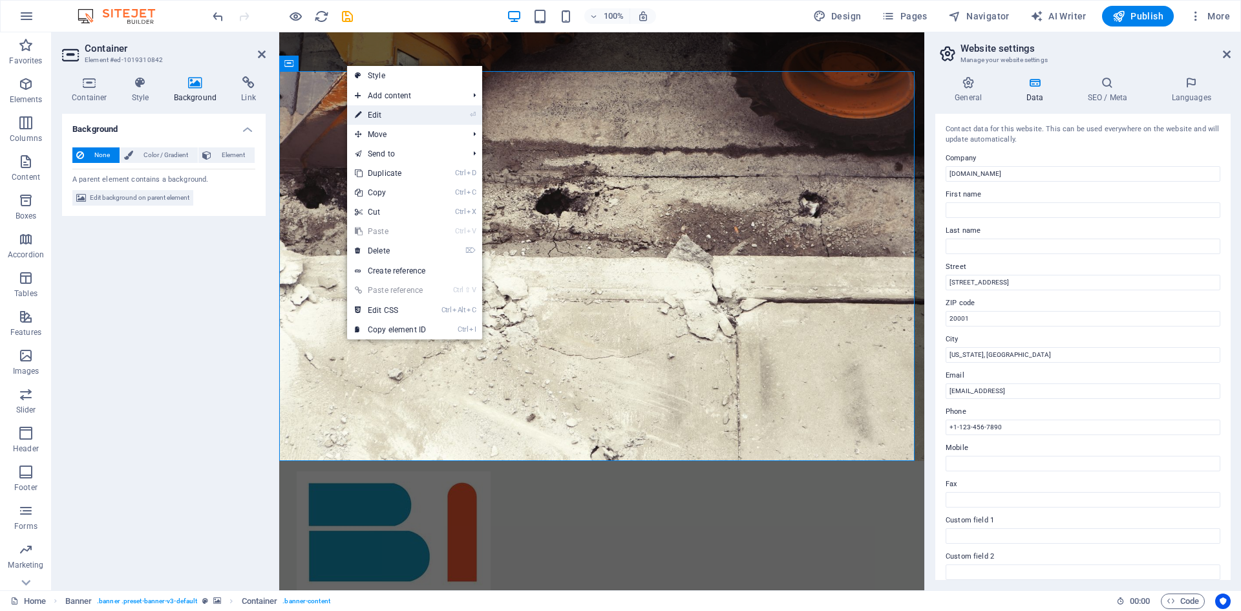
click at [398, 120] on link "⏎ Edit" at bounding box center [390, 114] width 87 height 19
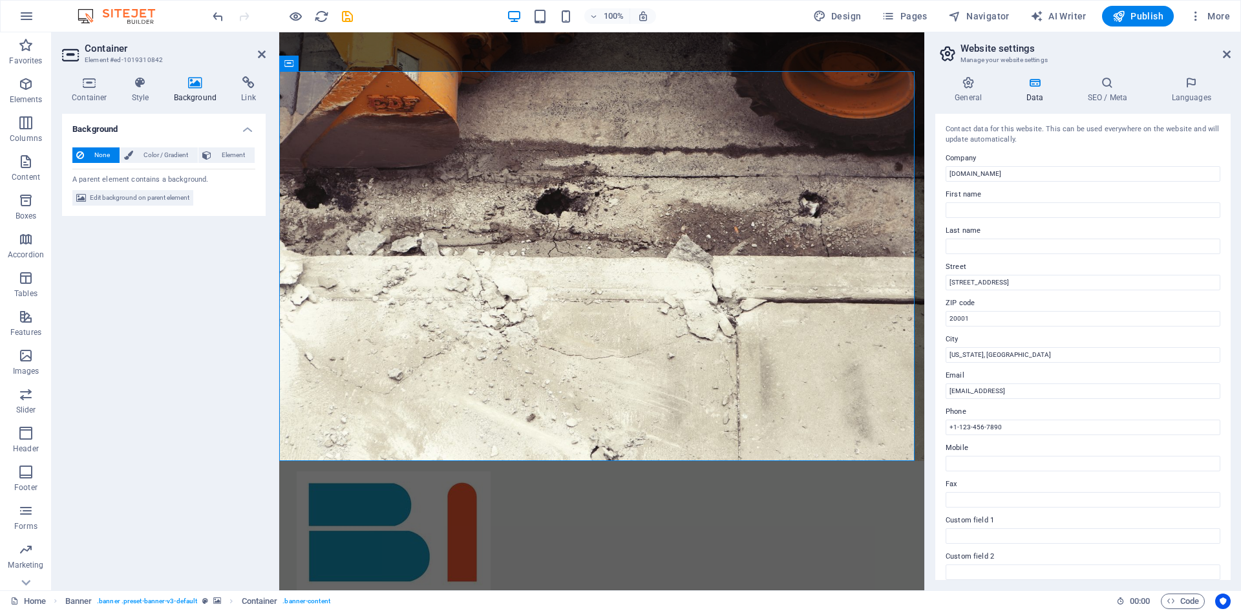
click at [191, 89] on h4 "Background" at bounding box center [198, 89] width 68 height 27
click at [148, 202] on span "Edit background on parent element" at bounding box center [140, 198] width 100 height 16
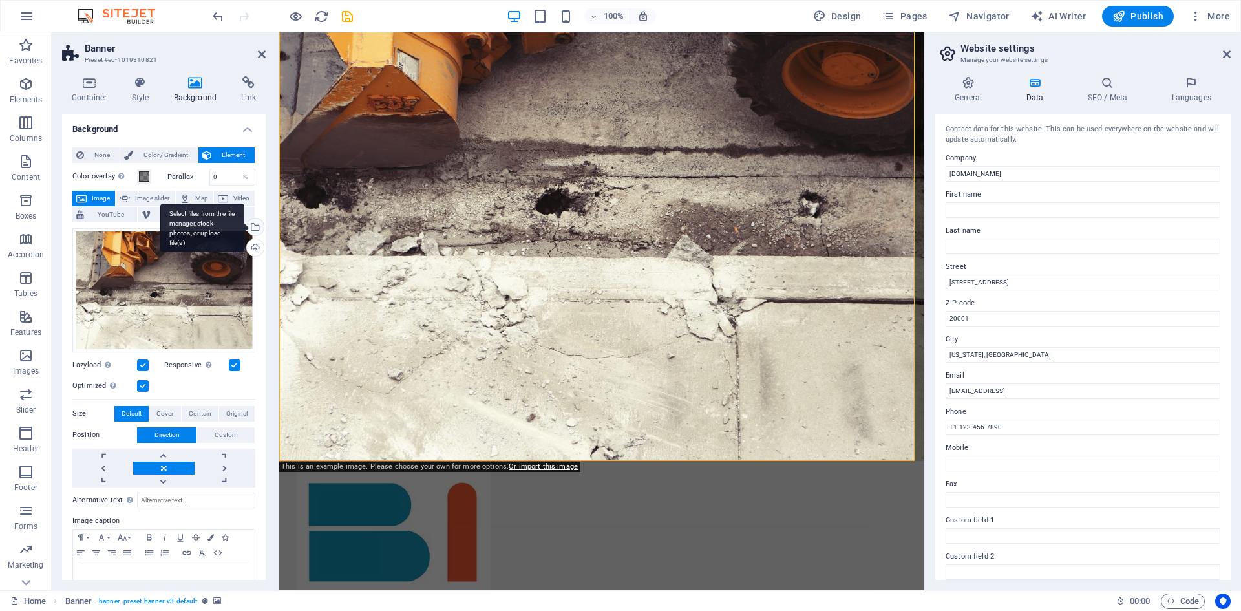
click at [244, 224] on div "Select files from the file manager, stock photos, or upload file(s)" at bounding box center [202, 228] width 84 height 48
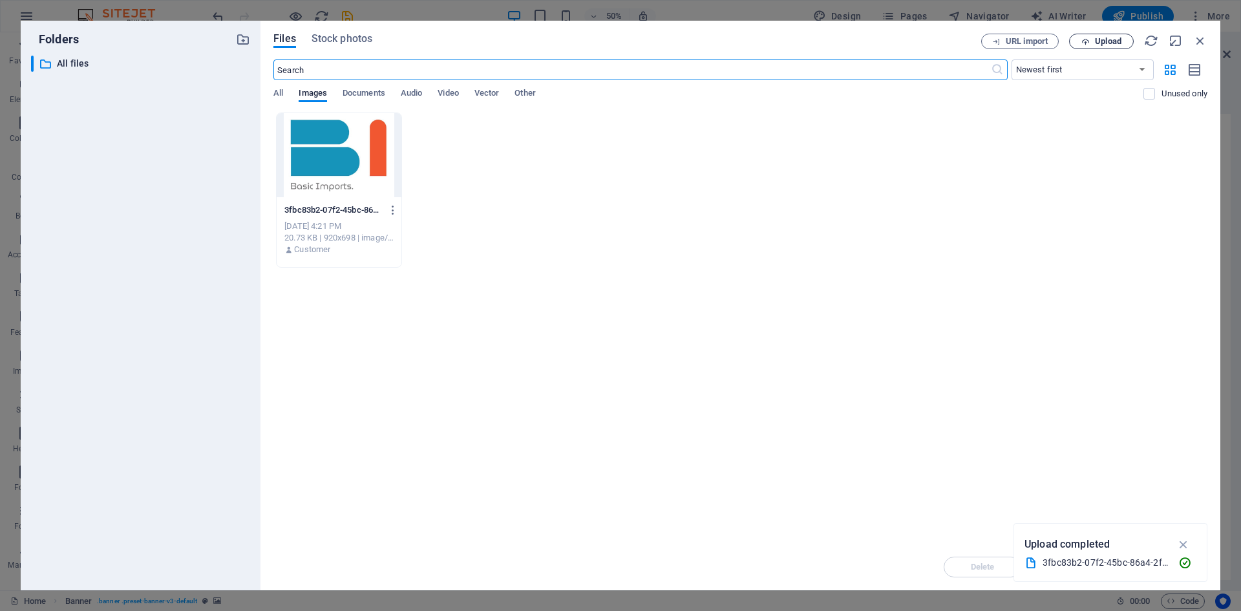
click at [1097, 36] on button "Upload" at bounding box center [1101, 42] width 65 height 16
click at [1089, 41] on icon "button" at bounding box center [1086, 41] width 8 height 8
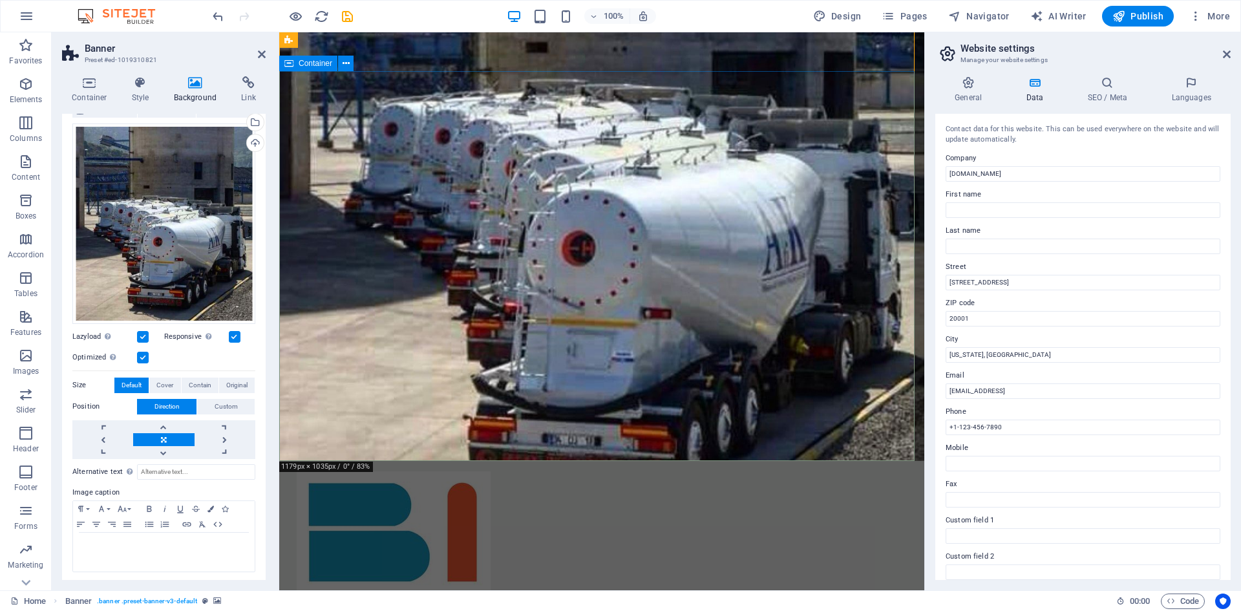
scroll to position [0, 0]
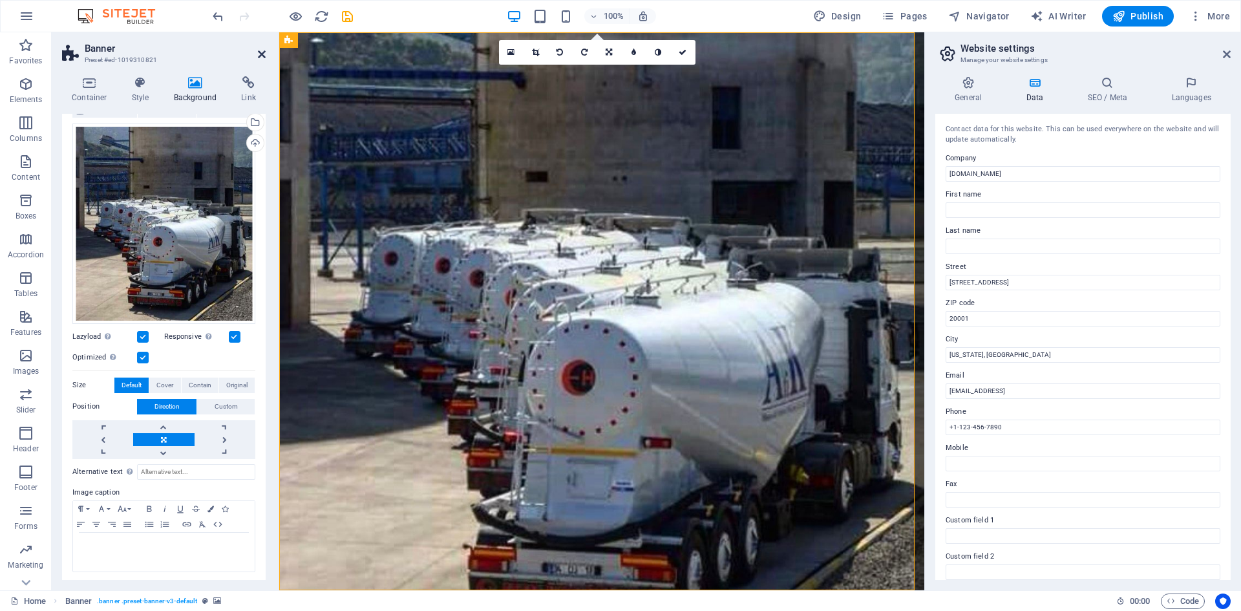
click at [261, 56] on icon at bounding box center [262, 54] width 8 height 10
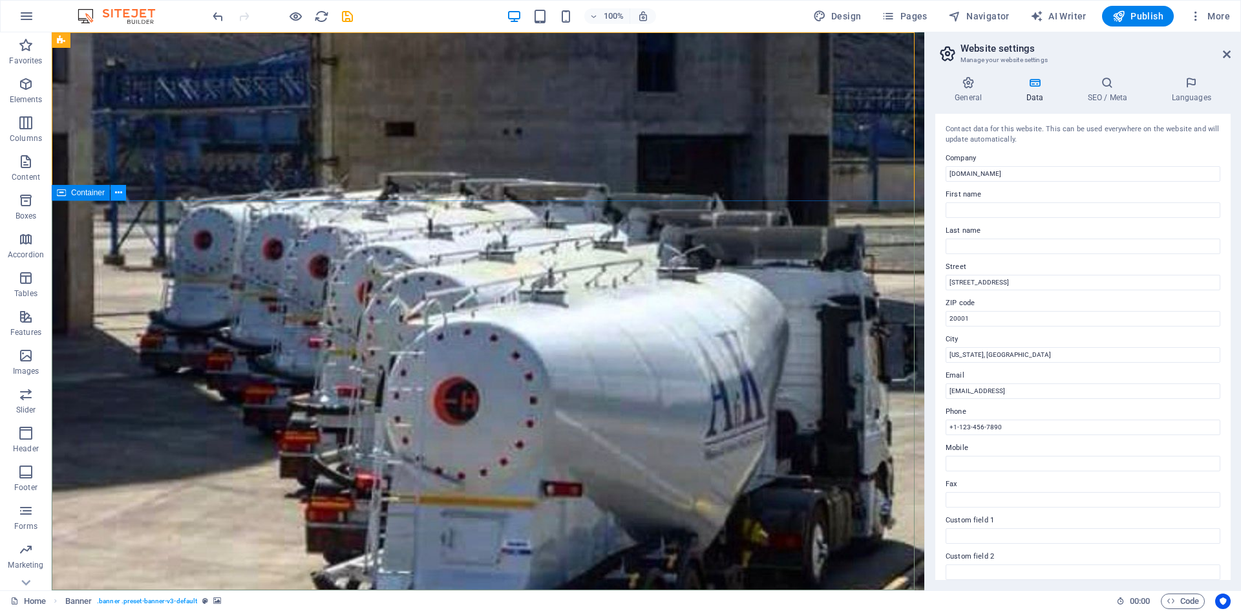
click at [114, 193] on button at bounding box center [119, 193] width 16 height 16
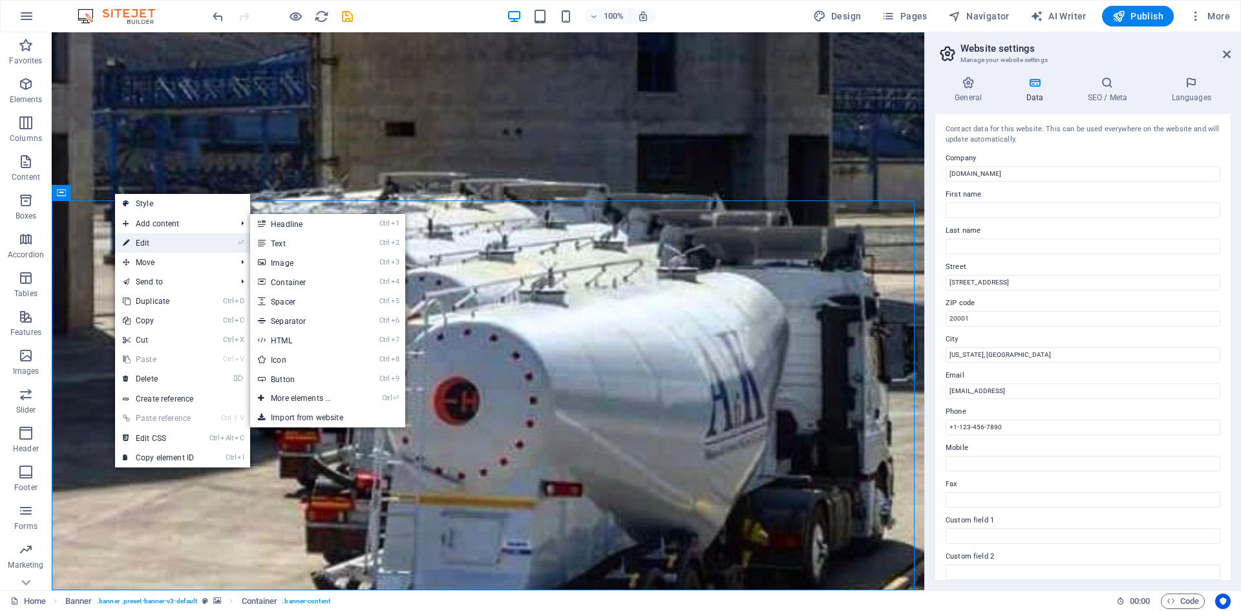
click at [156, 241] on link "⏎ Edit" at bounding box center [158, 242] width 87 height 19
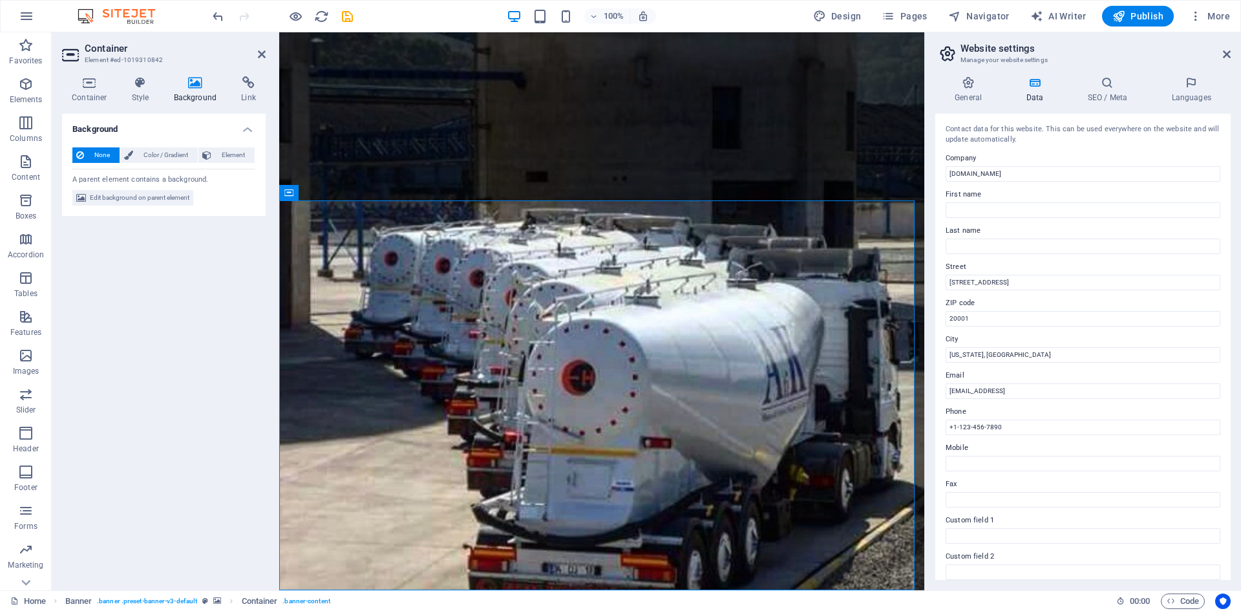
click at [191, 92] on h4 "Background" at bounding box center [198, 89] width 68 height 27
click at [165, 207] on div "None Color / Gradient Element Stretch background to full-width Color overlay Pl…" at bounding box center [164, 177] width 204 height 80
click at [160, 199] on span "Edit background on parent element" at bounding box center [140, 198] width 100 height 16
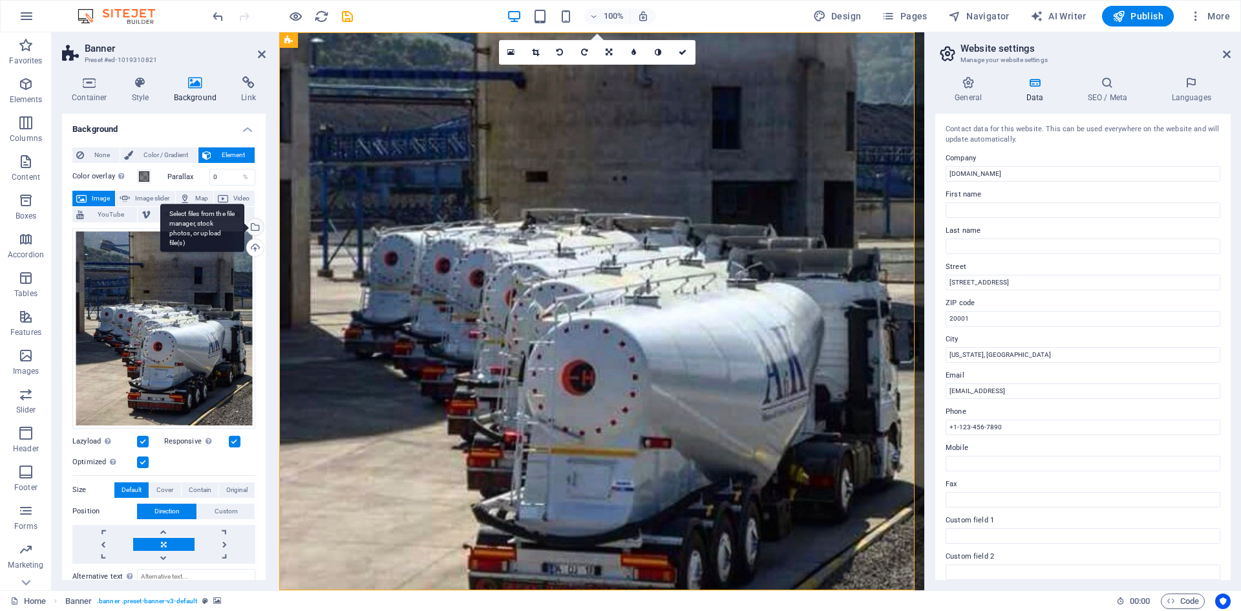
click at [244, 227] on div "Select files from the file manager, stock photos, or upload file(s)" at bounding box center [202, 228] width 84 height 48
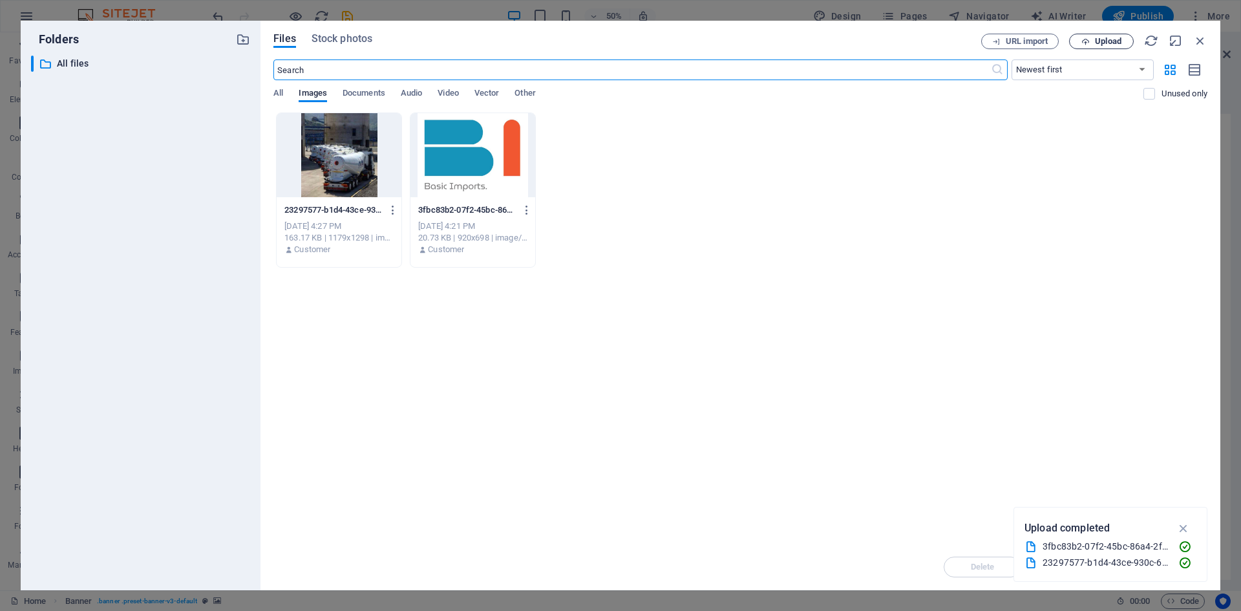
click at [1097, 40] on span "Upload" at bounding box center [1108, 41] width 27 height 8
click at [1113, 42] on span "Upload" at bounding box center [1108, 41] width 27 height 8
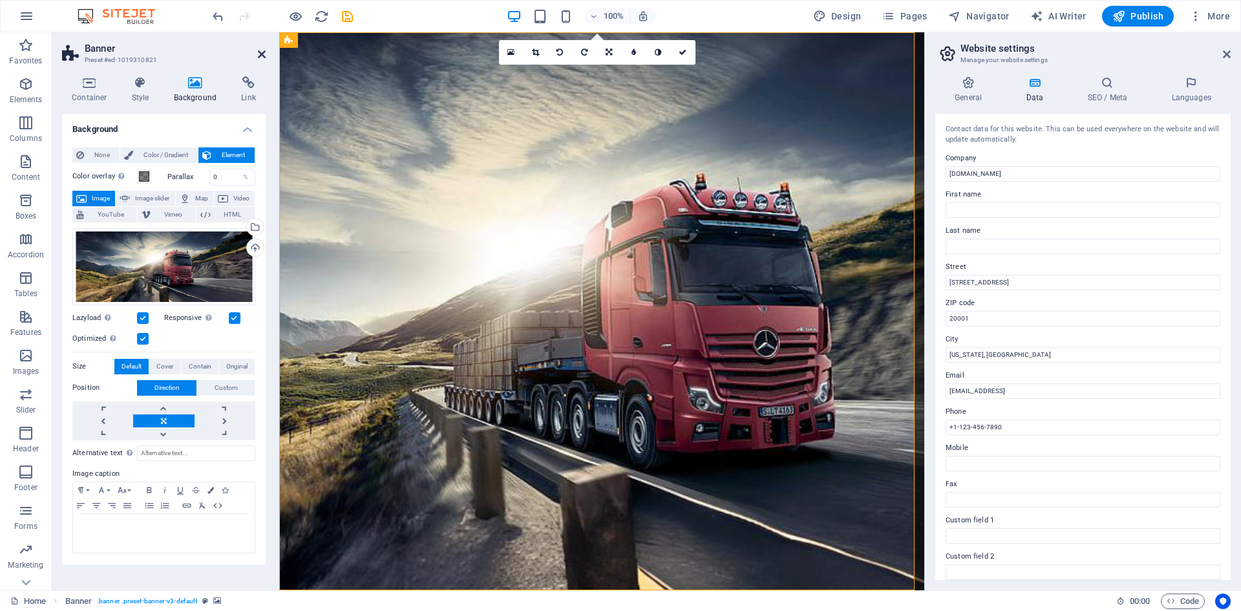
click at [264, 51] on icon at bounding box center [262, 54] width 8 height 10
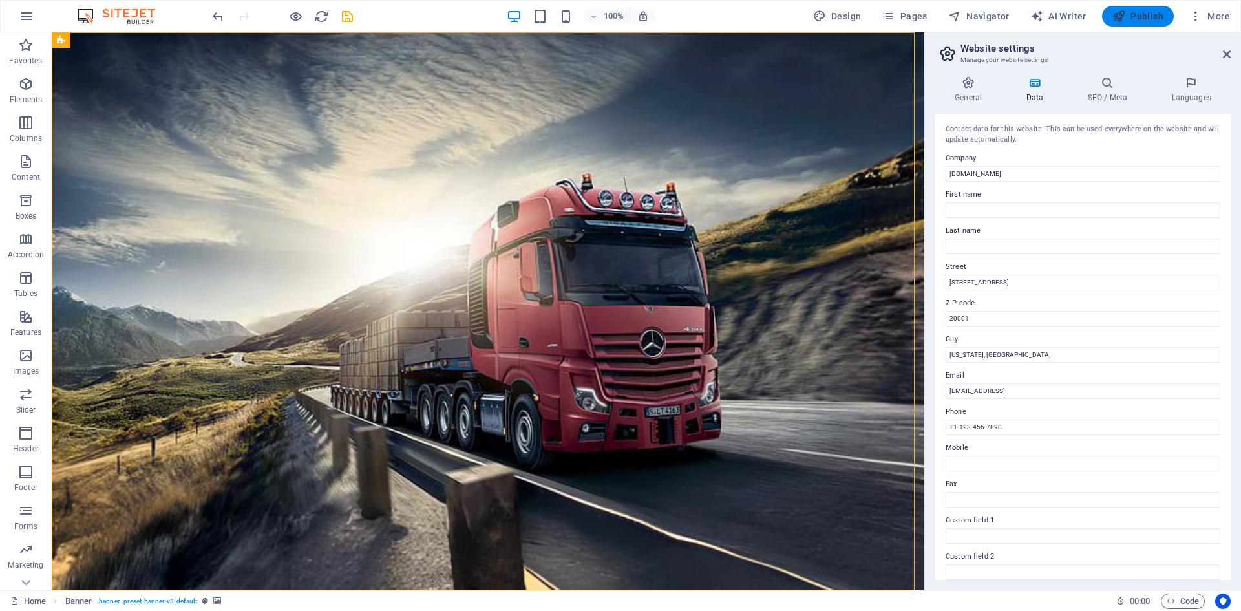
click at [1133, 16] on span "Publish" at bounding box center [1138, 16] width 51 height 13
